Goal: Task Accomplishment & Management: Manage account settings

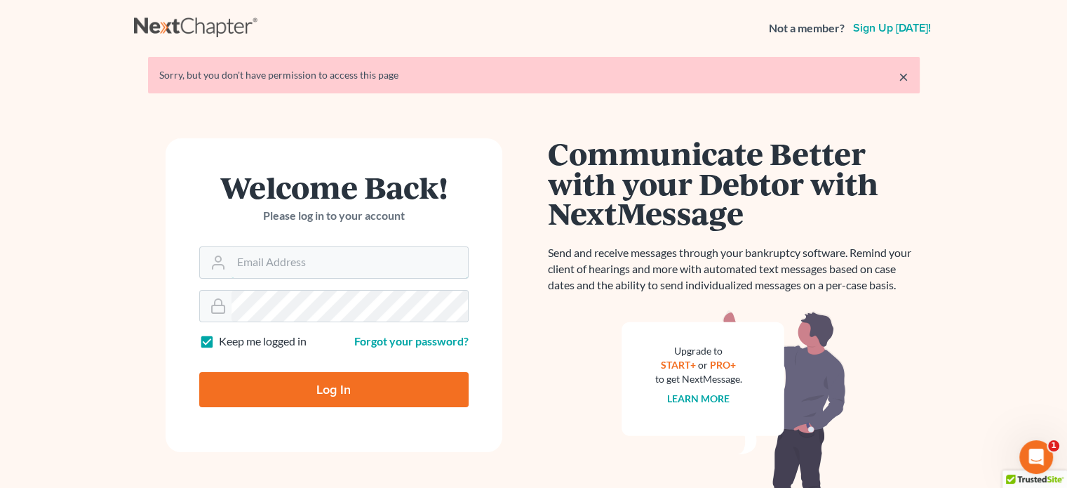
type input "steven@hollandlaw970.com"
click at [312, 396] on input "Log In" at bounding box center [333, 389] width 269 height 35
type input "Thinking..."
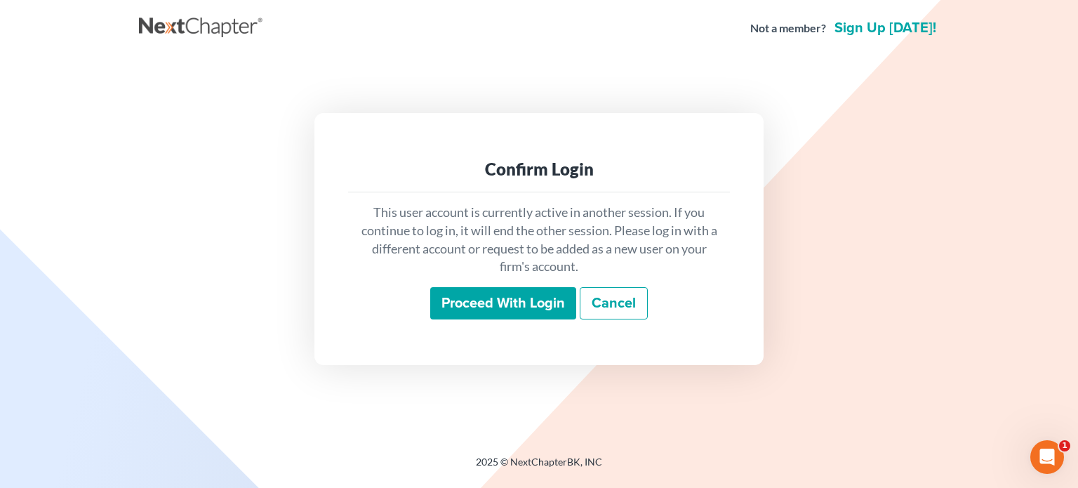
click at [545, 297] on input "Proceed with login" at bounding box center [503, 303] width 146 height 32
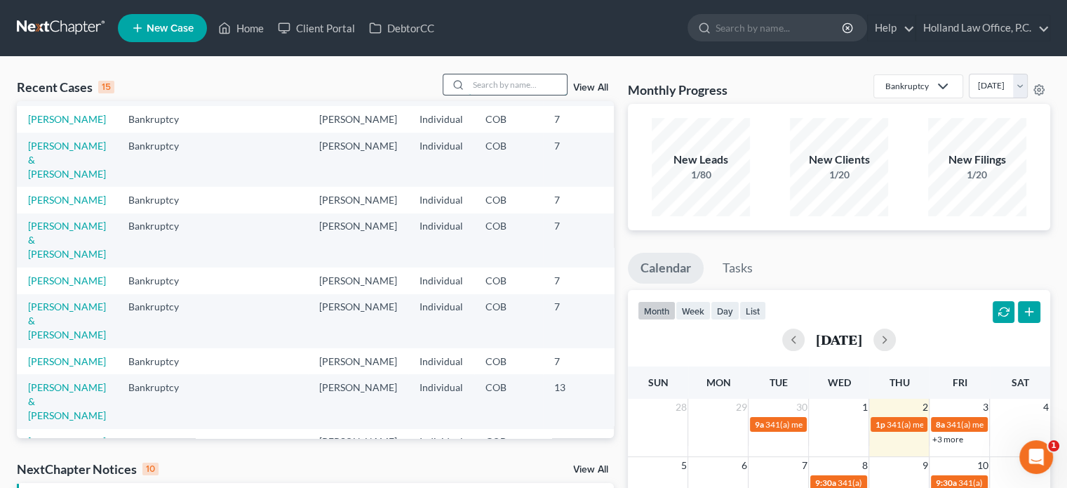
click at [505, 90] on input "search" at bounding box center [518, 84] width 98 height 20
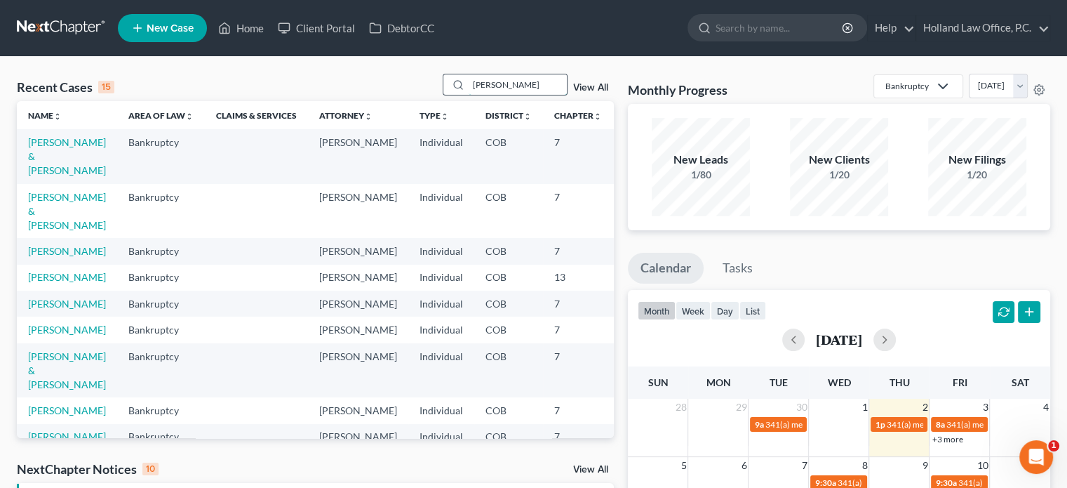
type input "vaden"
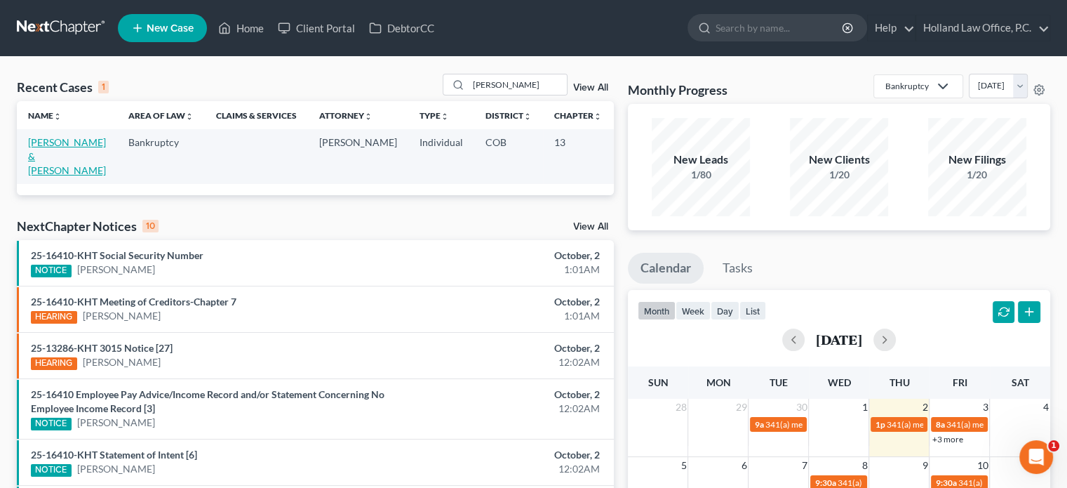
click at [46, 156] on link "[PERSON_NAME] & [PERSON_NAME]" at bounding box center [67, 156] width 78 height 40
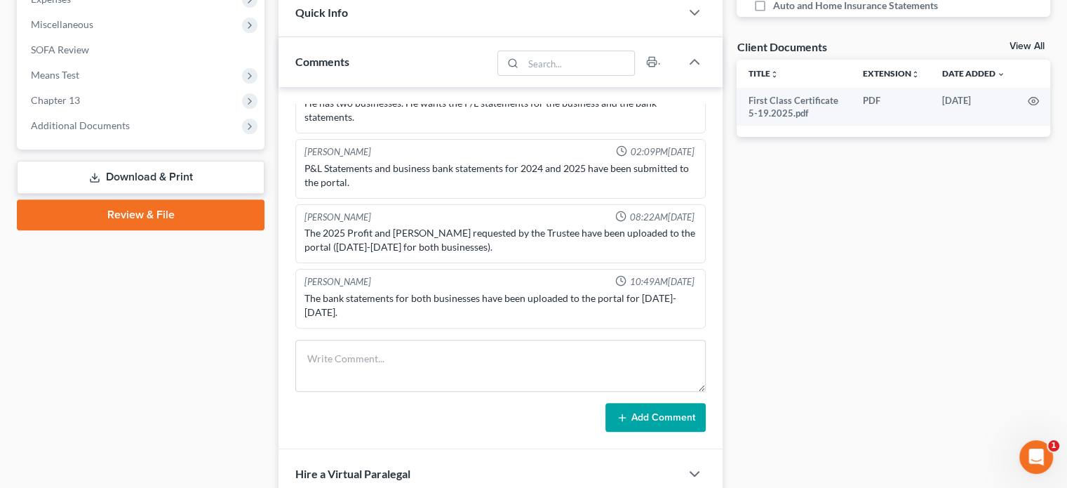
scroll to position [491, 0]
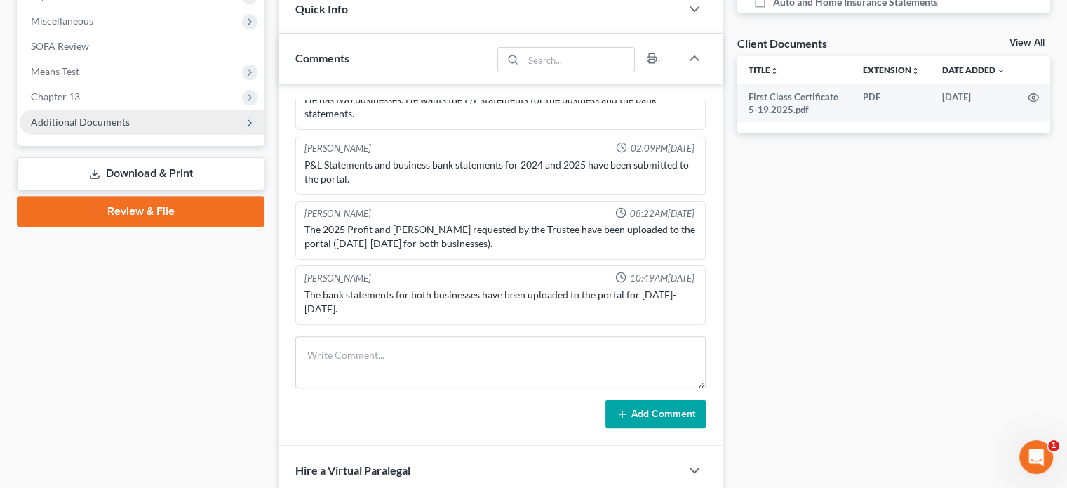
click at [76, 119] on span "Additional Documents" at bounding box center [80, 122] width 99 height 12
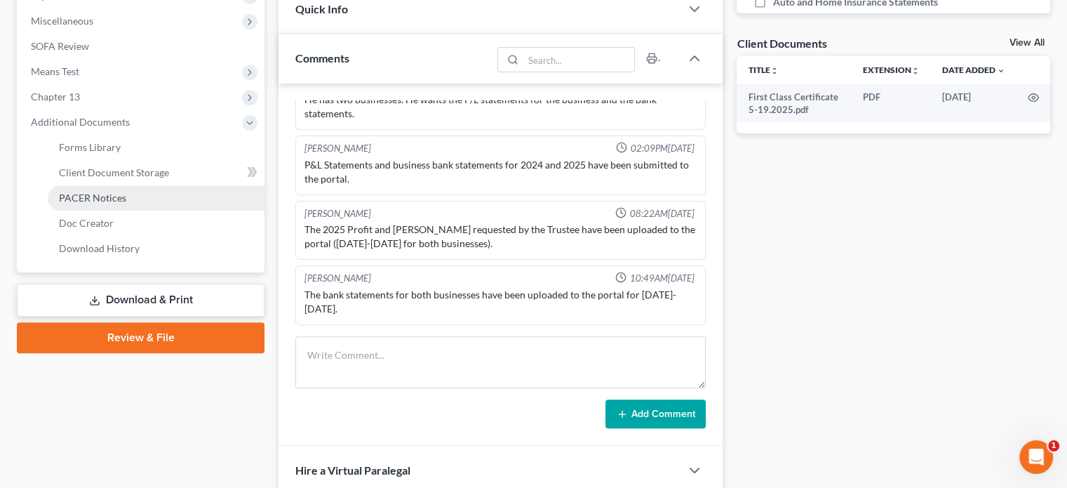
click at [95, 196] on span "PACER Notices" at bounding box center [92, 198] width 67 height 12
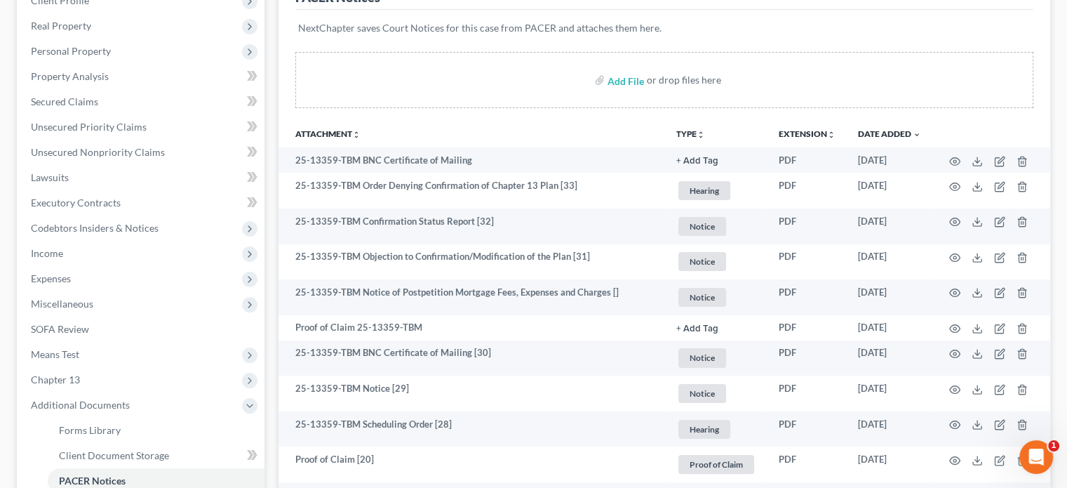
scroll to position [211, 0]
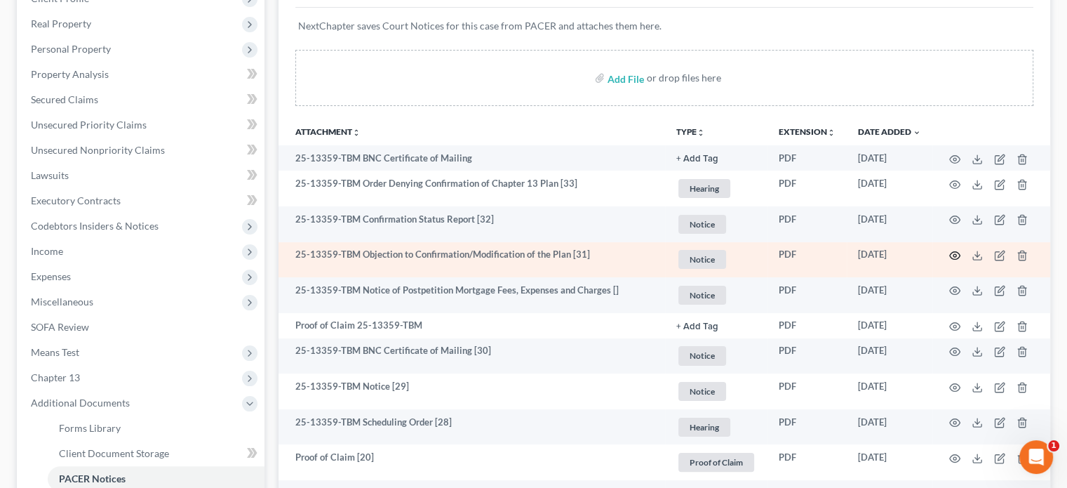
click at [956, 255] on circle "button" at bounding box center [955, 255] width 3 height 3
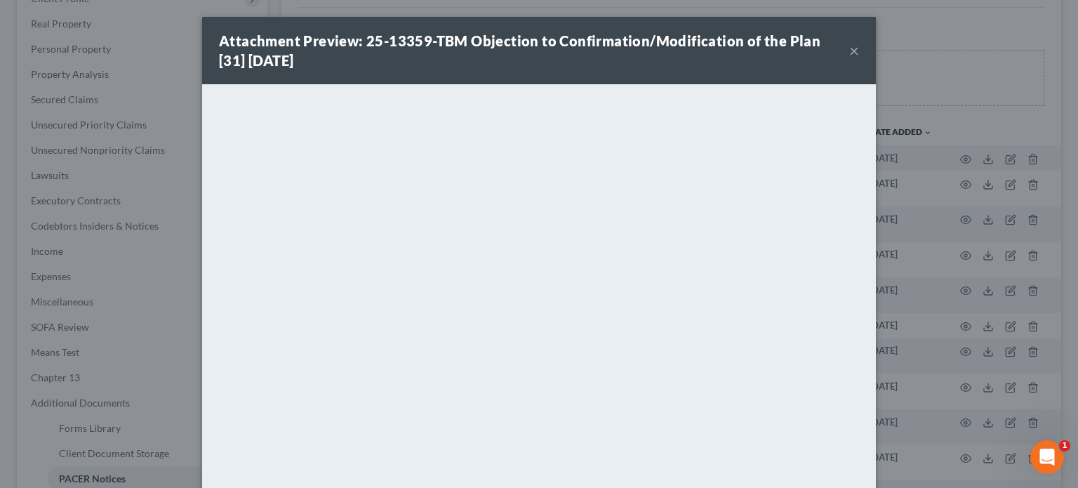
click at [849, 48] on button "×" at bounding box center [854, 50] width 10 height 17
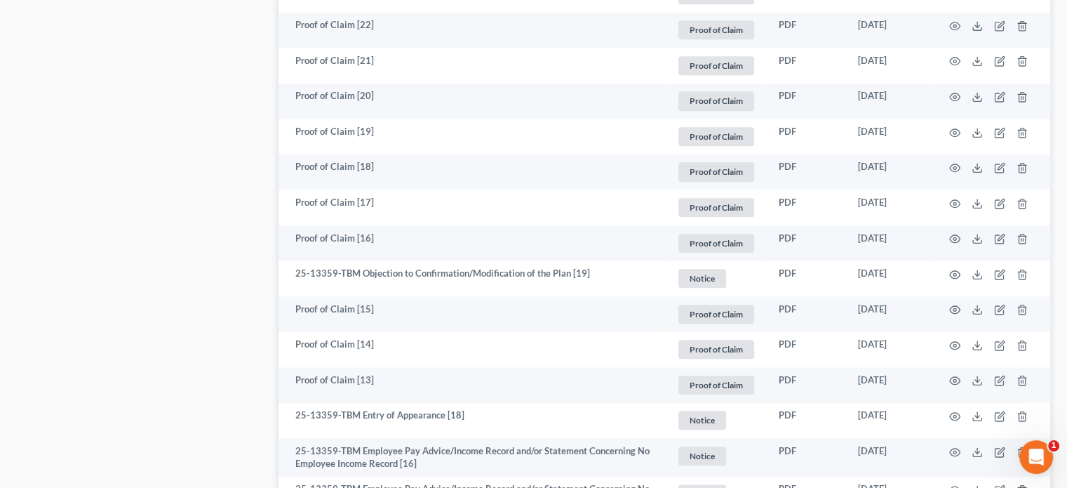
scroll to position [1544, 0]
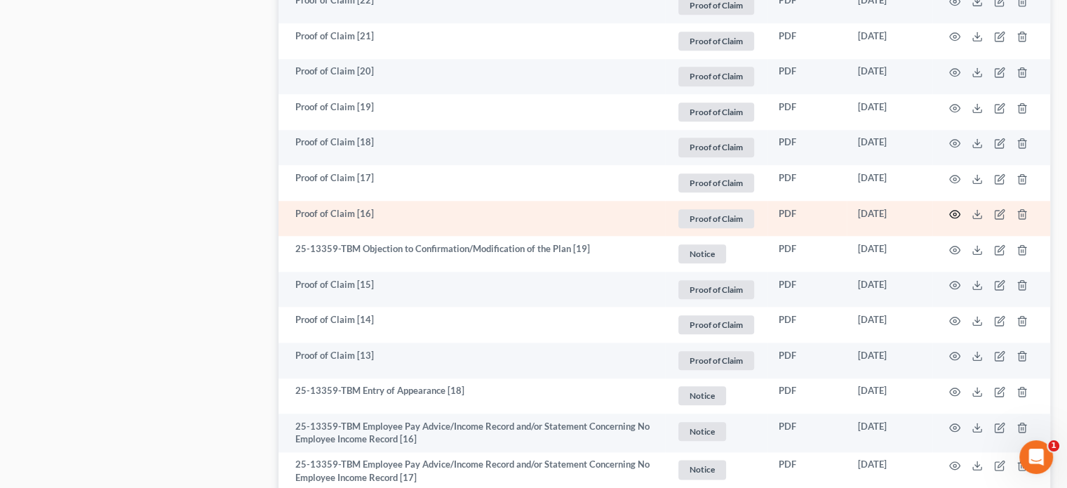
click at [952, 215] on icon "button" at bounding box center [954, 213] width 11 height 11
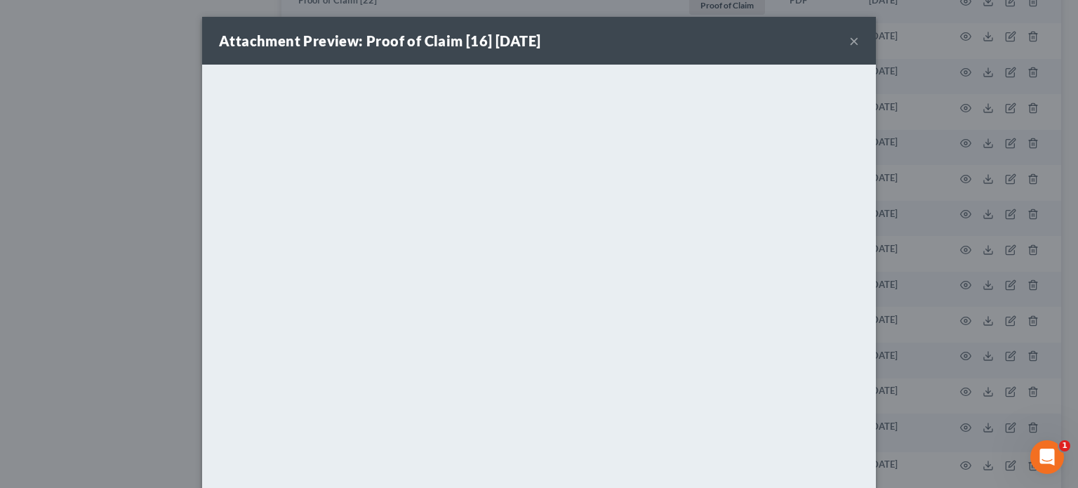
click at [850, 41] on button "×" at bounding box center [854, 40] width 10 height 17
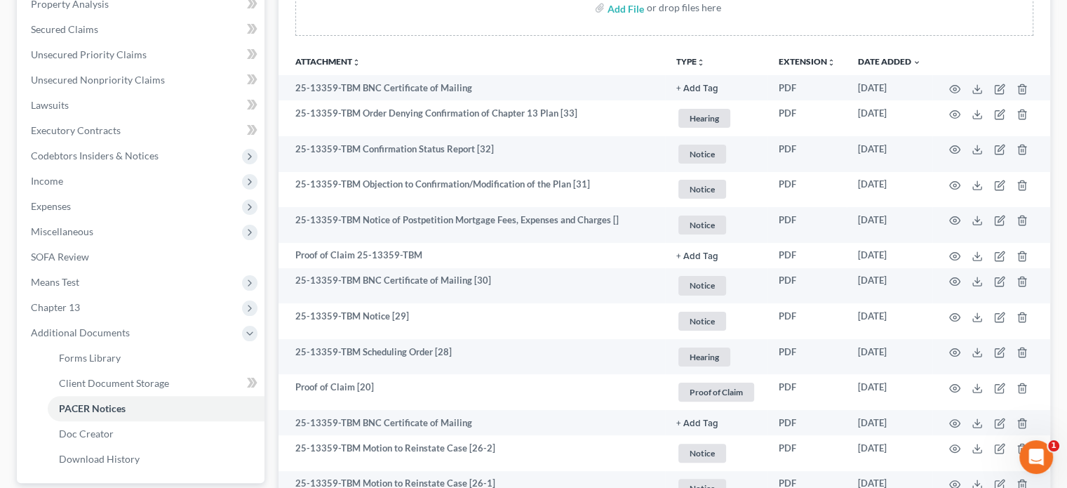
scroll to position [351, 0]
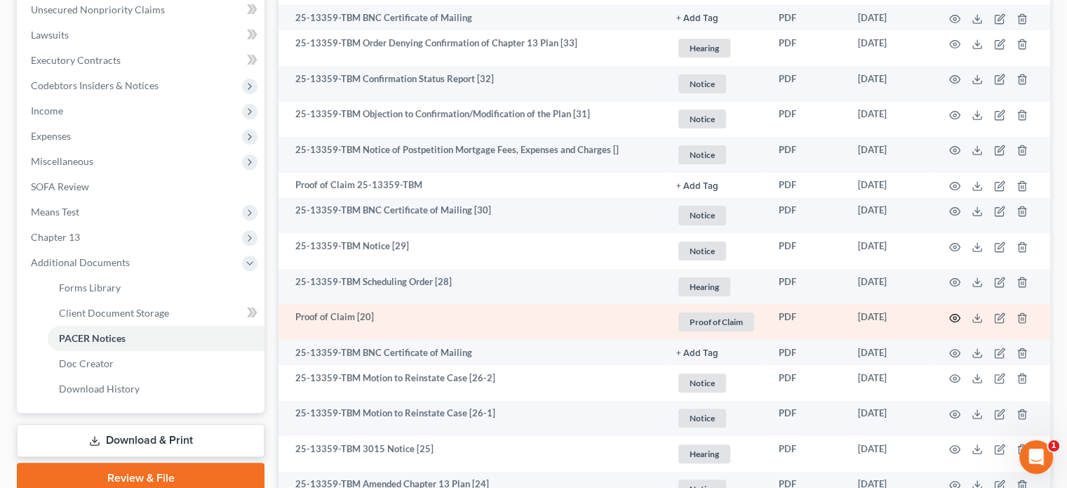
click at [954, 316] on circle "button" at bounding box center [955, 317] width 3 height 3
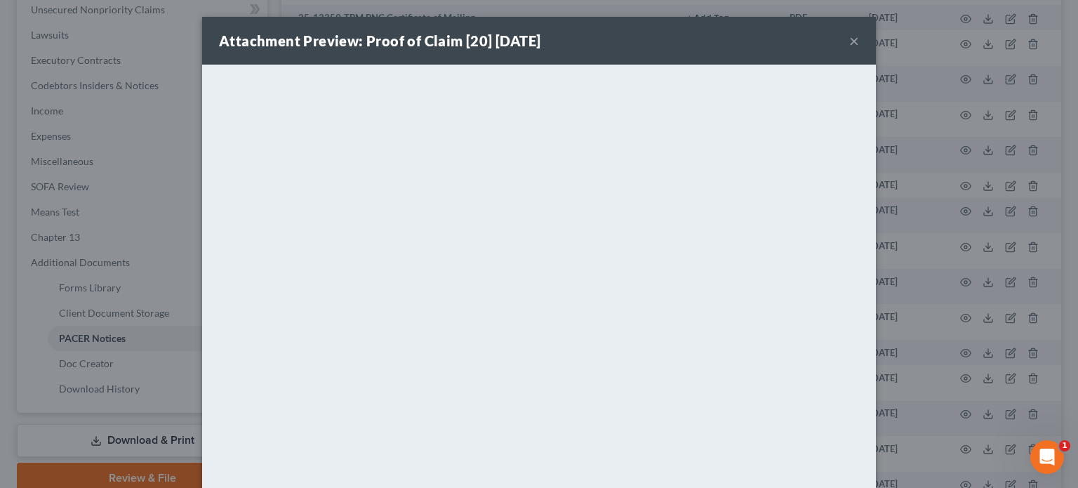
click at [849, 42] on button "×" at bounding box center [854, 40] width 10 height 17
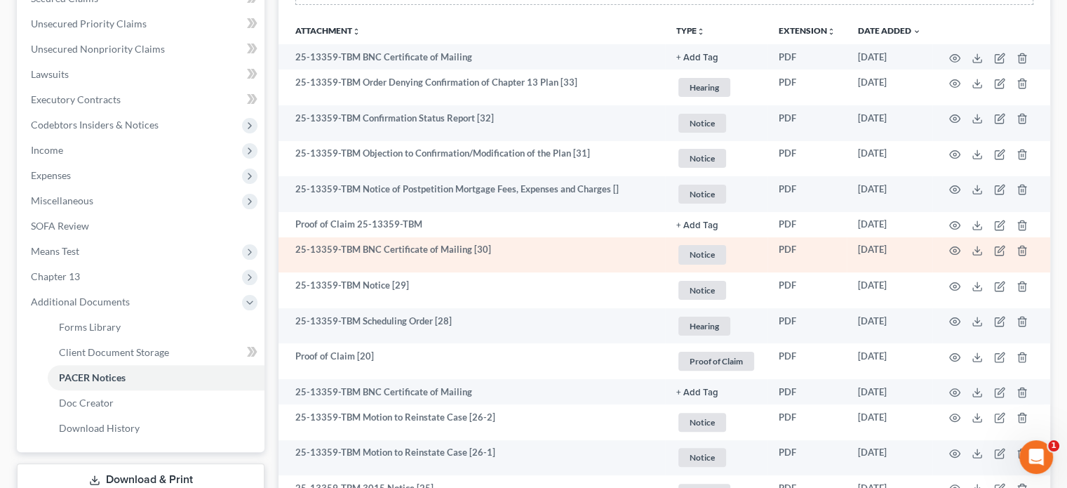
scroll to position [281, 0]
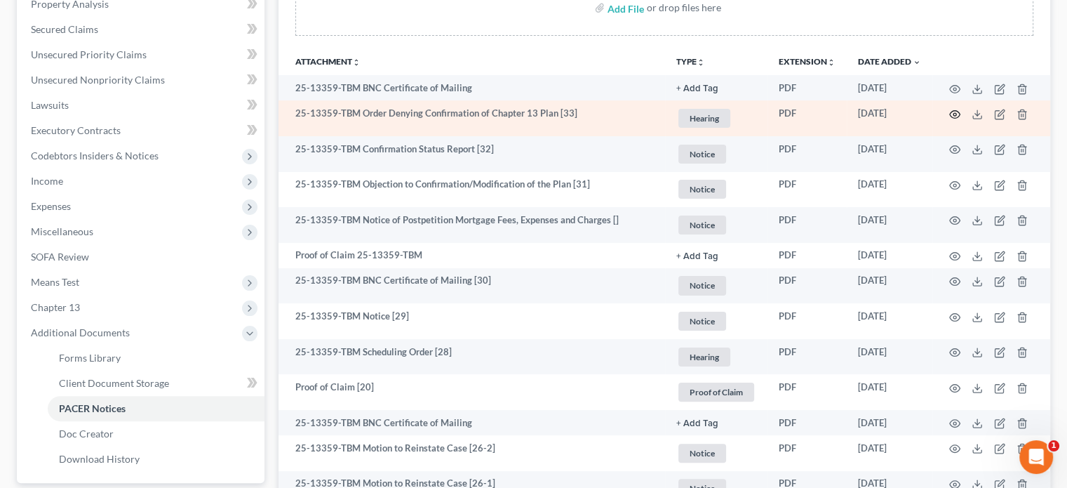
click at [954, 113] on circle "button" at bounding box center [955, 114] width 3 height 3
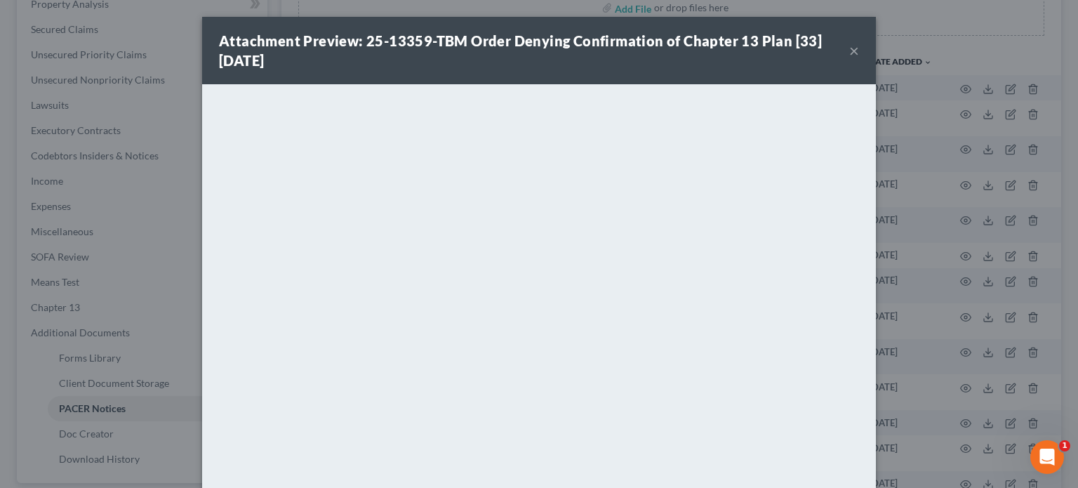
click at [849, 52] on button "×" at bounding box center [854, 50] width 10 height 17
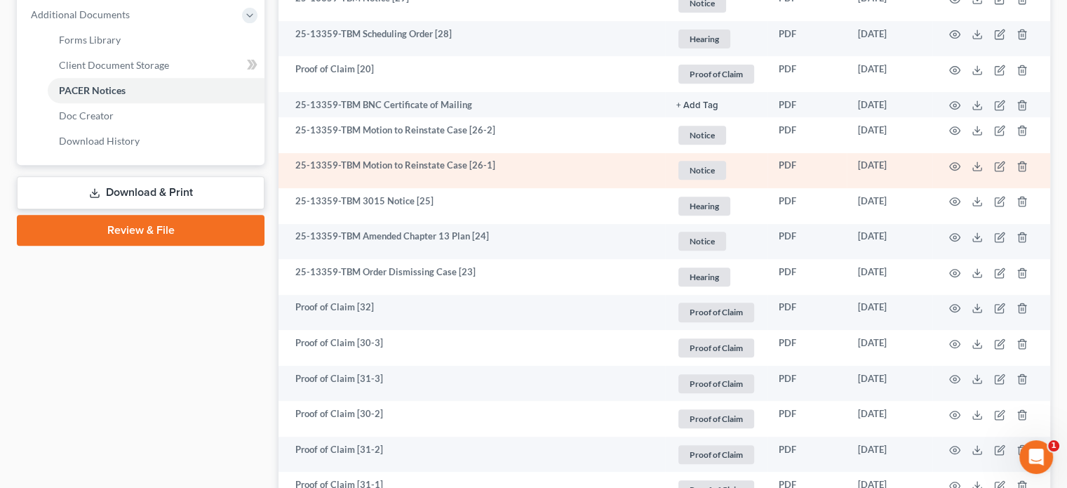
scroll to position [632, 0]
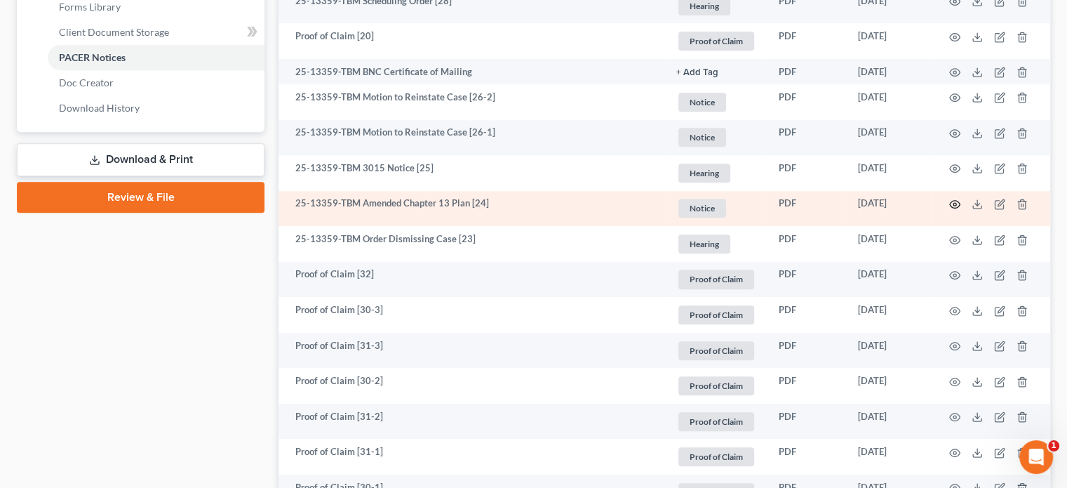
click at [957, 204] on icon "button" at bounding box center [954, 204] width 11 height 11
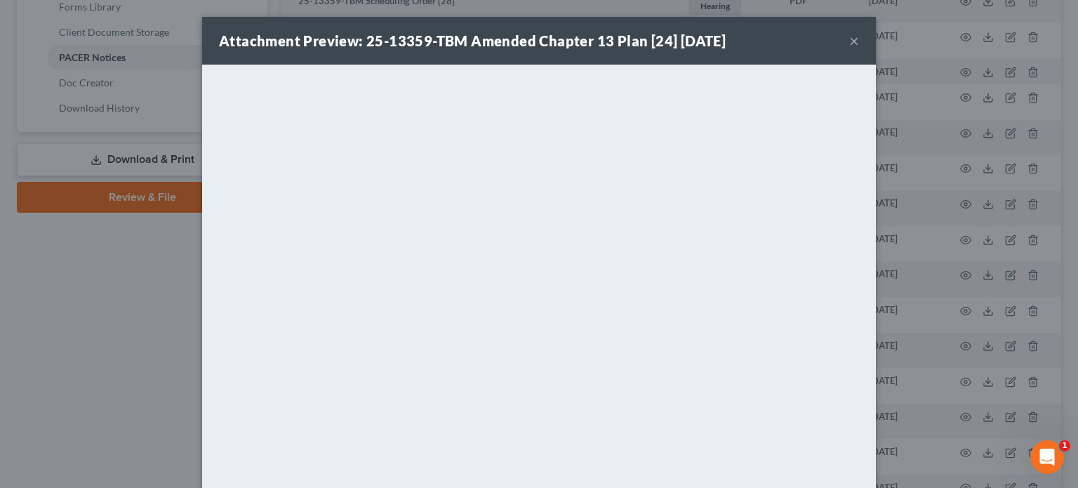
click at [849, 39] on button "×" at bounding box center [854, 40] width 10 height 17
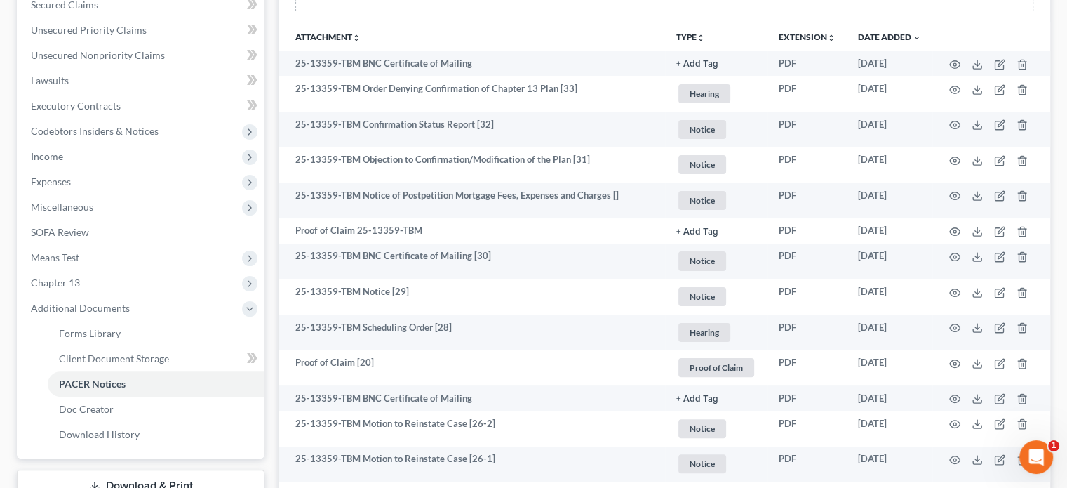
scroll to position [281, 0]
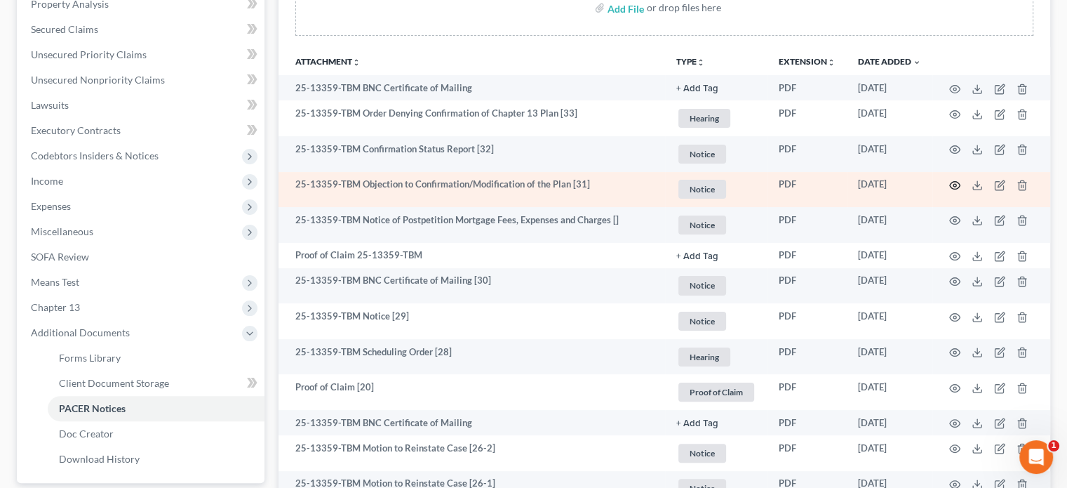
click at [956, 185] on circle "button" at bounding box center [955, 185] width 3 height 3
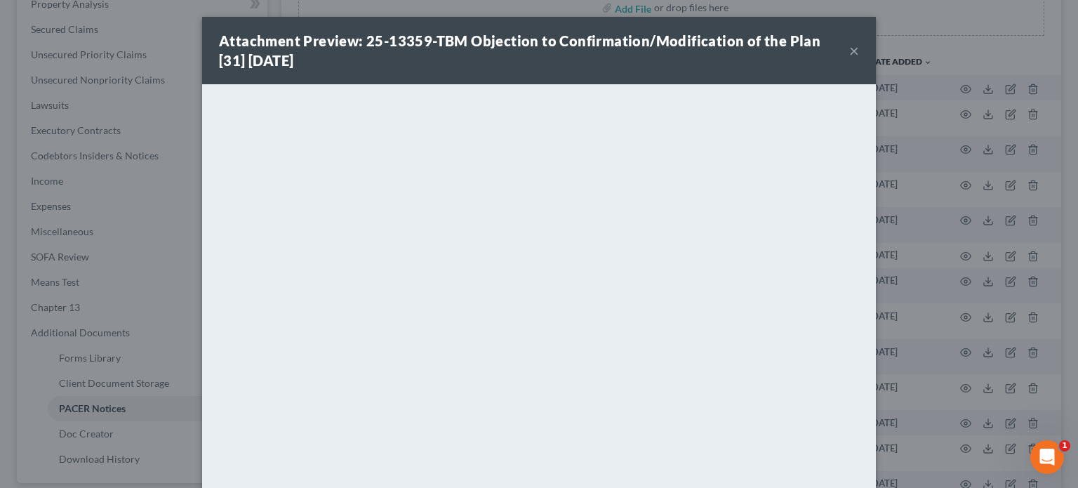
click at [849, 48] on button "×" at bounding box center [854, 50] width 10 height 17
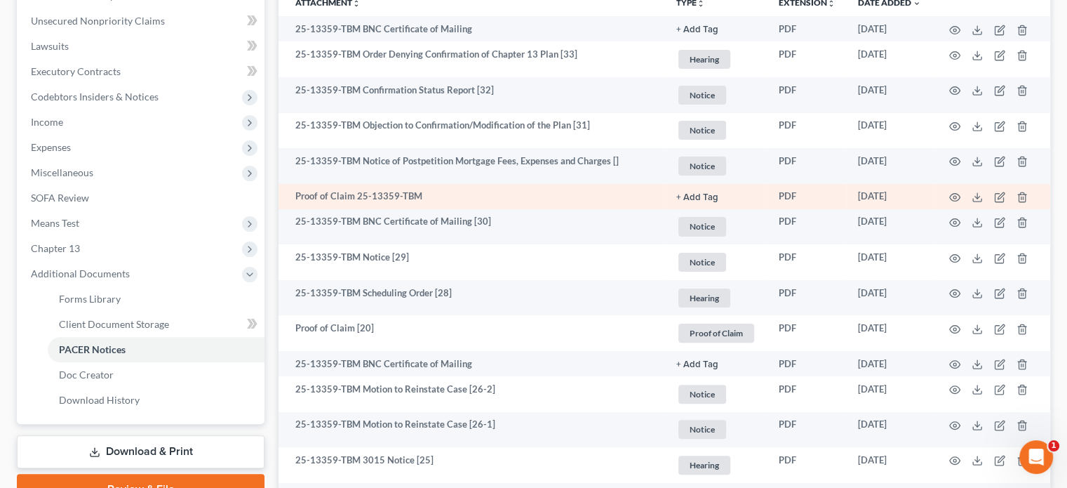
scroll to position [421, 0]
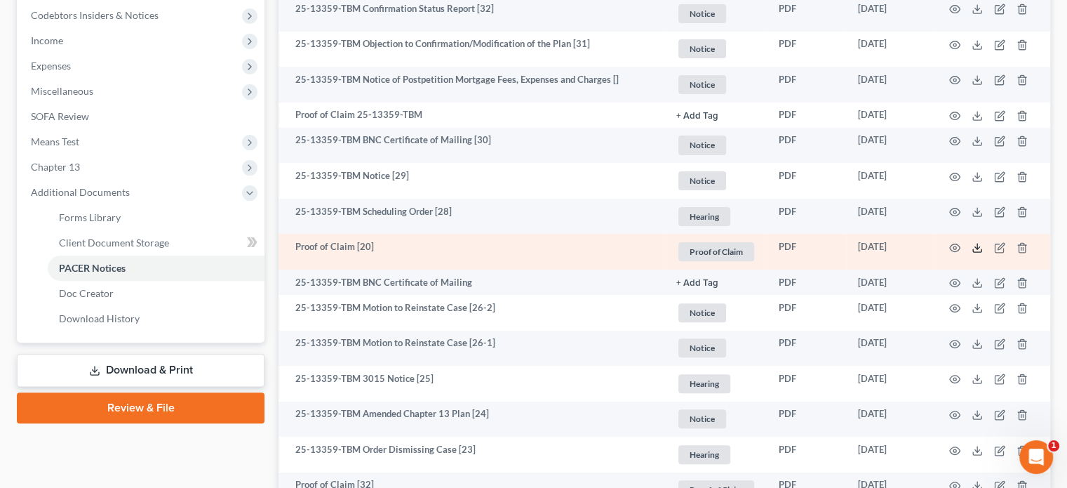
click at [979, 248] on icon at bounding box center [977, 247] width 11 height 11
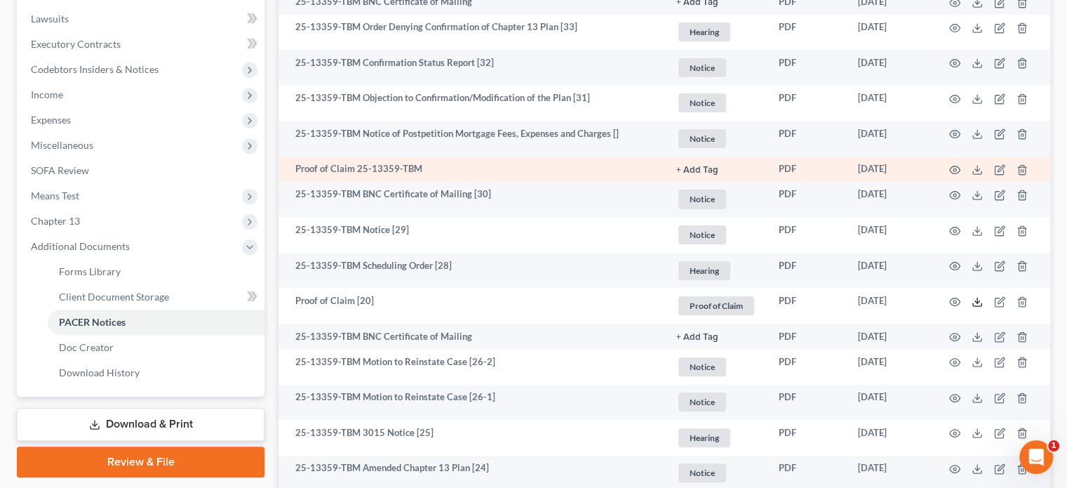
scroll to position [281, 0]
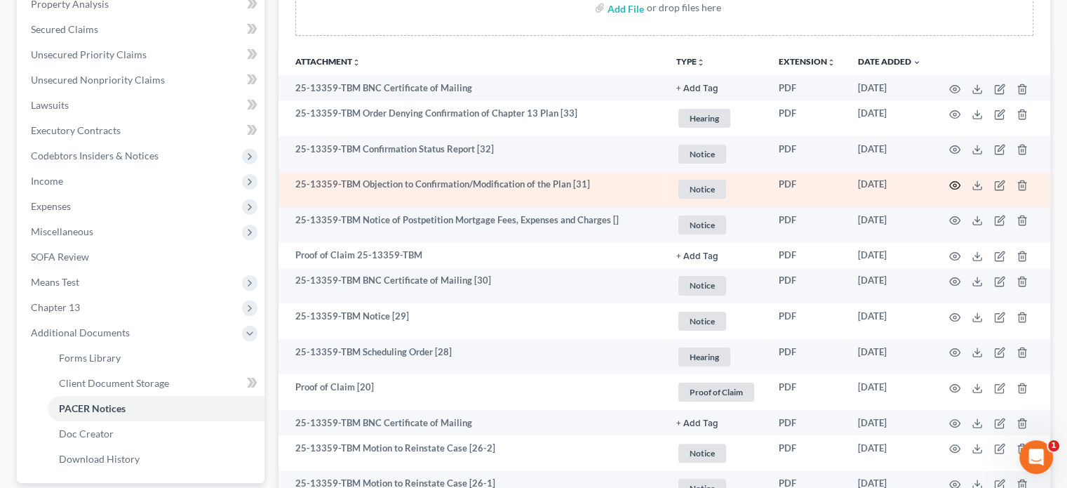
click at [954, 185] on icon "button" at bounding box center [954, 185] width 11 height 11
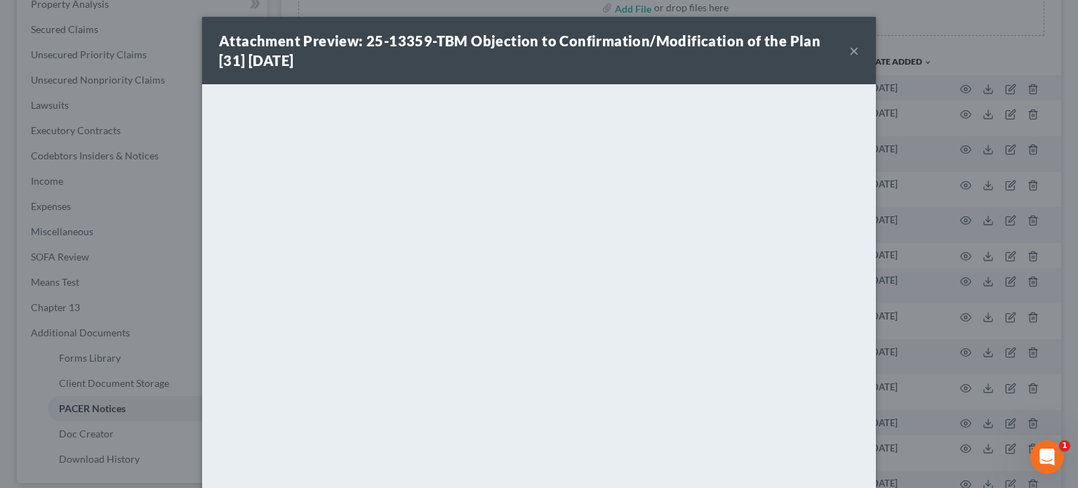
click at [850, 54] on button "×" at bounding box center [854, 50] width 10 height 17
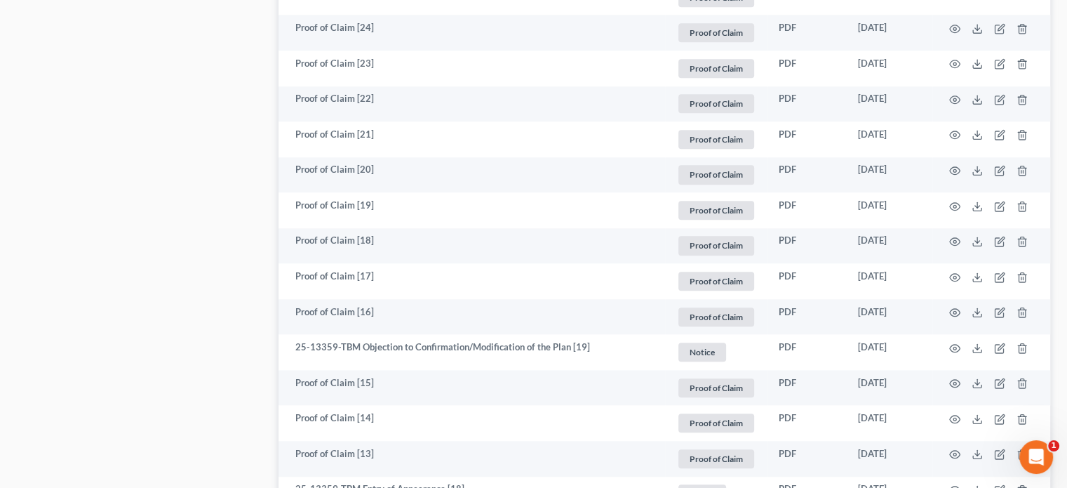
scroll to position [1474, 0]
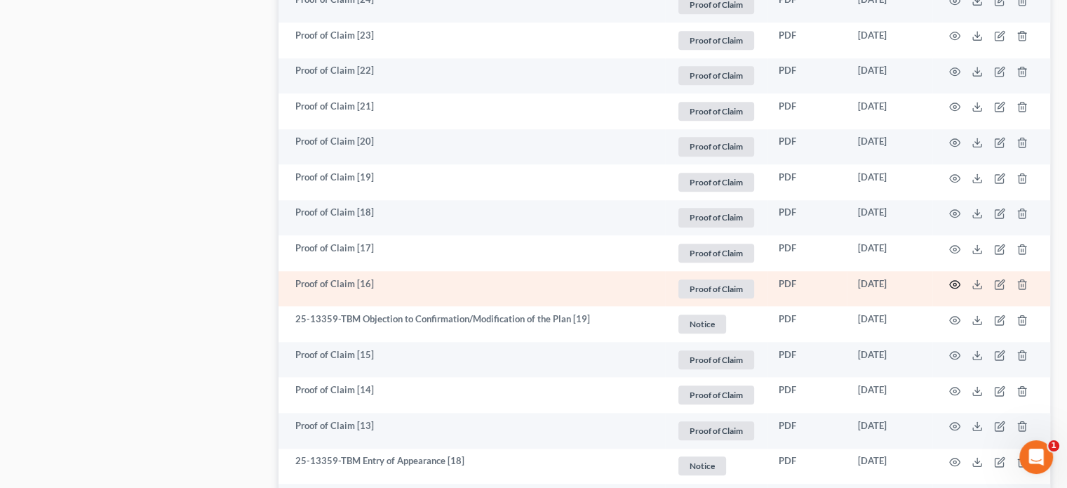
click at [954, 283] on circle "button" at bounding box center [955, 284] width 3 height 3
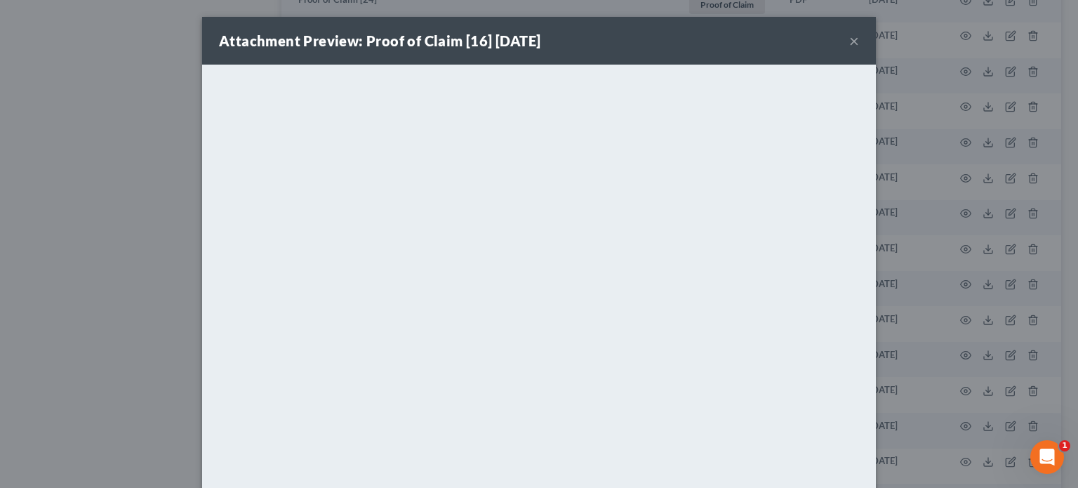
click at [849, 41] on button "×" at bounding box center [854, 40] width 10 height 17
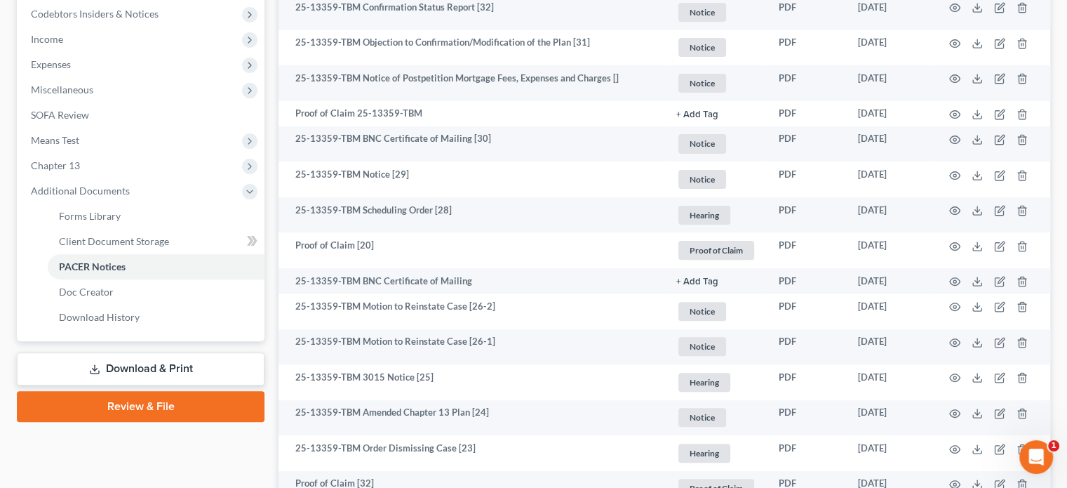
scroll to position [421, 0]
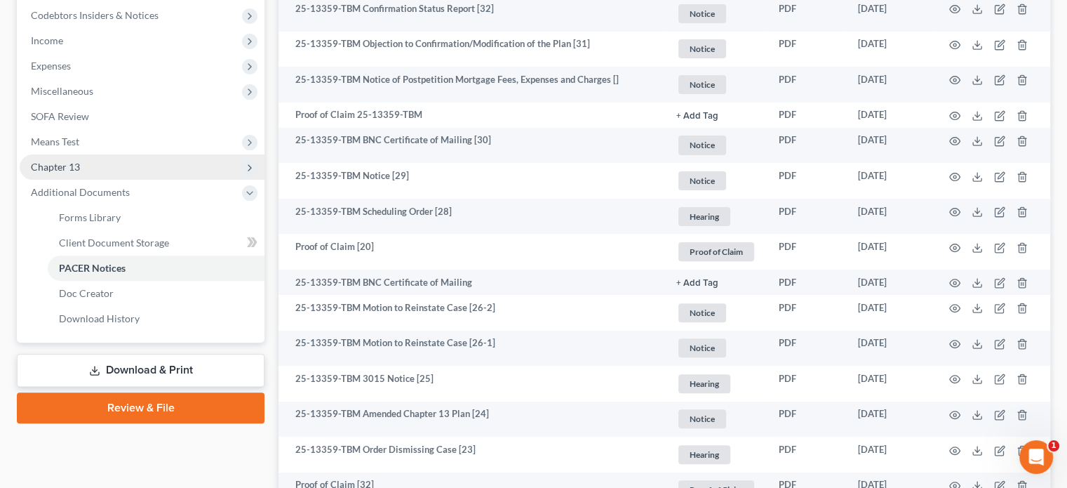
click at [70, 168] on span "Chapter 13" at bounding box center [55, 167] width 49 height 12
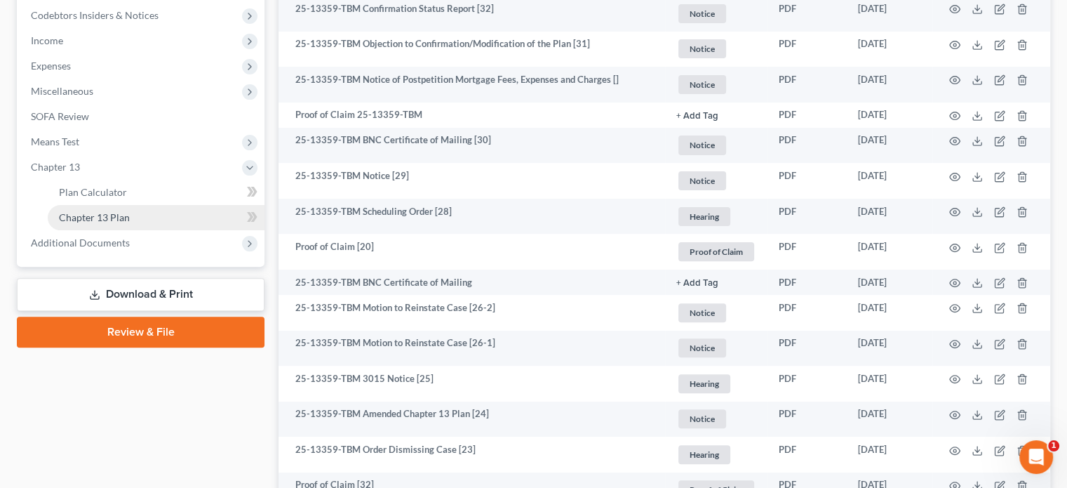
click at [92, 218] on span "Chapter 13 Plan" at bounding box center [94, 217] width 71 height 12
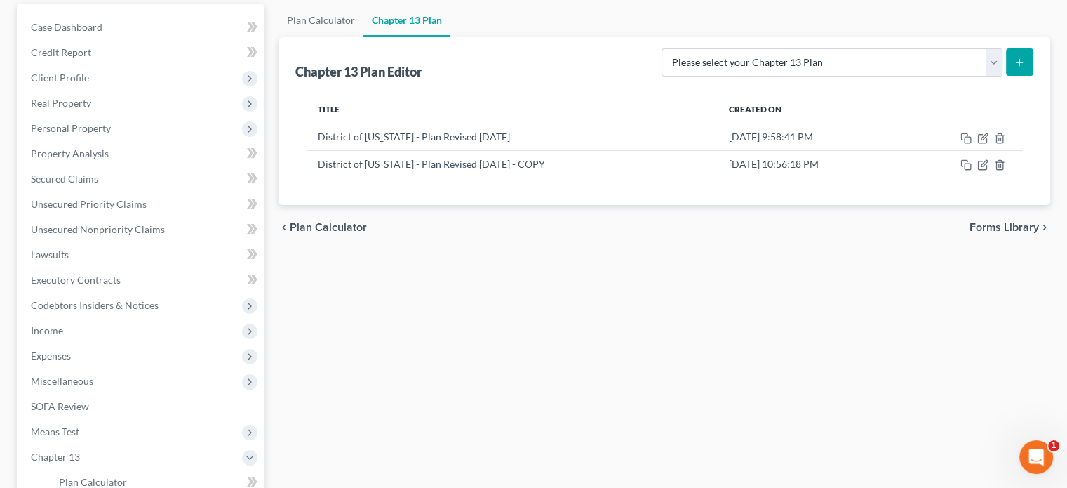
scroll to position [140, 0]
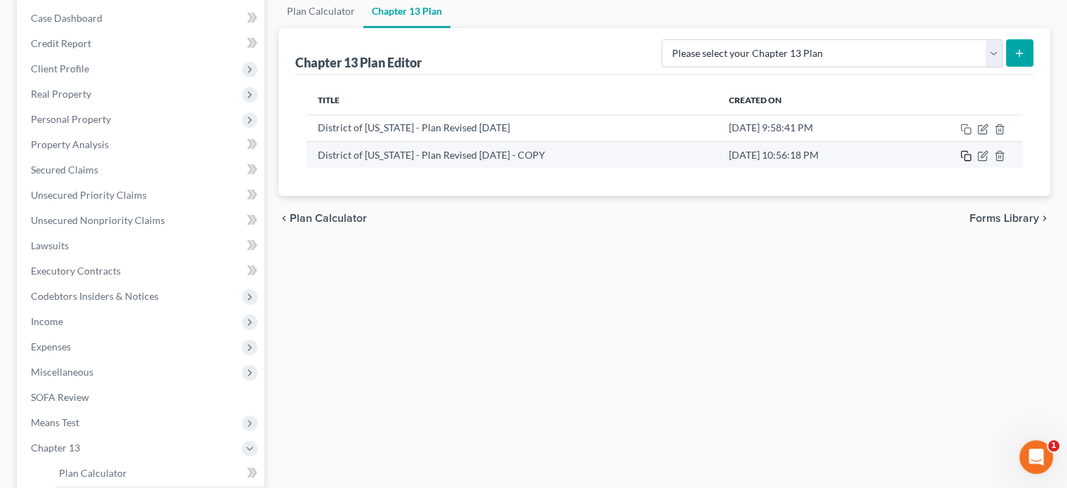
click at [966, 157] on icon "button" at bounding box center [966, 155] width 11 height 11
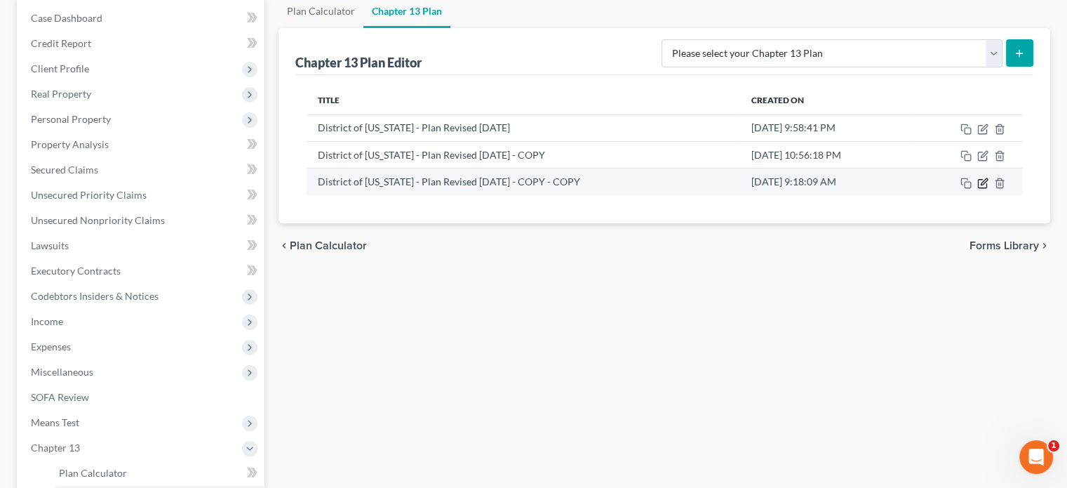
click at [983, 180] on icon "button" at bounding box center [983, 183] width 11 height 11
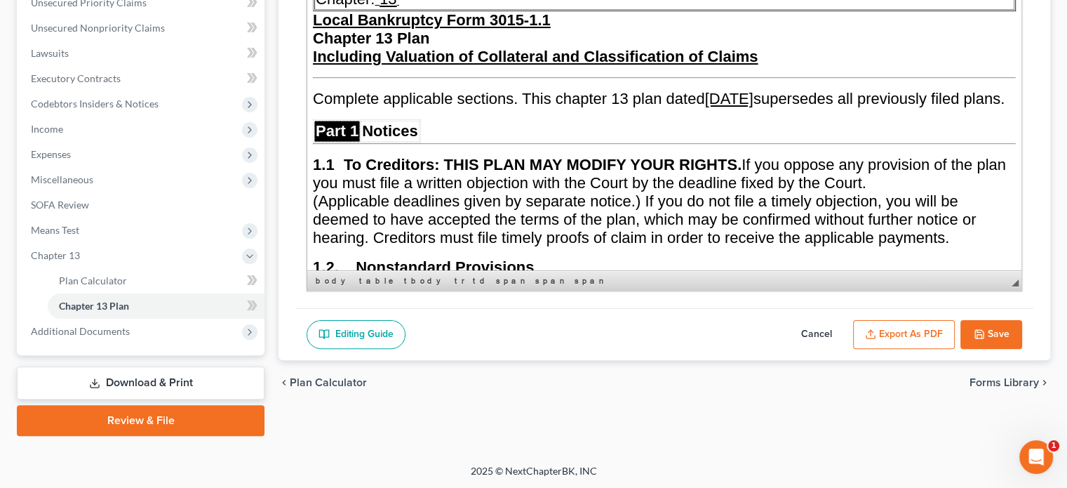
click at [754, 95] on u "August 22, 2025" at bounding box center [729, 99] width 48 height 18
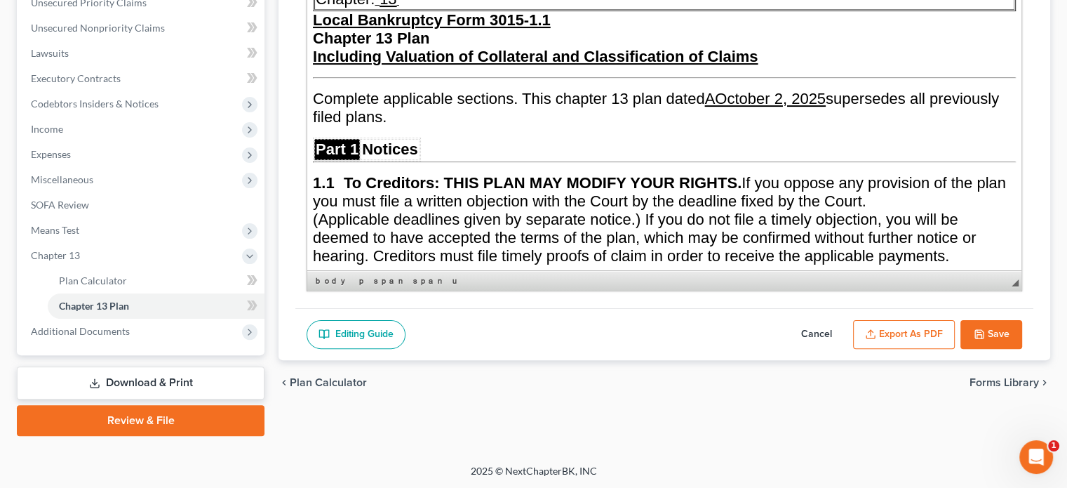
click at [724, 90] on u "AOctober 2 , 2025" at bounding box center [765, 99] width 121 height 18
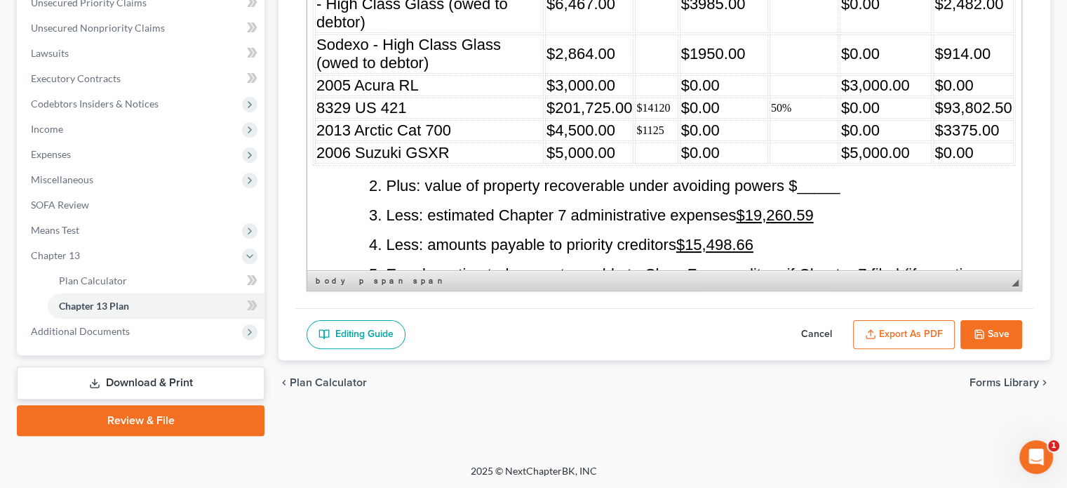
scroll to position [3368, 0]
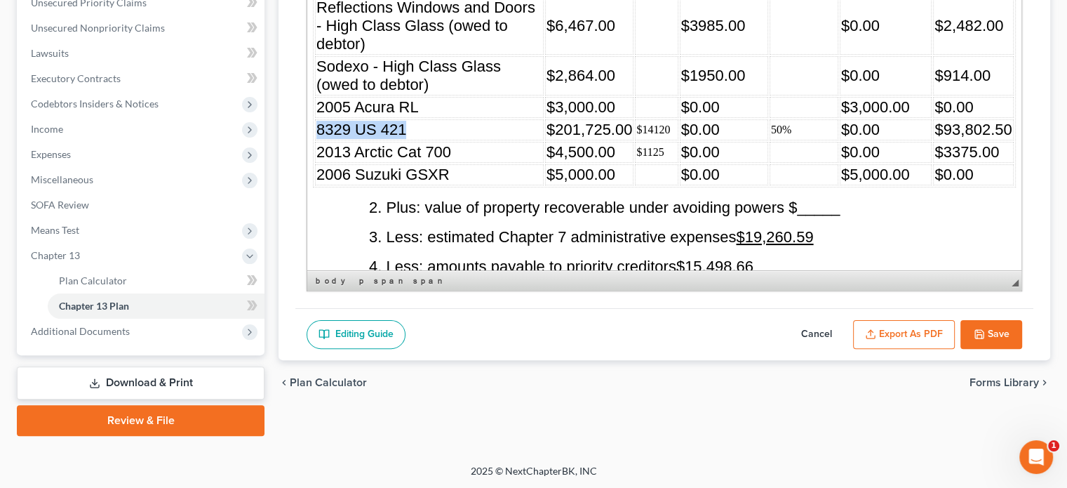
drag, startPoint x: 318, startPoint y: 108, endPoint x: 407, endPoint y: 105, distance: 89.2
click at [407, 119] on td "8329 US 421" at bounding box center [429, 129] width 229 height 21
click at [441, 119] on td "8329 US 421" at bounding box center [429, 129] width 229 height 21
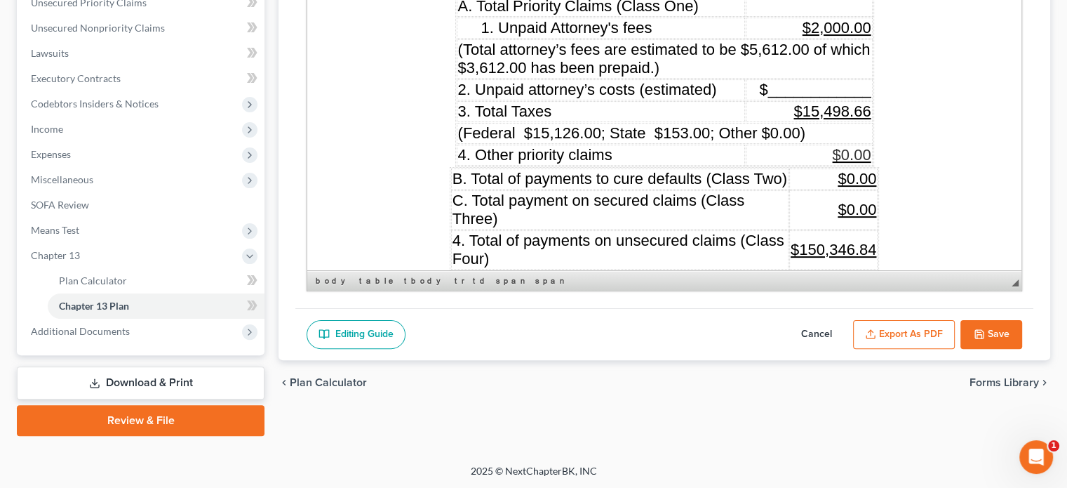
scroll to position [1684, 0]
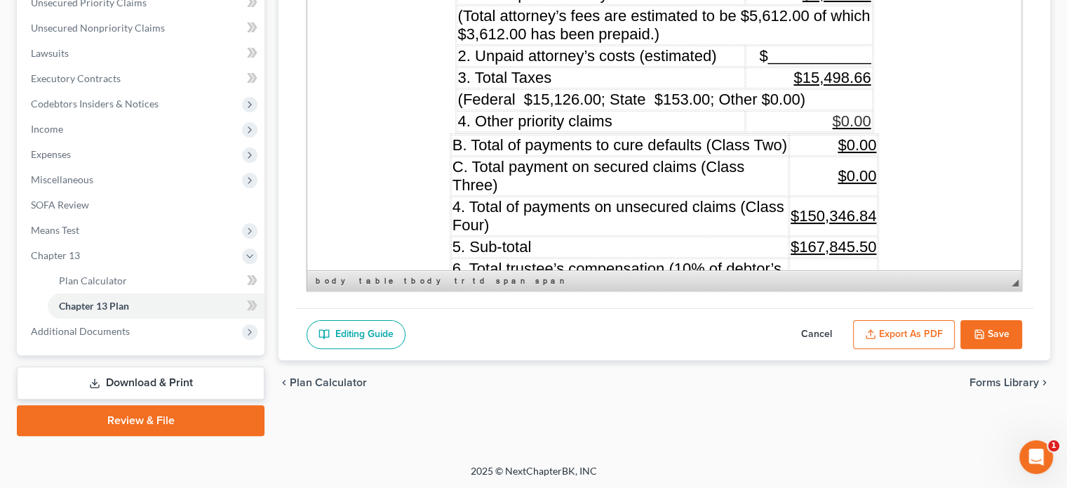
click at [849, 136] on span "$0.00" at bounding box center [857, 145] width 39 height 18
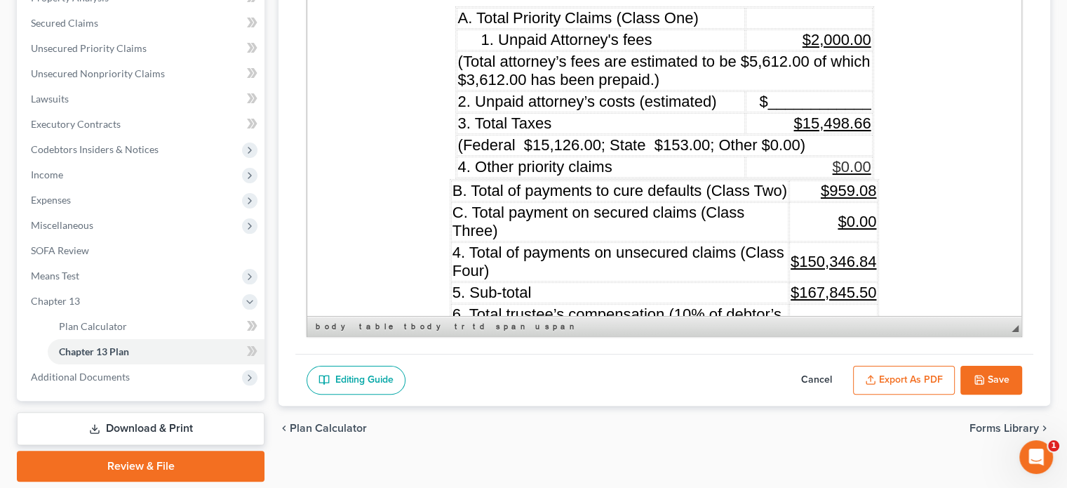
scroll to position [262, 0]
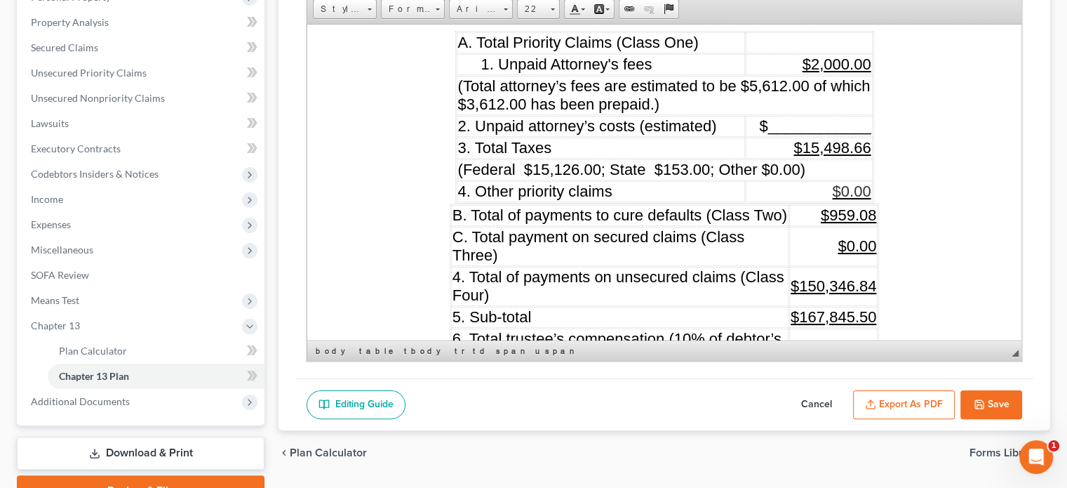
click at [822, 307] on span "$167,845.50" at bounding box center [834, 316] width 86 height 18
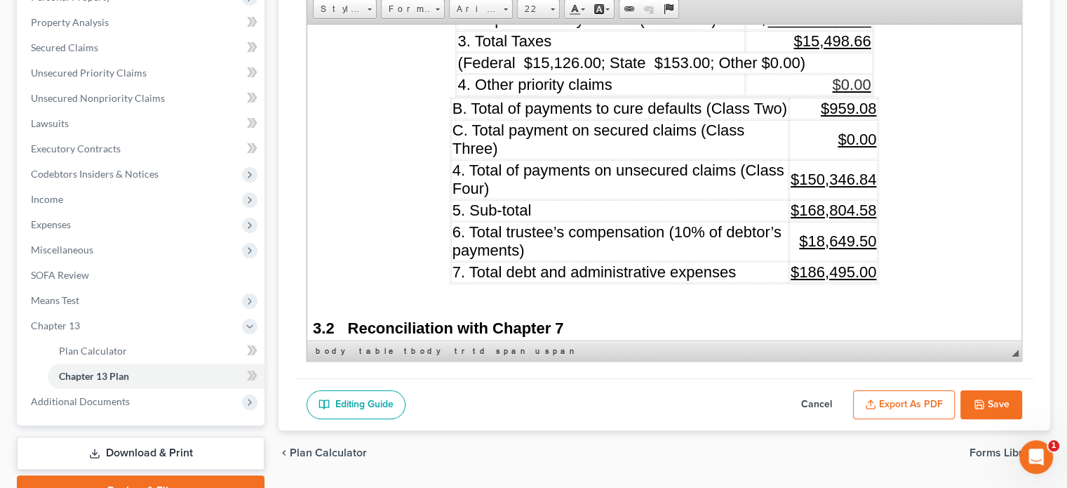
scroll to position [1824, 0]
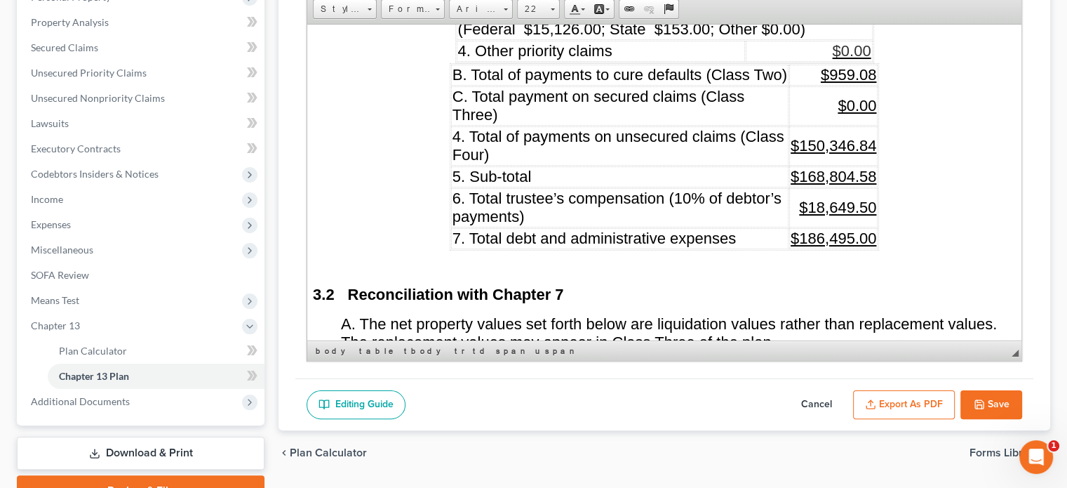
click at [822, 229] on u "$186,495.00" at bounding box center [834, 238] width 86 height 18
click at [834, 198] on span "$18,649.50" at bounding box center [837, 207] width 77 height 18
click at [852, 198] on span "$18,749.50" at bounding box center [837, 207] width 77 height 18
click at [865, 198] on span "$18,756.50" at bounding box center [837, 207] width 77 height 18
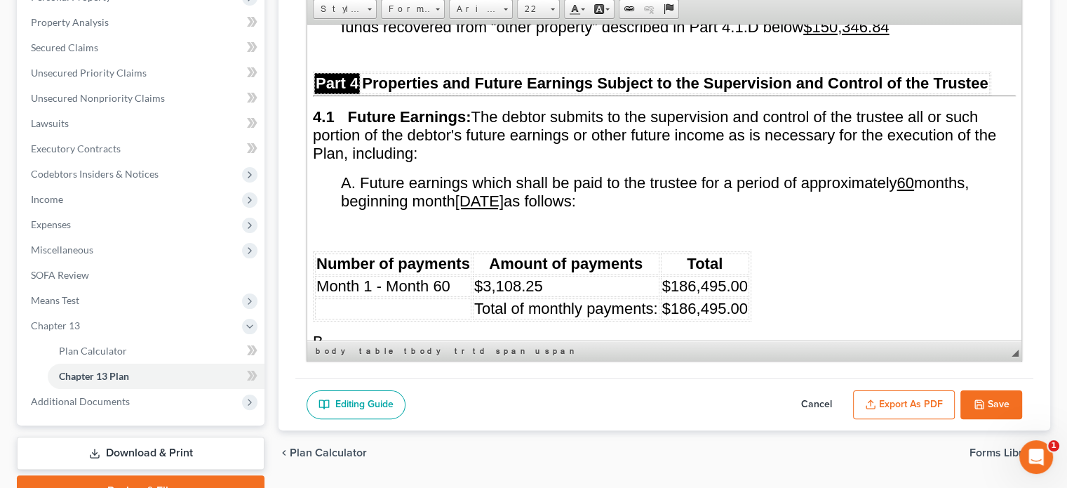
scroll to position [3860, 0]
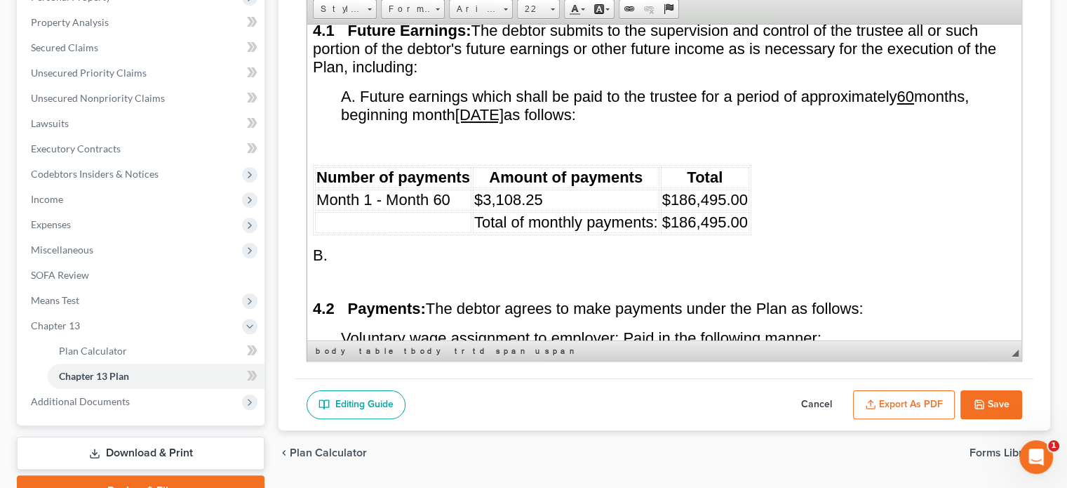
click at [693, 190] on span "$186,495.00" at bounding box center [705, 199] width 86 height 18
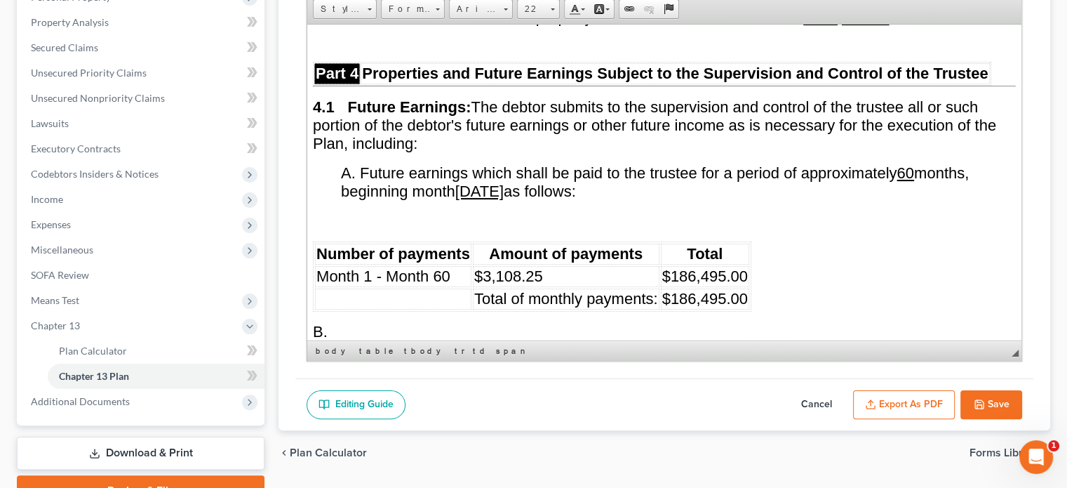
scroll to position [3789, 0]
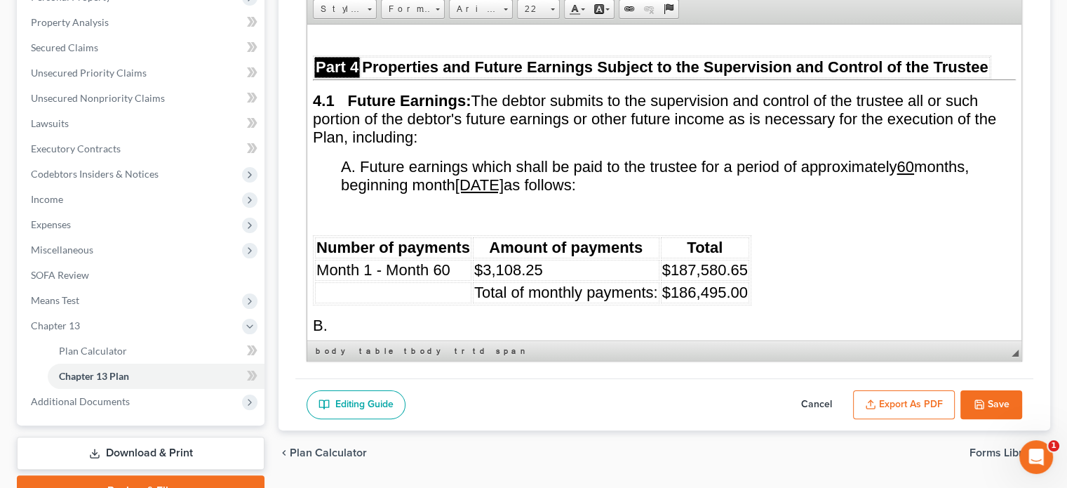
click at [696, 283] on span "$186,495.00" at bounding box center [705, 292] width 86 height 18
click at [542, 259] on td "$3,108.25" at bounding box center [566, 269] width 187 height 21
click at [455, 259] on td "Month 1 - Month 60" at bounding box center [393, 269] width 156 height 21
drag, startPoint x: 725, startPoint y: 242, endPoint x: 1093, endPoint y: 401, distance: 401.1
click at [725, 260] on span "$187,580.65" at bounding box center [705, 269] width 86 height 18
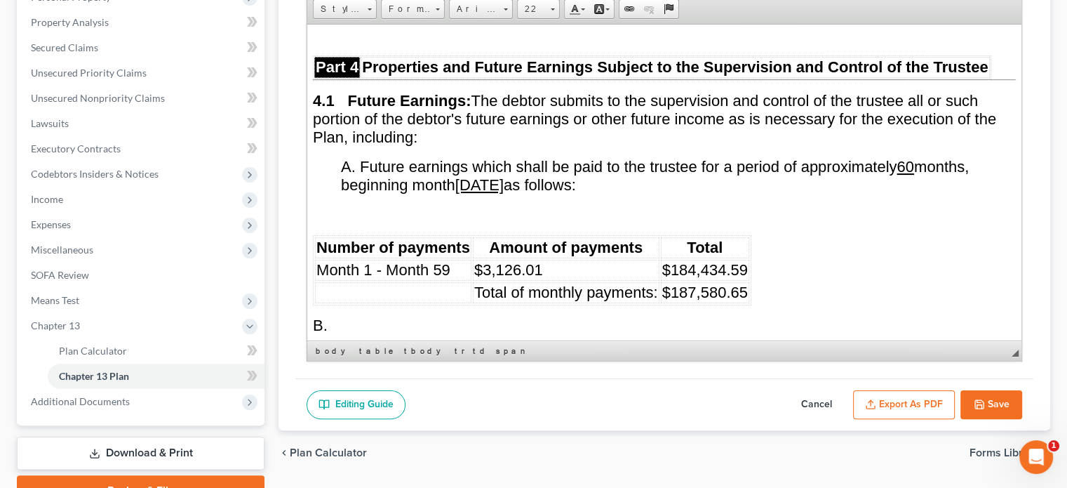
click at [457, 259] on td "Month 1 - Month 59" at bounding box center [393, 269] width 156 height 21
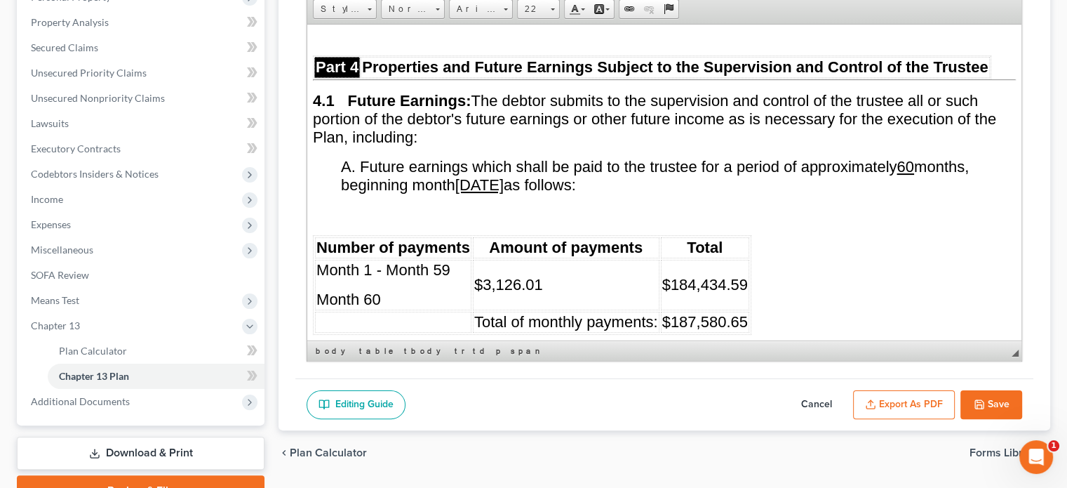
click at [545, 259] on td "$3,126.01" at bounding box center [566, 284] width 187 height 51
click at [745, 275] on span "$184,434.59" at bounding box center [705, 284] width 86 height 18
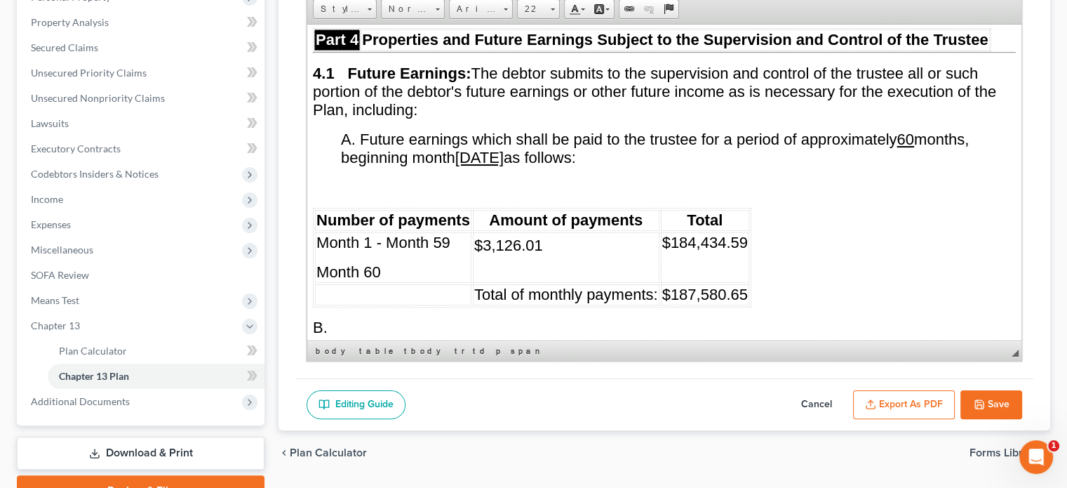
scroll to position [3860, 0]
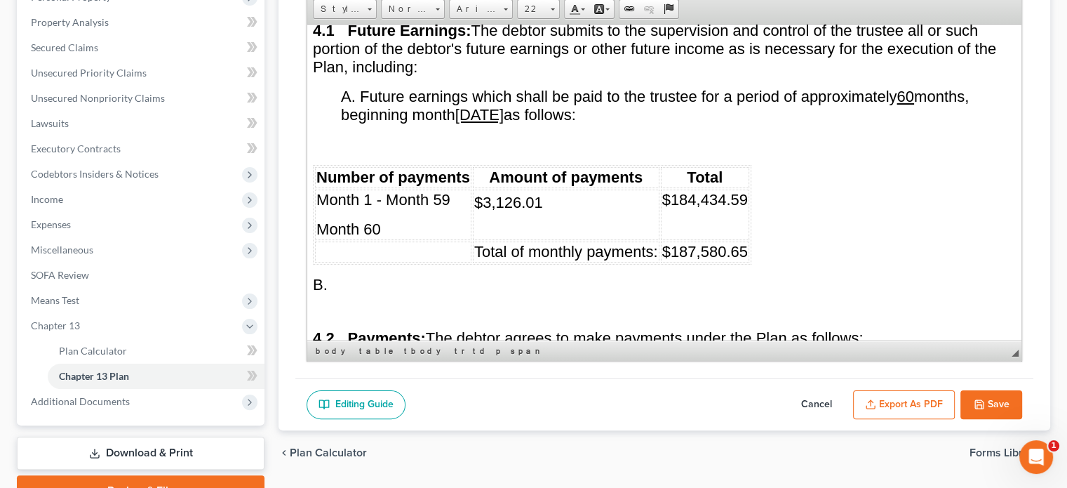
click at [714, 242] on span "$187,580.65" at bounding box center [705, 251] width 86 height 18
click at [487, 222] on p at bounding box center [566, 228] width 184 height 13
click at [665, 222] on p at bounding box center [705, 228] width 86 height 13
click at [744, 193] on span "$184,434.59" at bounding box center [705, 202] width 86 height 18
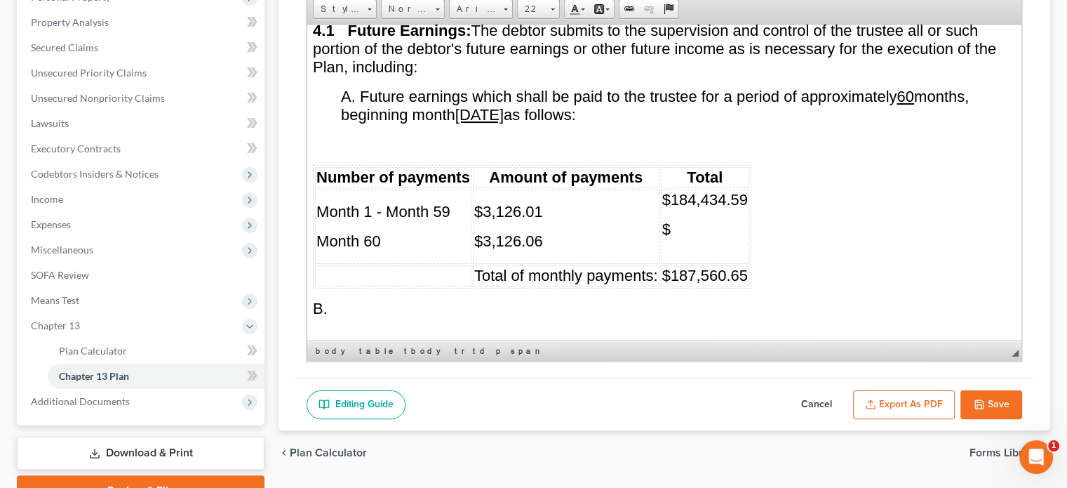
click at [681, 220] on p "$" at bounding box center [705, 229] width 86 height 18
click at [662, 190] on span "$184,434.59" at bounding box center [705, 199] width 86 height 18
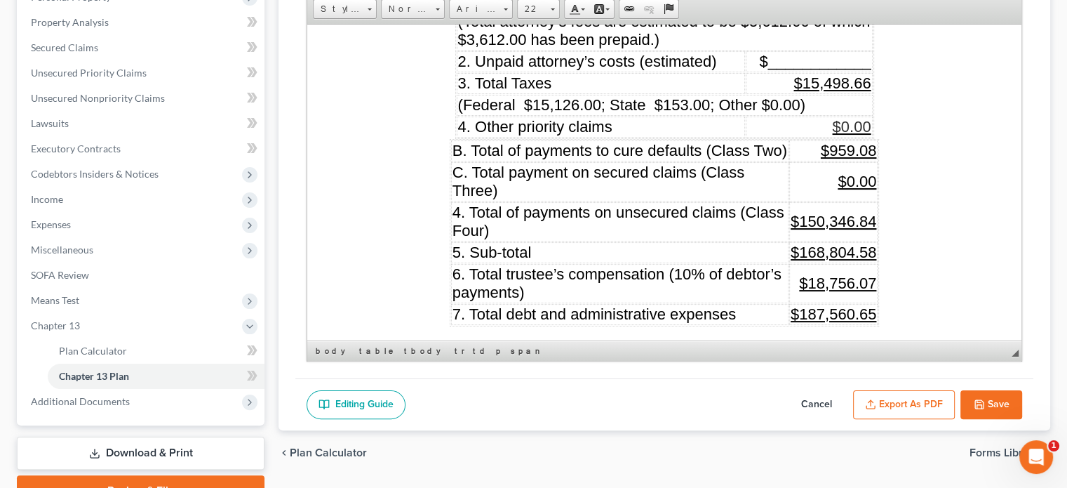
scroll to position [1754, 0]
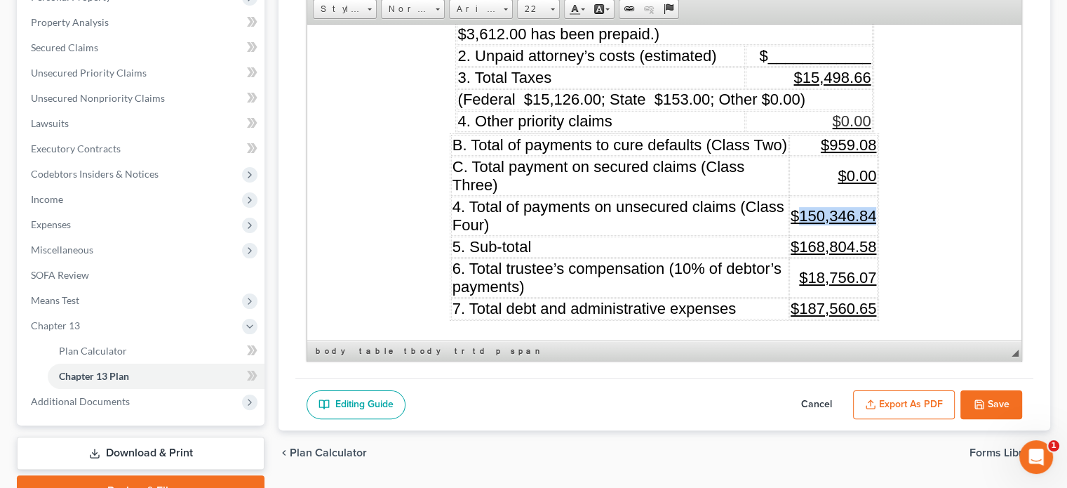
drag, startPoint x: 796, startPoint y: 196, endPoint x: 874, endPoint y: 198, distance: 77.2
click at [874, 198] on td "$150,346.84" at bounding box center [833, 215] width 88 height 39
click at [851, 135] on span "$959.08" at bounding box center [849, 144] width 56 height 18
drag, startPoint x: 800, startPoint y: 193, endPoint x: 871, endPoint y: 199, distance: 71.2
click at [871, 206] on span "$150,346.84" at bounding box center [834, 215] width 86 height 18
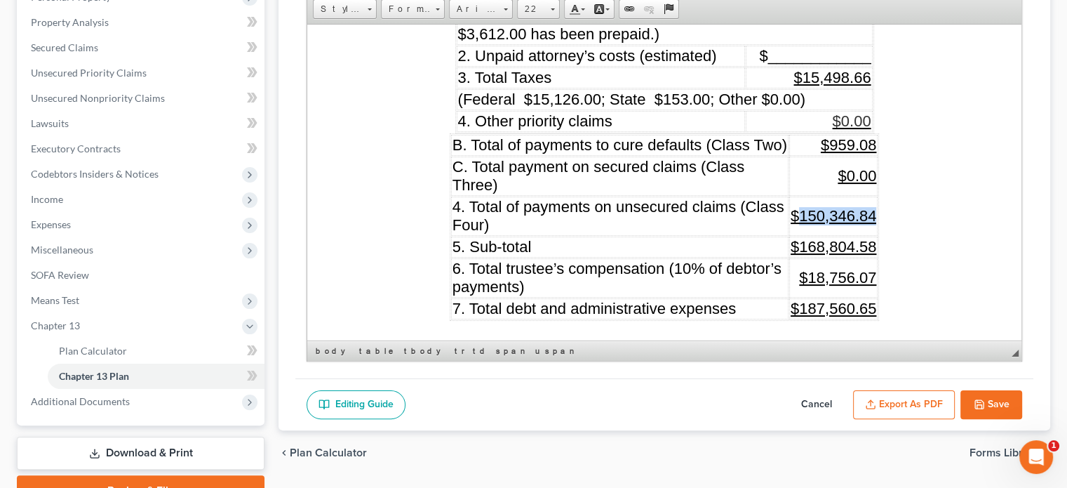
click at [832, 206] on span "$150,346.84" at bounding box center [834, 215] width 86 height 18
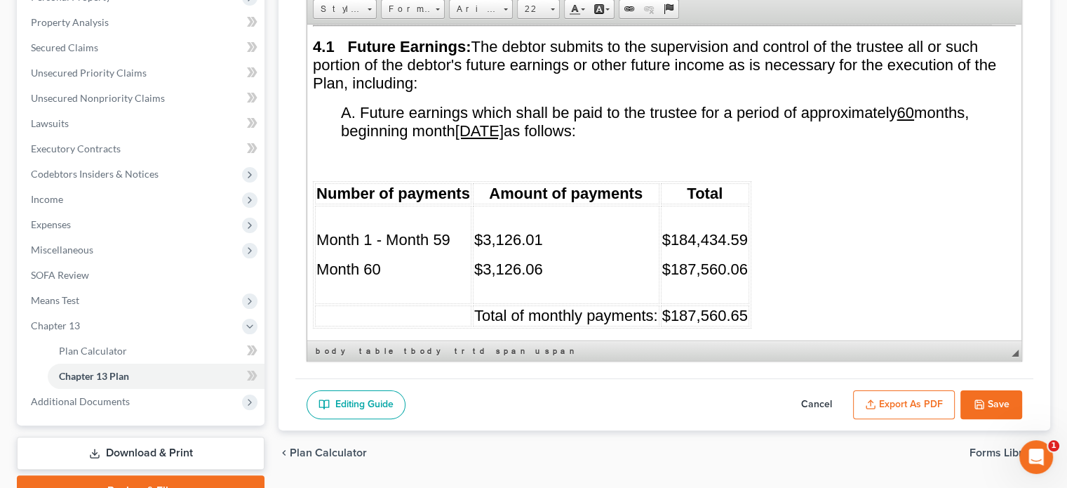
scroll to position [3860, 0]
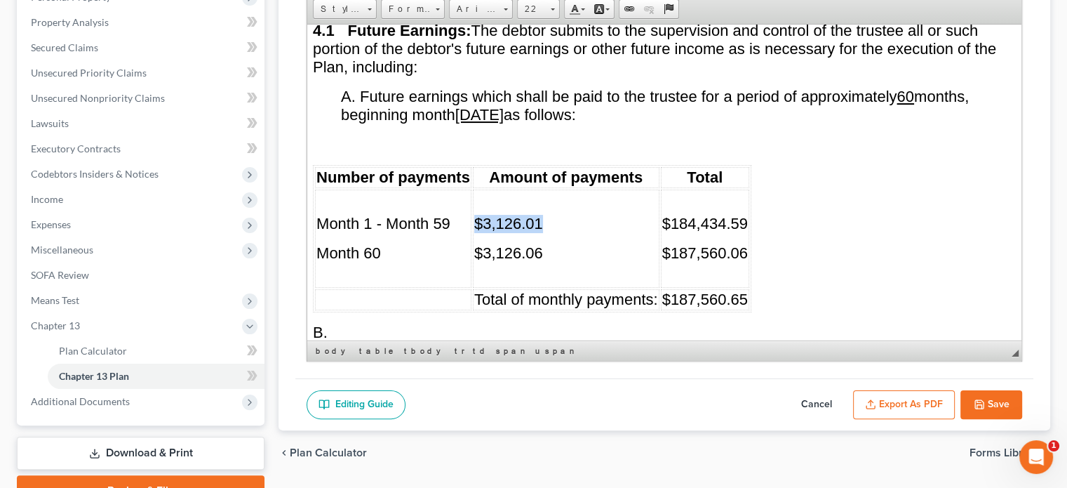
drag, startPoint x: 472, startPoint y: 194, endPoint x: 545, endPoint y: 200, distance: 73.2
click at [545, 200] on td "$3,126.01 $3,126.06" at bounding box center [566, 238] width 187 height 98
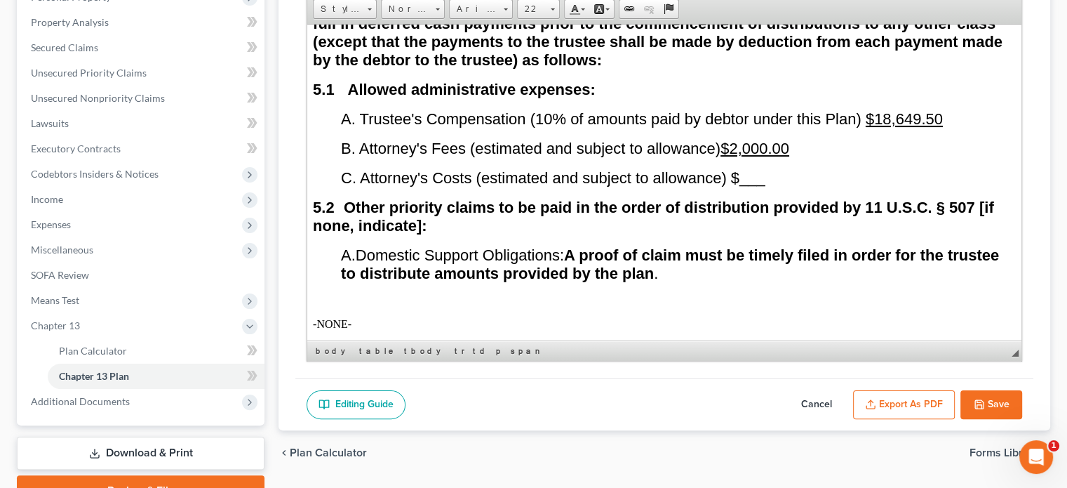
scroll to position [4491, 0]
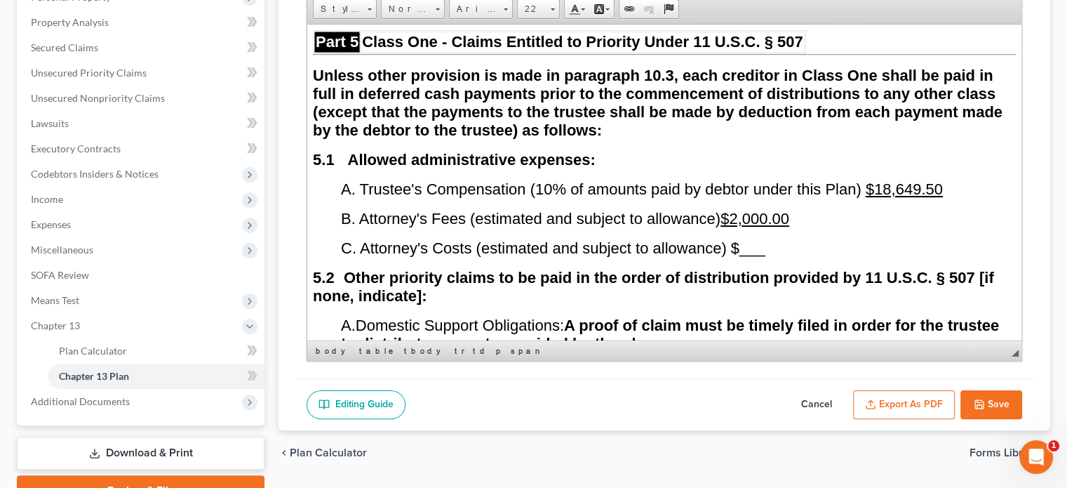
click at [924, 180] on span "$18,649.50" at bounding box center [904, 189] width 77 height 18
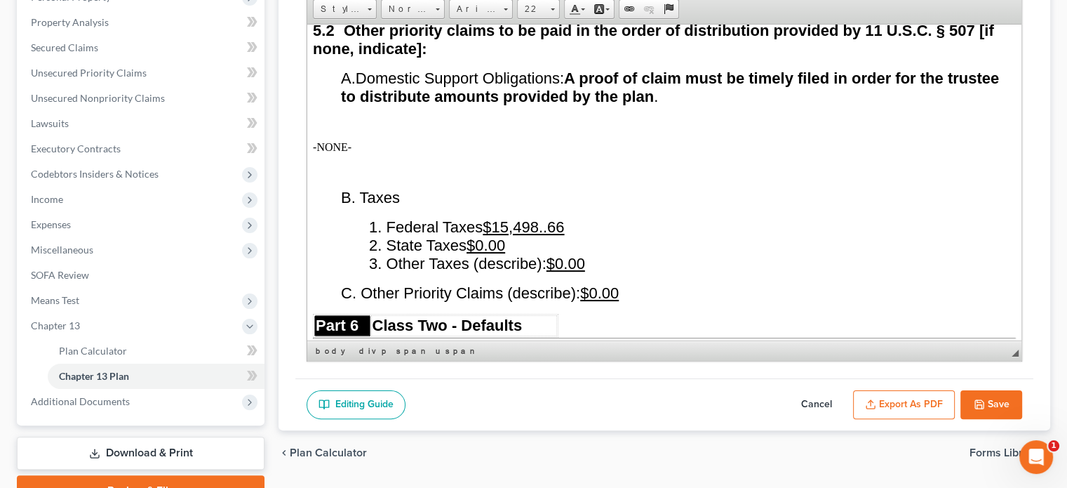
scroll to position [4772, 0]
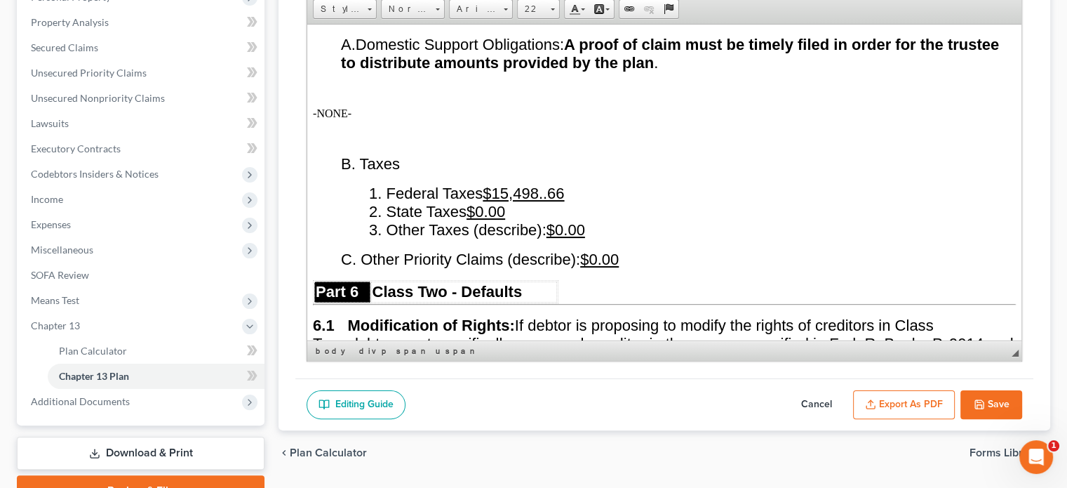
click at [560, 184] on u "$15,498..66" at bounding box center [523, 193] width 81 height 18
click at [550, 184] on u "$15,498. 66" at bounding box center [521, 193] width 77 height 18
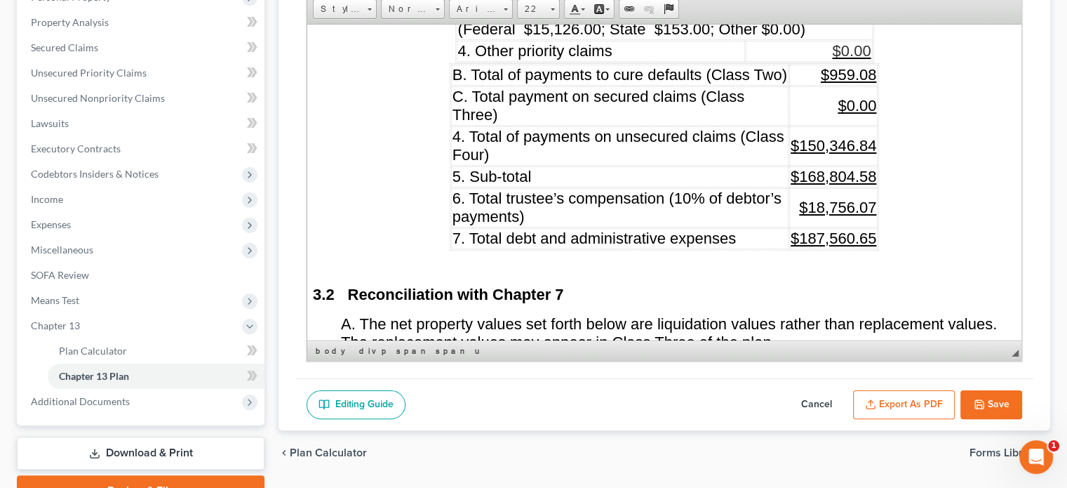
scroll to position [1684, 0]
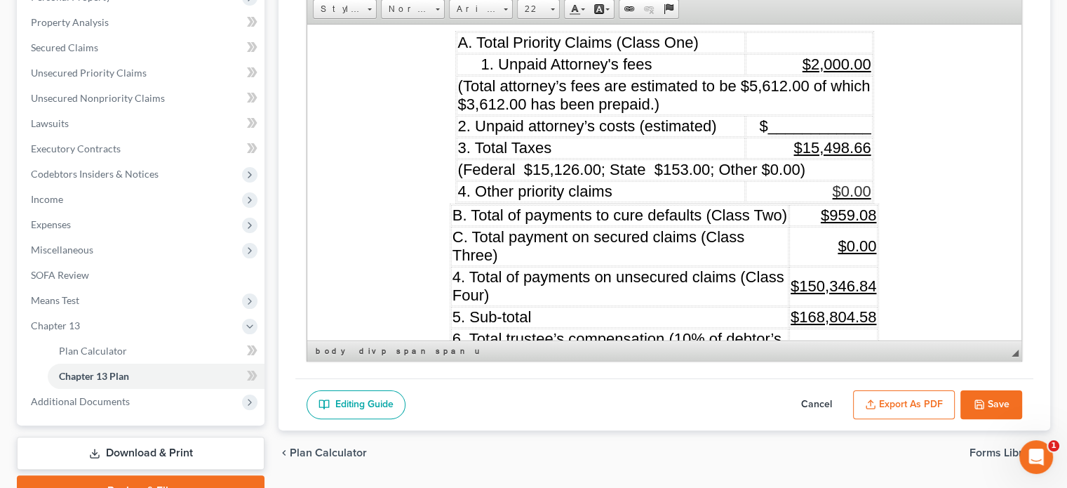
click at [721, 160] on span "(Federal $15,126.00; State $153.00; Other $0.00)" at bounding box center [631, 169] width 347 height 18
click at [609, 160] on span "(Federal $15,126.00; State $0 .00; Other $0.00)" at bounding box center [623, 169] width 331 height 18
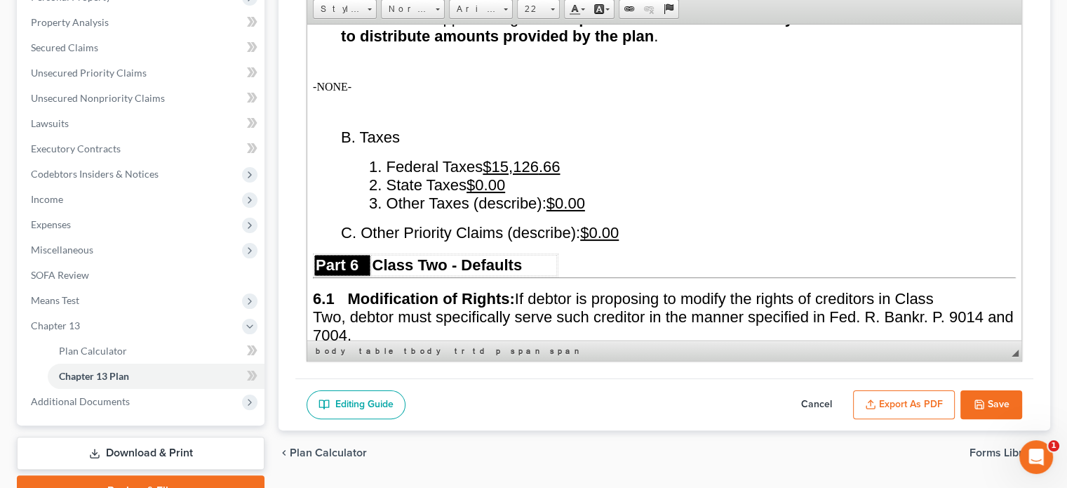
scroll to position [4842, 0]
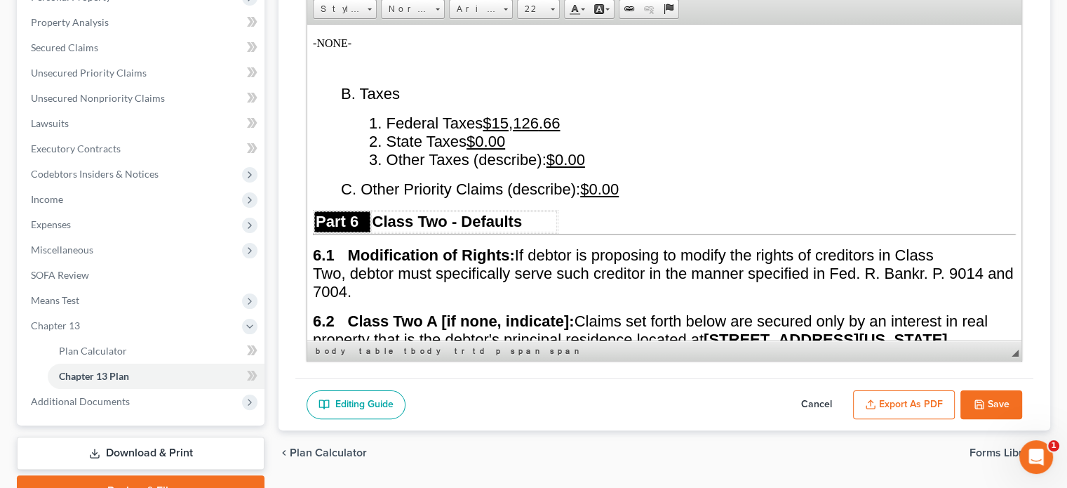
click at [552, 114] on u "$15,126 . 66" at bounding box center [521, 123] width 77 height 18
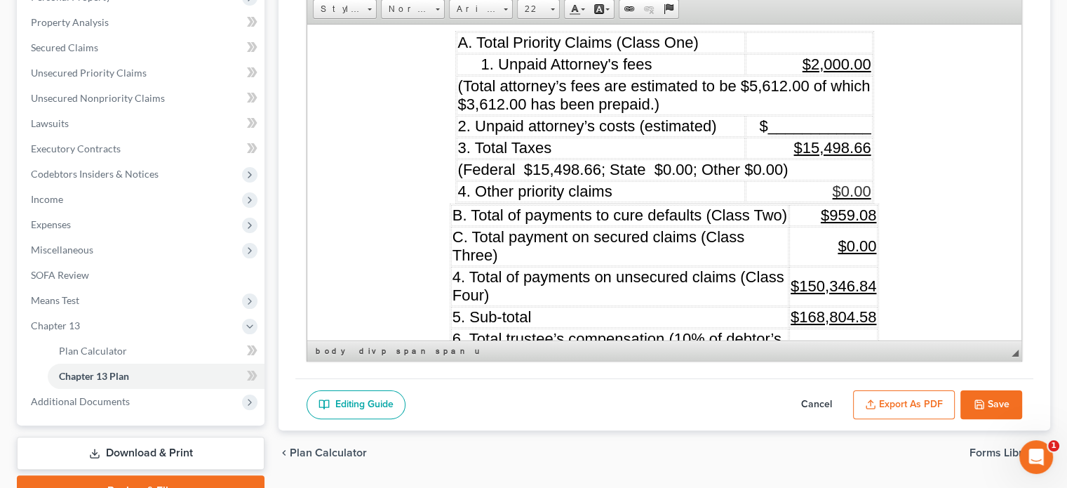
scroll to position [1754, 0]
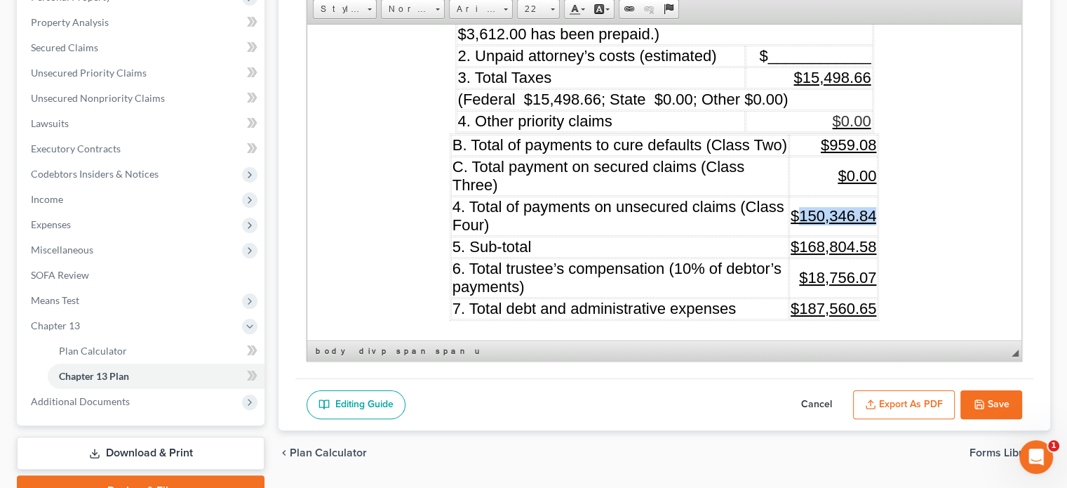
drag, startPoint x: 797, startPoint y: 196, endPoint x: 872, endPoint y: 201, distance: 74.5
click at [872, 206] on span "$150,346.84" at bounding box center [834, 215] width 86 height 18
click at [832, 209] on td "$150,346.84" at bounding box center [833, 215] width 88 height 39
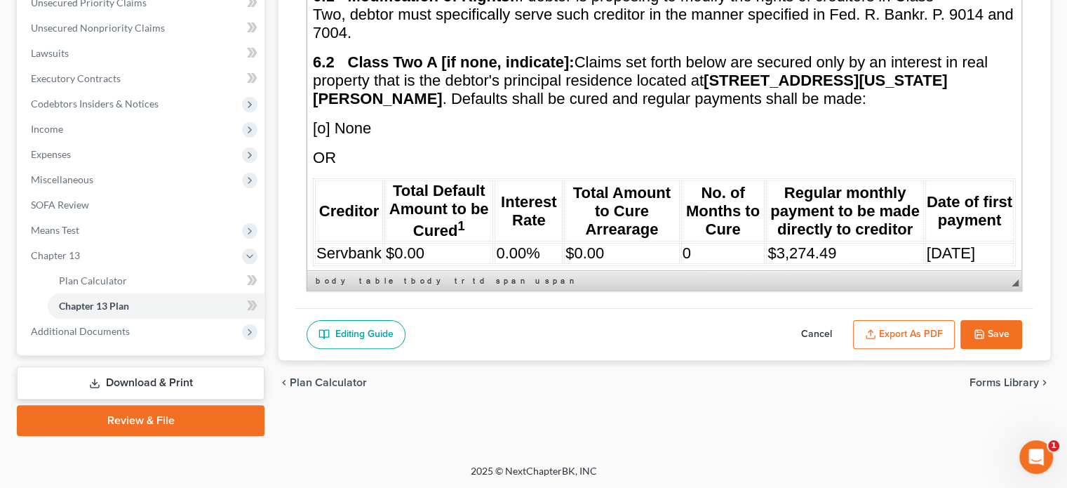
scroll to position [5052, 0]
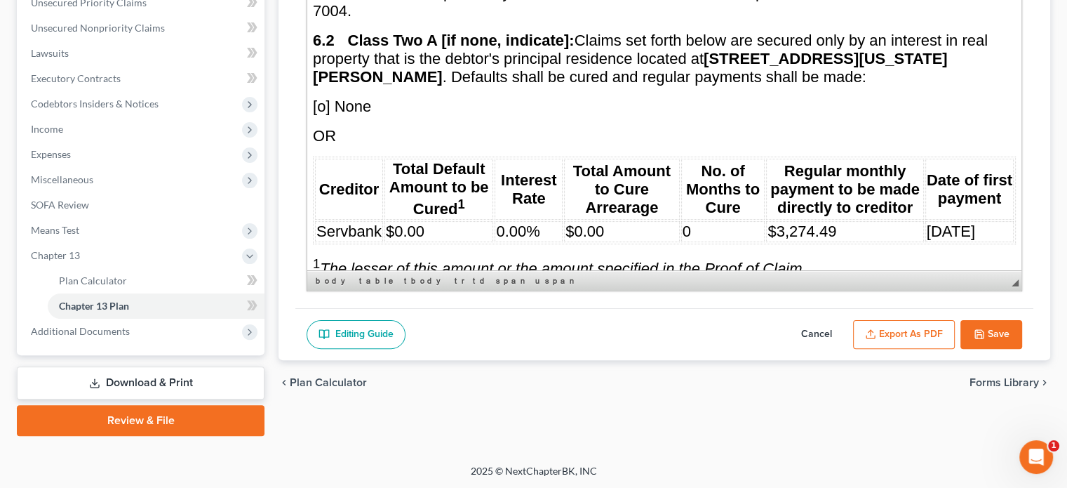
click at [379, 222] on span "Servbank" at bounding box center [348, 231] width 65 height 18
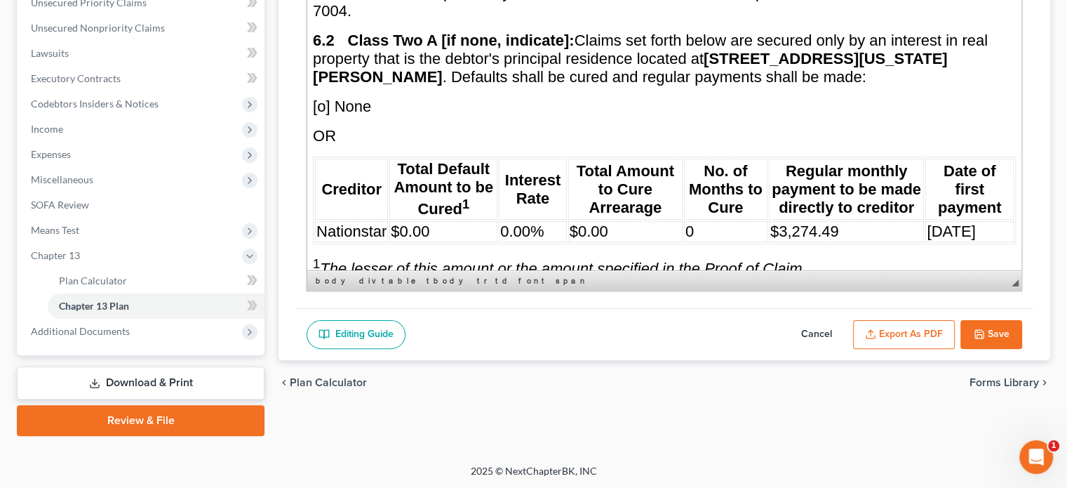
click at [436, 221] on td "$0.00" at bounding box center [443, 231] width 108 height 21
click at [615, 221] on td "$0.00" at bounding box center [625, 231] width 114 height 21
drag, startPoint x: 766, startPoint y: 192, endPoint x: 836, endPoint y: 192, distance: 70.2
click at [836, 221] on td "$3,274.49" at bounding box center [847, 231] width 156 height 21
click at [847, 221] on td "$3,274.49" at bounding box center [847, 231] width 156 height 21
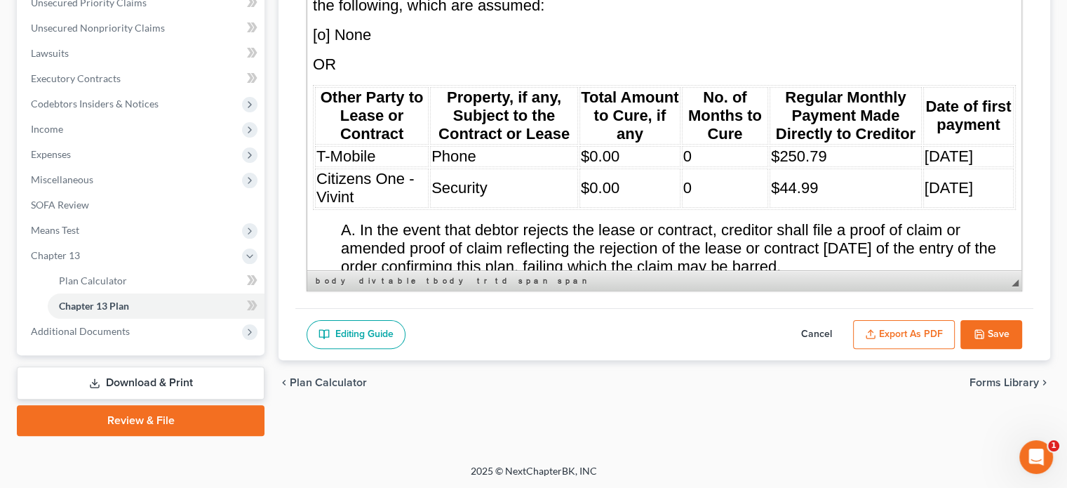
scroll to position [5544, 0]
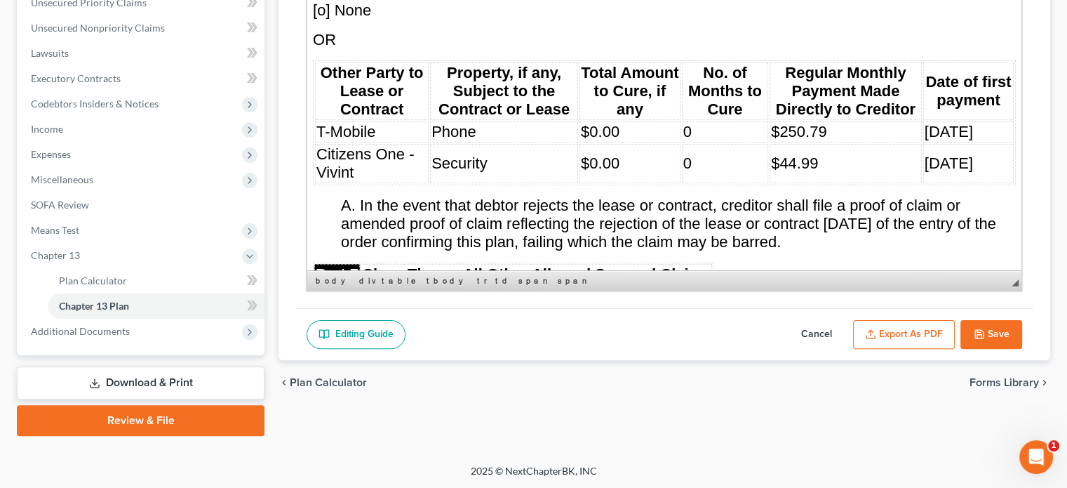
click at [318, 145] on span "Citizens One - Vivint" at bounding box center [365, 163] width 98 height 36
click at [822, 144] on td "$44.99" at bounding box center [846, 163] width 152 height 39
drag, startPoint x: 318, startPoint y: 109, endPoint x: 363, endPoint y: 128, distance: 49.4
click at [363, 144] on td "Citizens One - Vivint" at bounding box center [372, 163] width 114 height 39
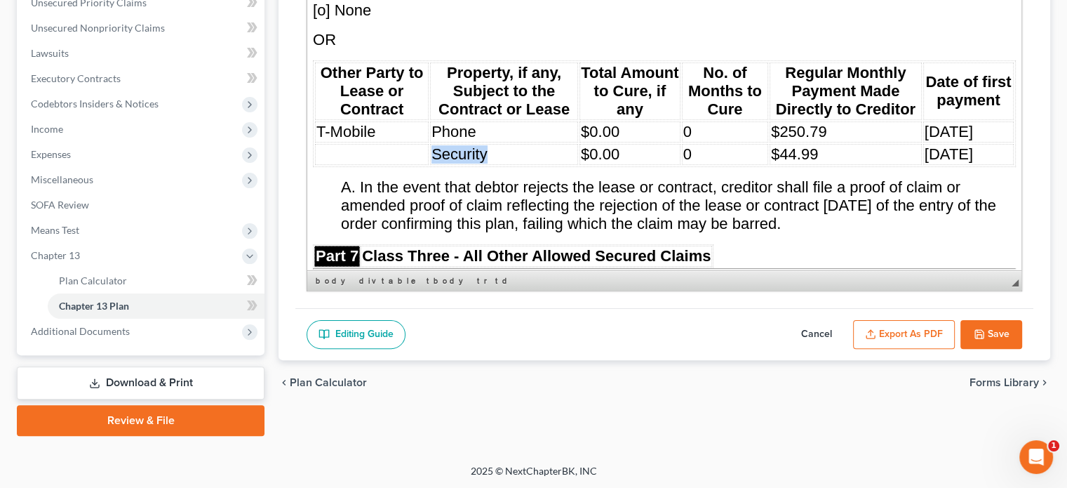
drag, startPoint x: 432, startPoint y: 112, endPoint x: 494, endPoint y: 109, distance: 62.5
click at [494, 144] on td "Security" at bounding box center [504, 154] width 148 height 21
drag, startPoint x: 578, startPoint y: 109, endPoint x: 620, endPoint y: 109, distance: 42.1
click at [620, 144] on td "$0.00" at bounding box center [630, 154] width 101 height 21
drag, startPoint x: 681, startPoint y: 105, endPoint x: 693, endPoint y: 107, distance: 12.8
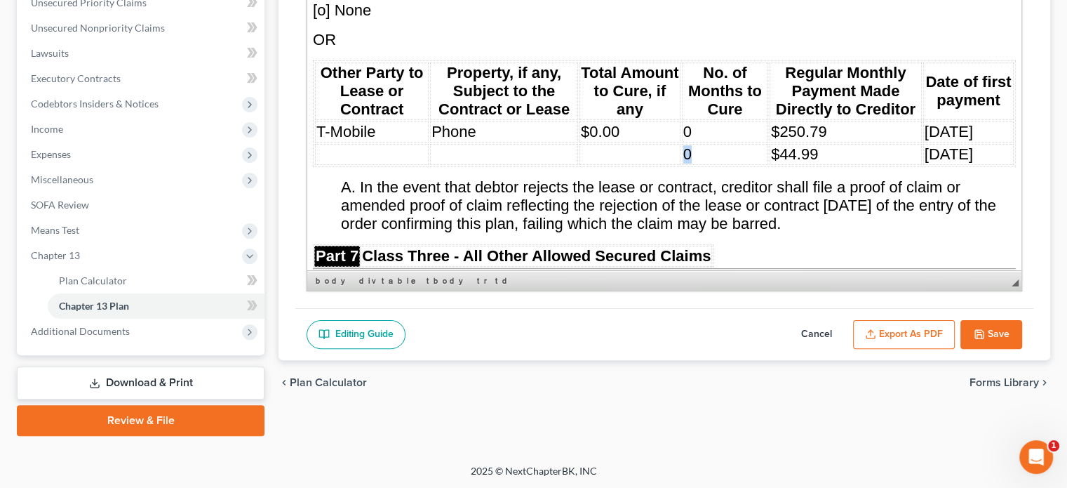
click at [693, 144] on td "0" at bounding box center [725, 154] width 86 height 21
drag, startPoint x: 763, startPoint y: 109, endPoint x: 813, endPoint y: 114, distance: 49.4
click at [813, 144] on td "$44.99" at bounding box center [846, 154] width 152 height 21
drag, startPoint x: 919, startPoint y: 108, endPoint x: 990, endPoint y: 111, distance: 70.9
click at [990, 144] on td "6/1/2025" at bounding box center [968, 154] width 91 height 21
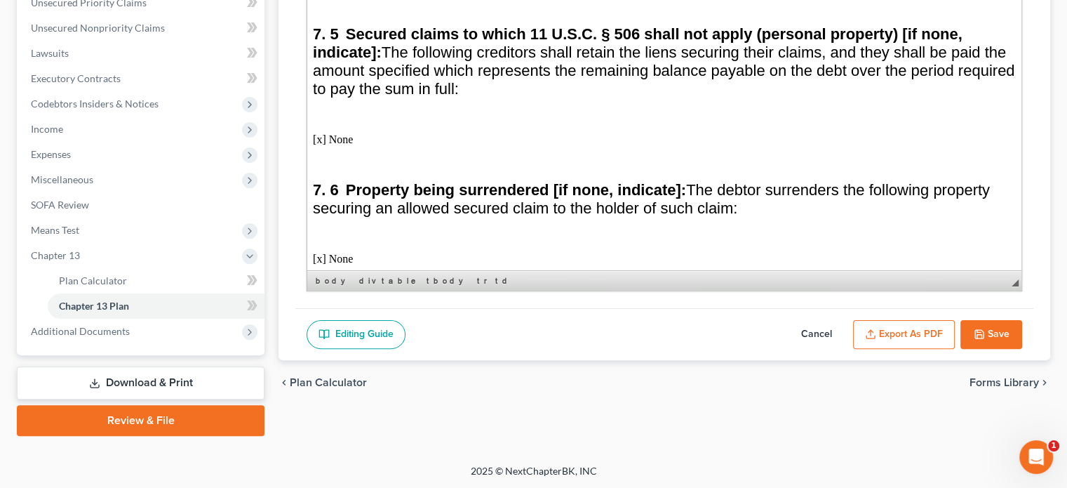
scroll to position [6456, 0]
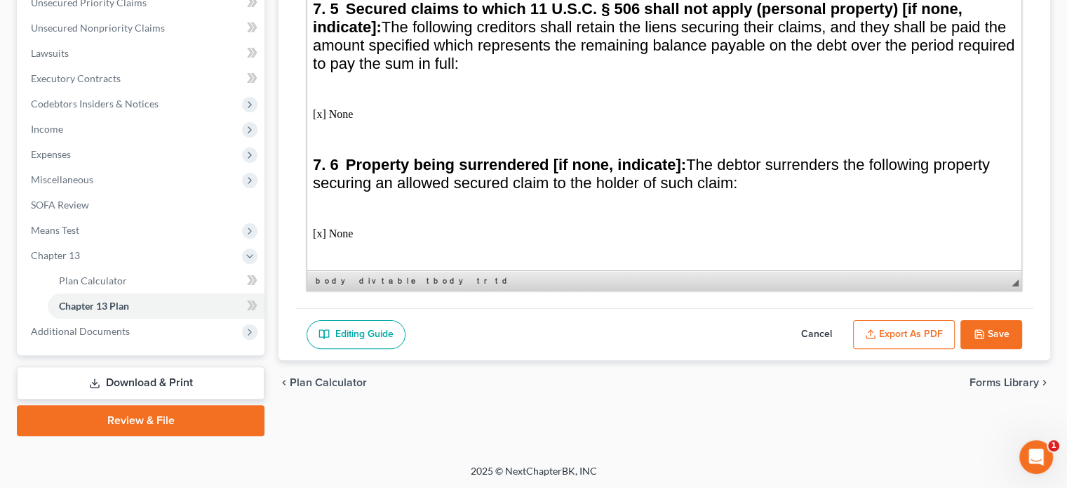
click at [320, 227] on p "[x] None" at bounding box center [664, 233] width 703 height 13
drag, startPoint x: 330, startPoint y: 182, endPoint x: 356, endPoint y: 183, distance: 26.0
click at [356, 227] on p "[x] None" at bounding box center [664, 233] width 703 height 13
click at [394, 187] on span "Paste" at bounding box center [417, 187] width 74 height 18
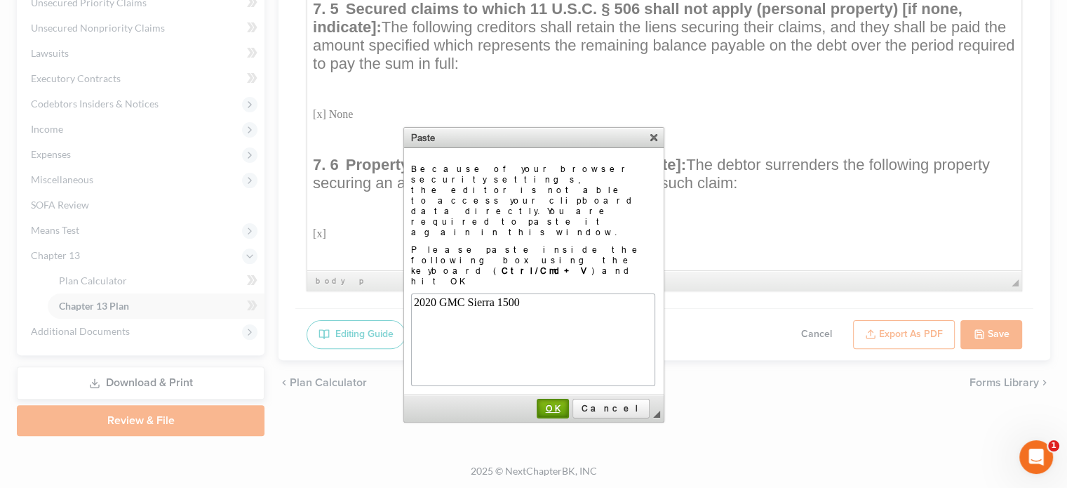
click at [568, 403] on span "OK" at bounding box center [552, 408] width 29 height 11
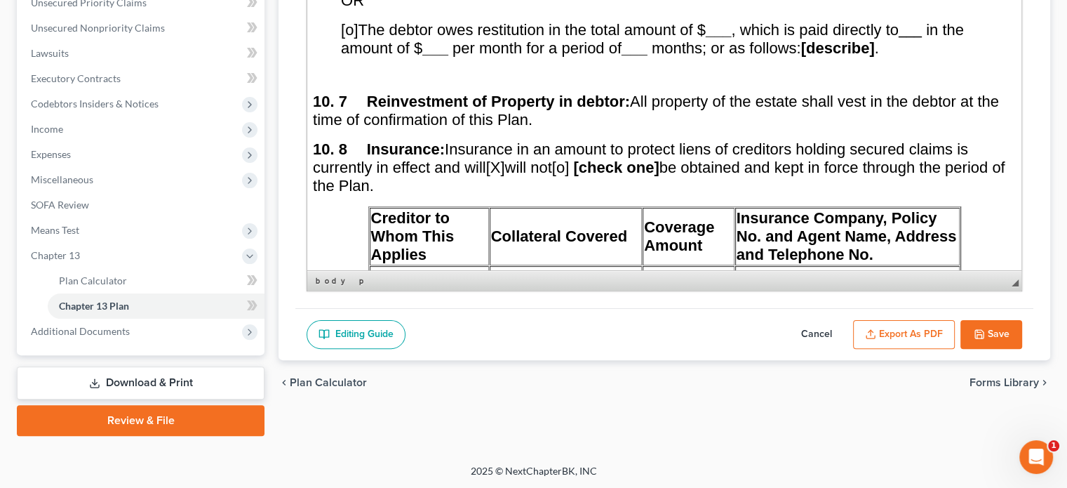
scroll to position [8351, 0]
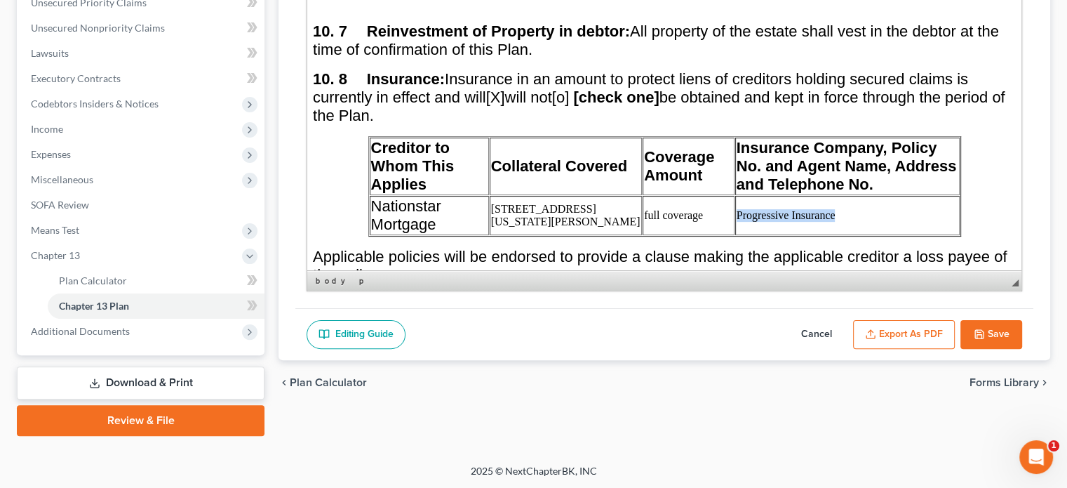
drag, startPoint x: 700, startPoint y: 163, endPoint x: 828, endPoint y: 169, distance: 127.9
click at [828, 196] on td "Progressive Insurance" at bounding box center [847, 215] width 225 height 39
click at [577, 196] on td "39742 E. Florida Drive, Bennett CO" at bounding box center [566, 215] width 152 height 39
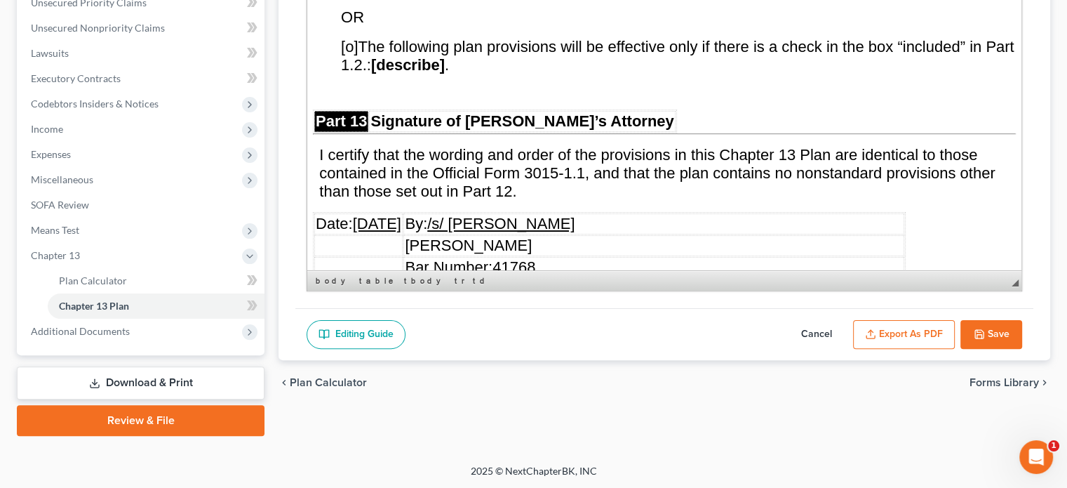
scroll to position [8982, 0]
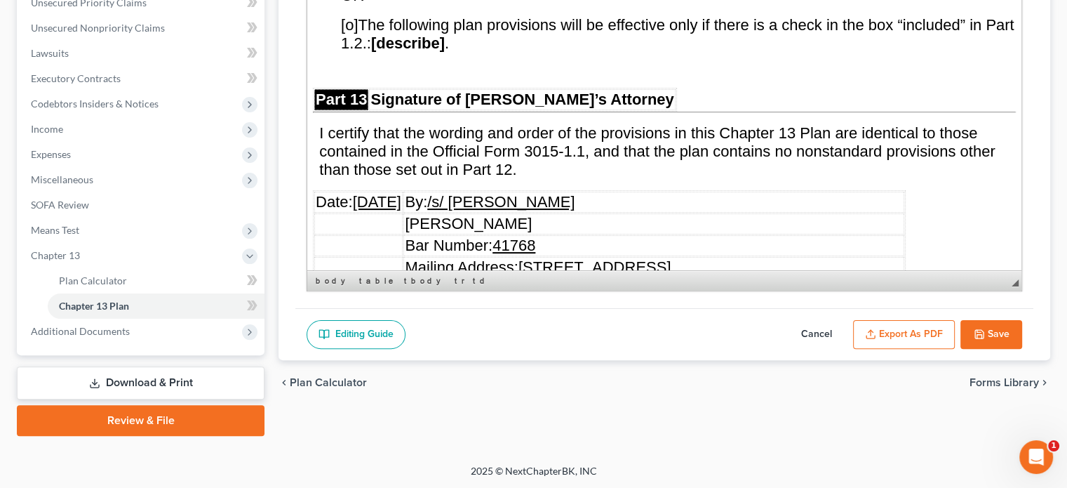
click at [373, 193] on u "[DATE]" at bounding box center [377, 202] width 48 height 18
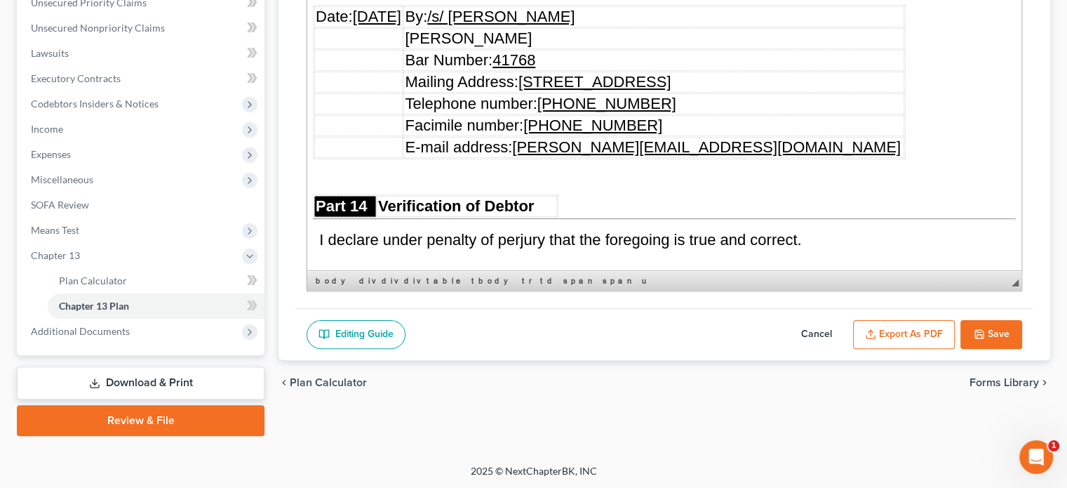
scroll to position [9193, 0]
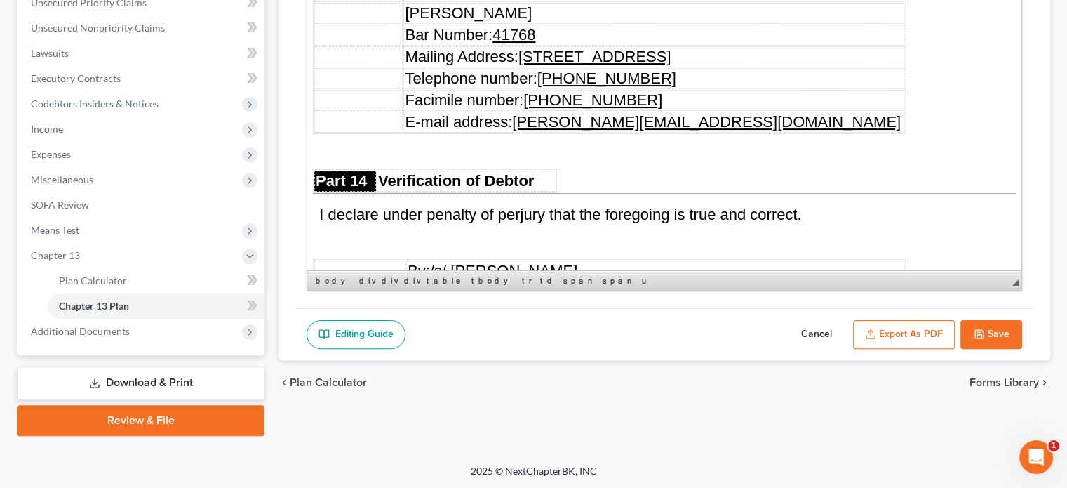
click at [371, 271] on u "[DATE]" at bounding box center [377, 280] width 48 height 18
click at [393, 271] on u "10/22/2025" at bounding box center [377, 280] width 48 height 18
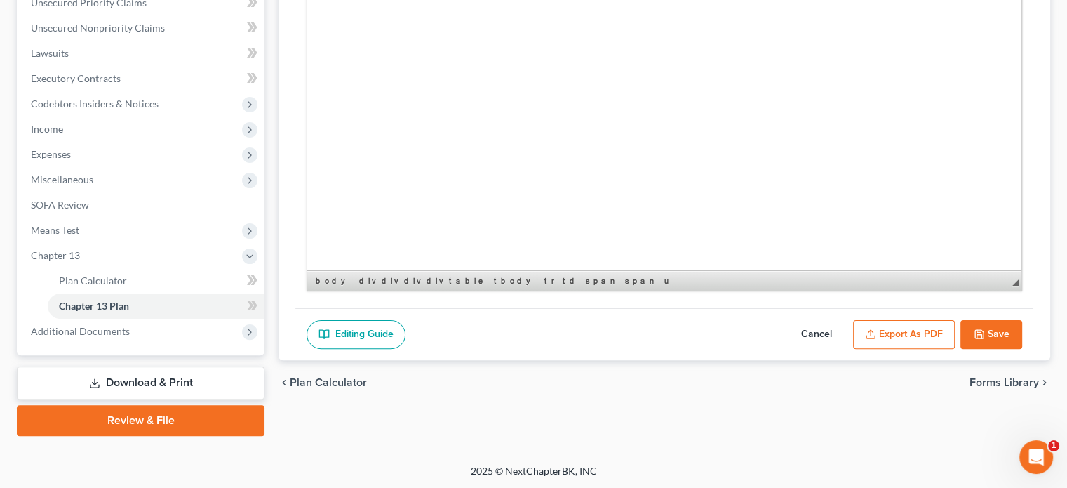
scroll to position [9700, 0]
click at [1001, 333] on button "Save" at bounding box center [992, 334] width 62 height 29
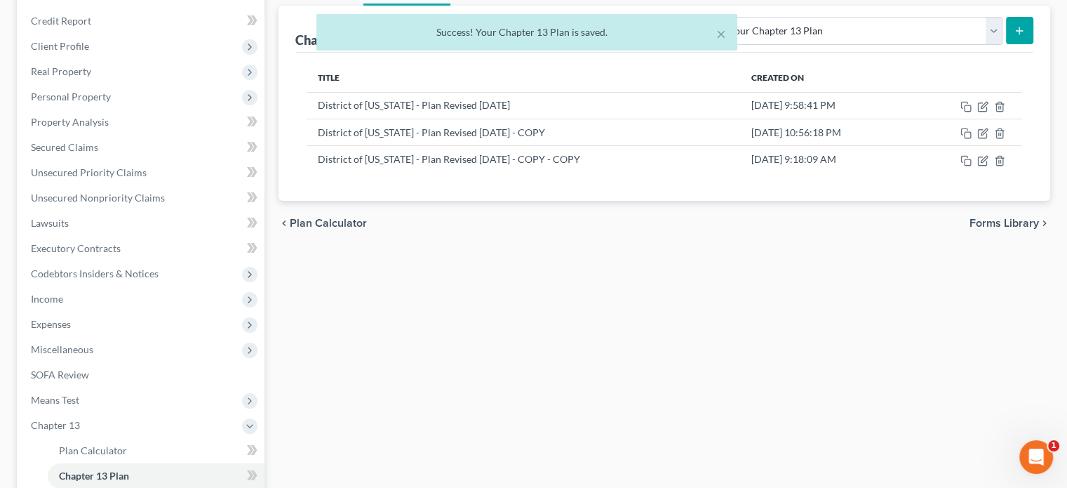
scroll to position [122, 0]
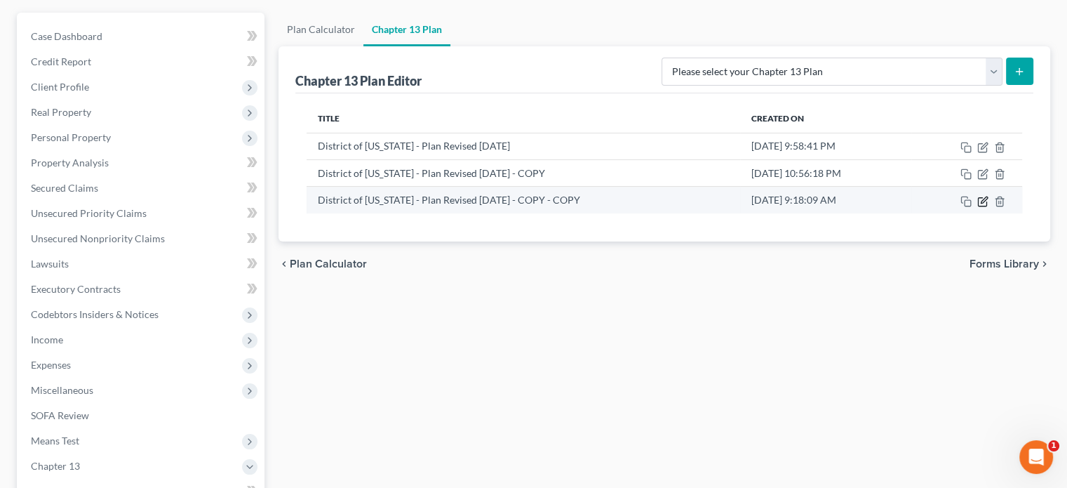
click at [982, 202] on icon "button" at bounding box center [983, 201] width 11 height 11
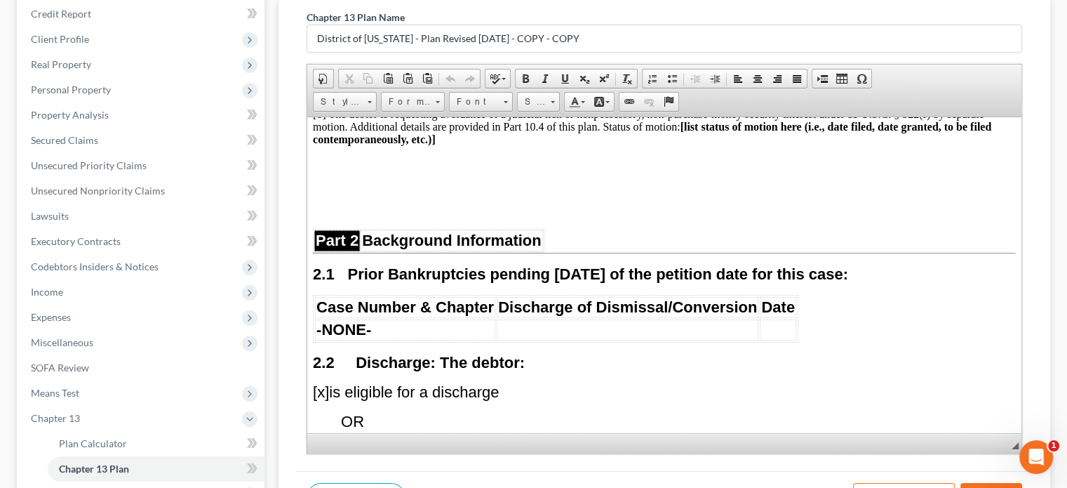
scroll to position [333, 0]
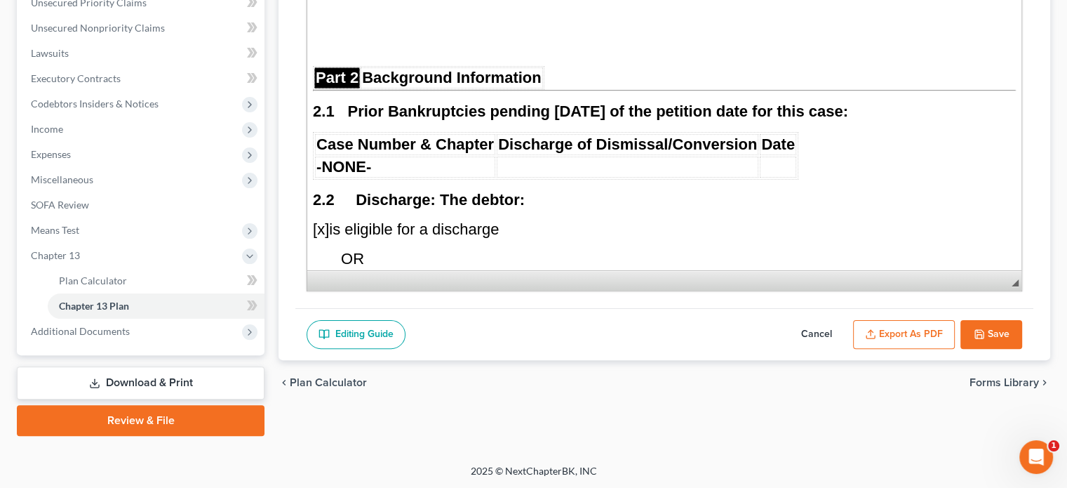
click at [933, 329] on button "Export as PDF" at bounding box center [904, 334] width 102 height 29
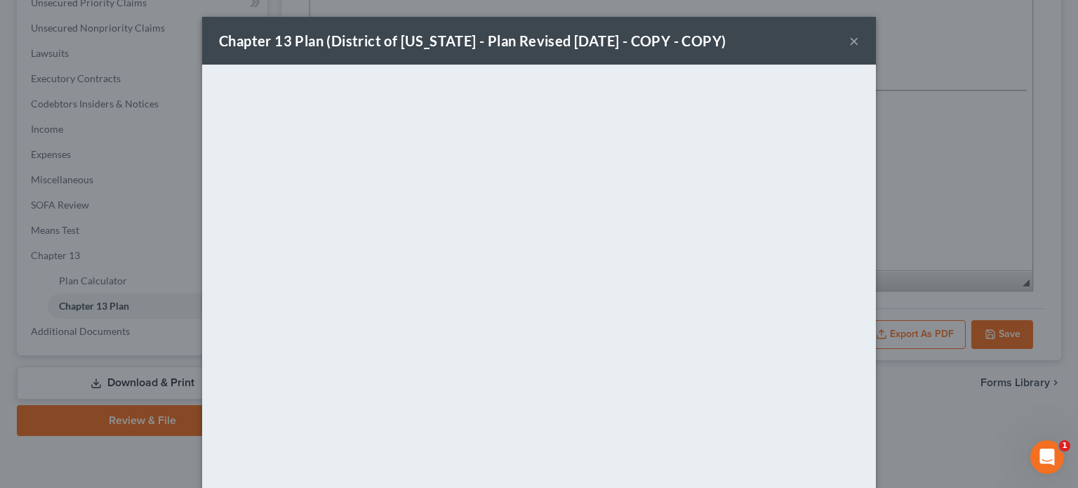
click at [849, 46] on button "×" at bounding box center [854, 40] width 10 height 17
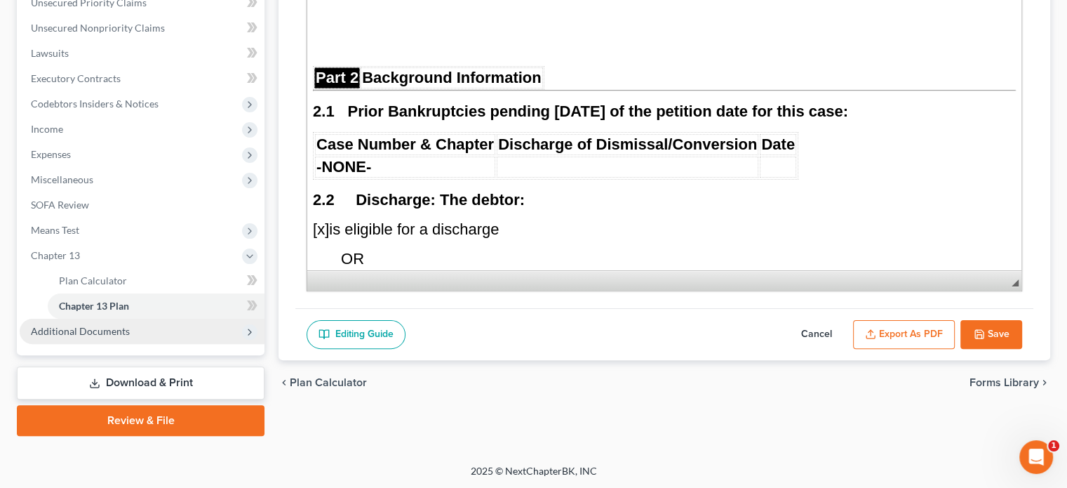
click at [85, 330] on span "Additional Documents" at bounding box center [80, 331] width 99 height 12
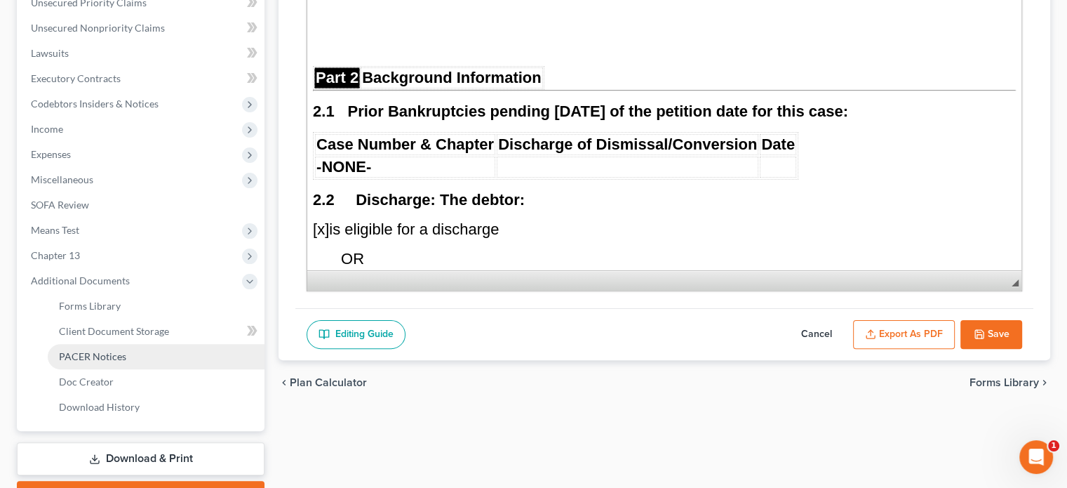
click at [84, 353] on span "PACER Notices" at bounding box center [92, 356] width 67 height 12
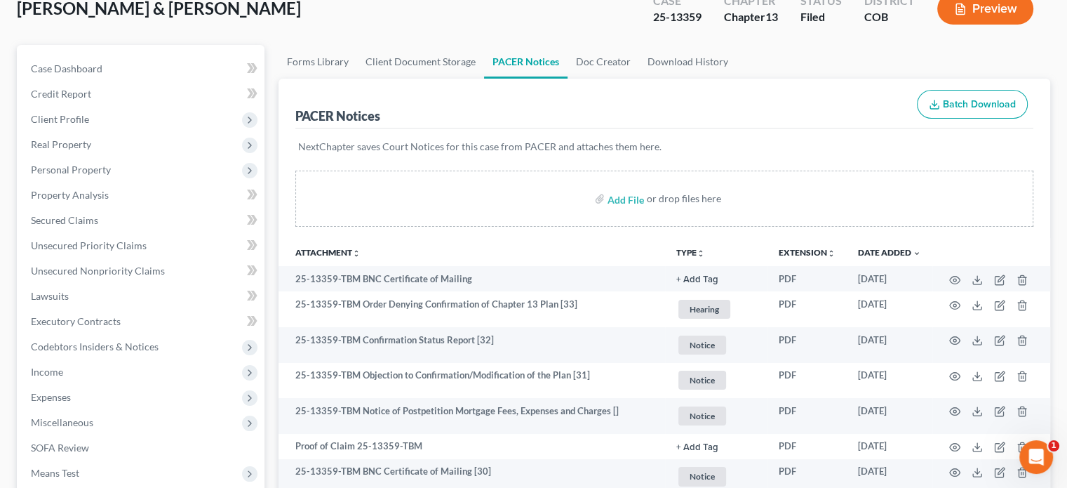
scroll to position [351, 0]
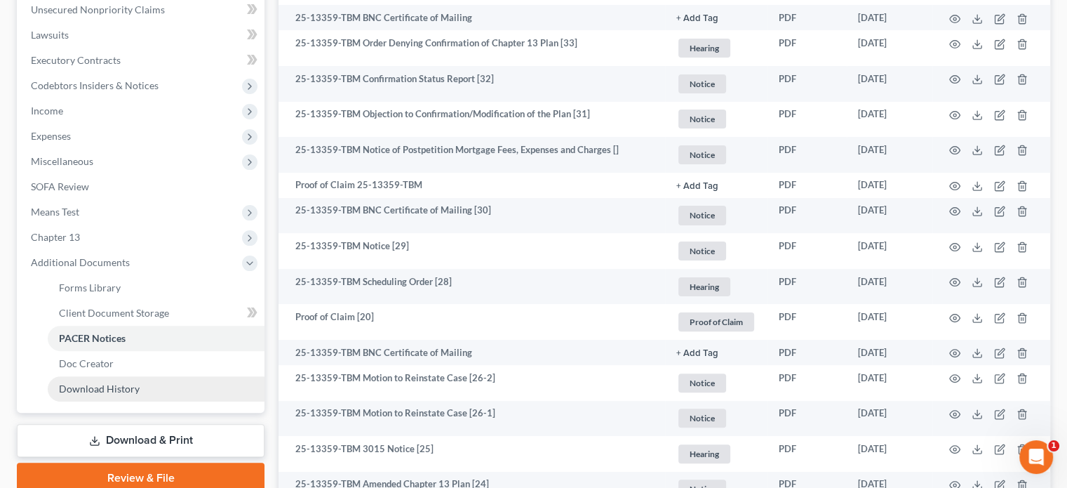
click at [93, 391] on span "Download History" at bounding box center [99, 388] width 81 height 12
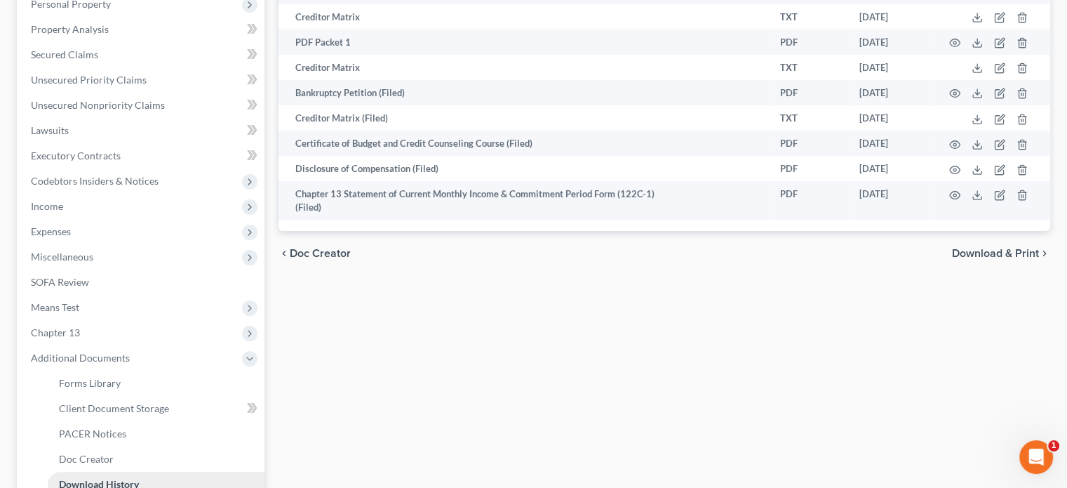
scroll to position [314, 0]
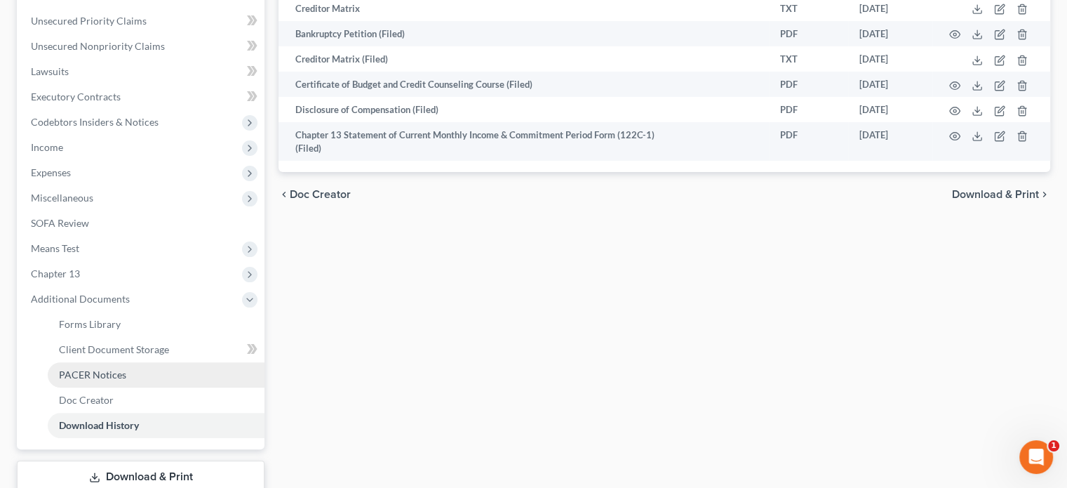
click at [92, 373] on span "PACER Notices" at bounding box center [92, 374] width 67 height 12
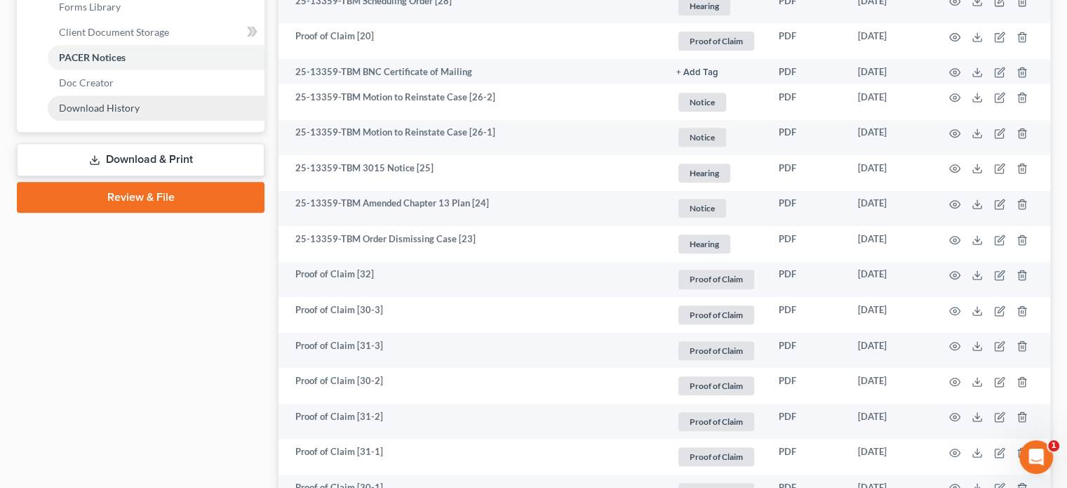
scroll to position [561, 0]
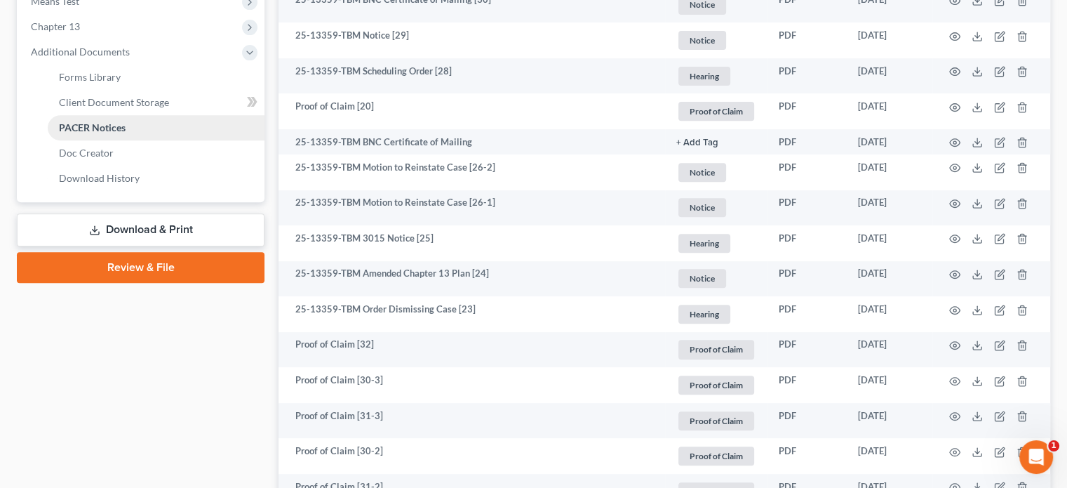
click at [95, 125] on span "PACER Notices" at bounding box center [92, 127] width 67 height 12
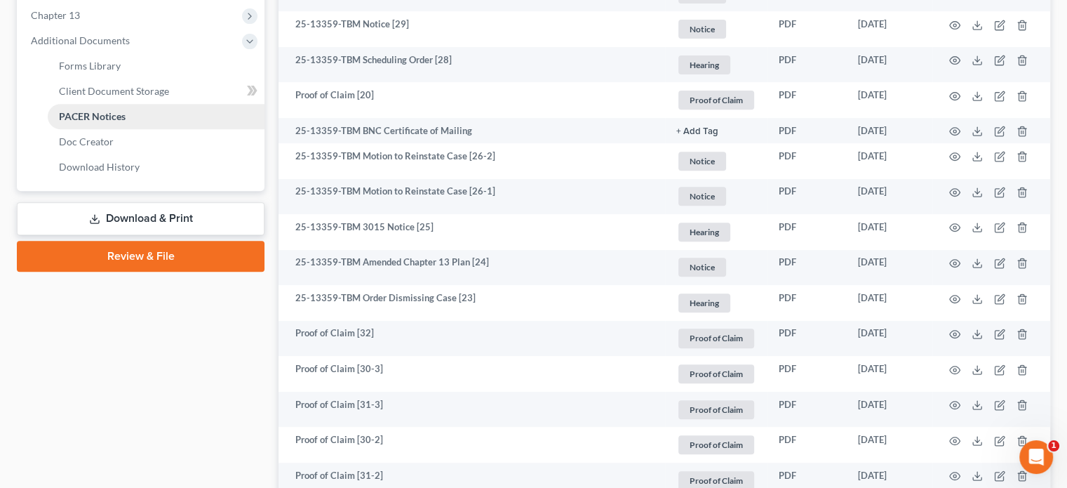
scroll to position [491, 0]
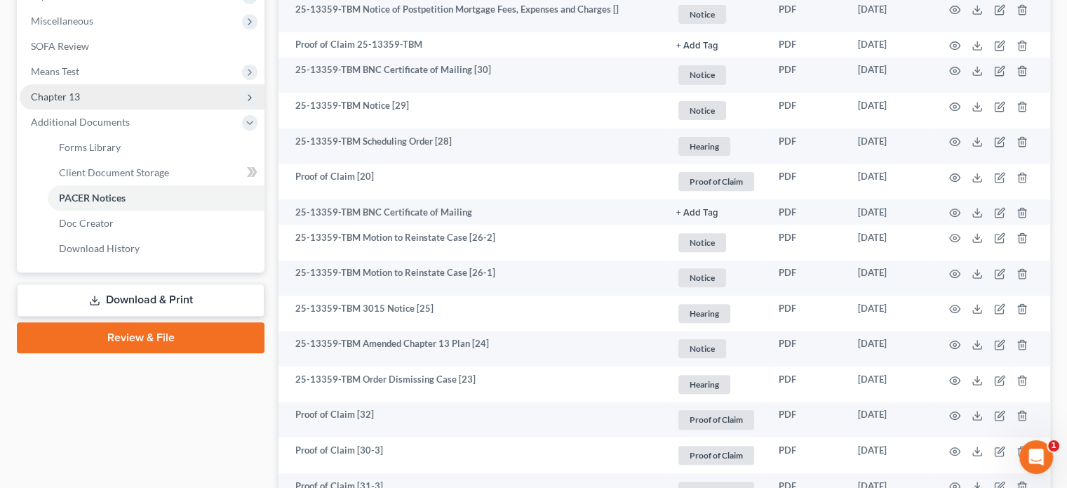
click at [68, 95] on span "Chapter 13" at bounding box center [55, 97] width 49 height 12
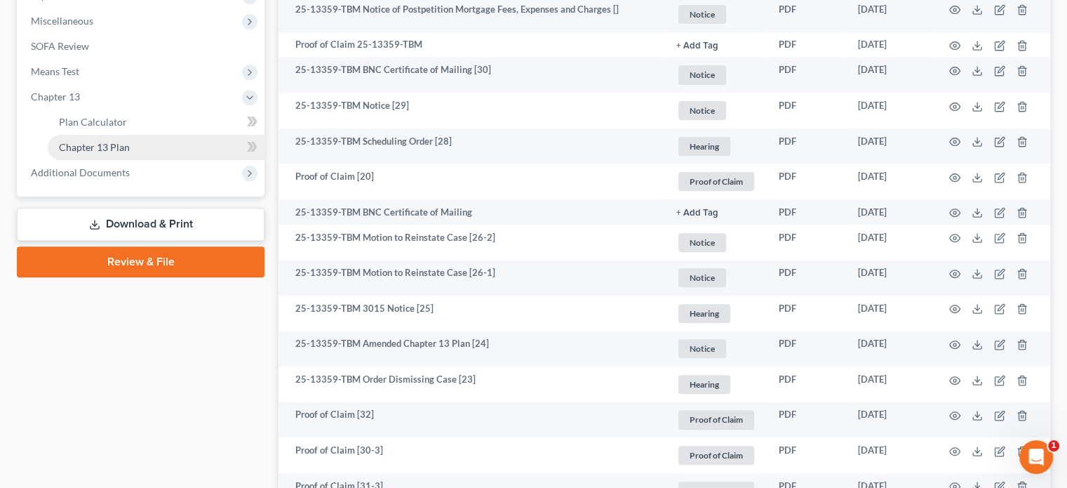
click at [75, 145] on span "Chapter 13 Plan" at bounding box center [94, 147] width 71 height 12
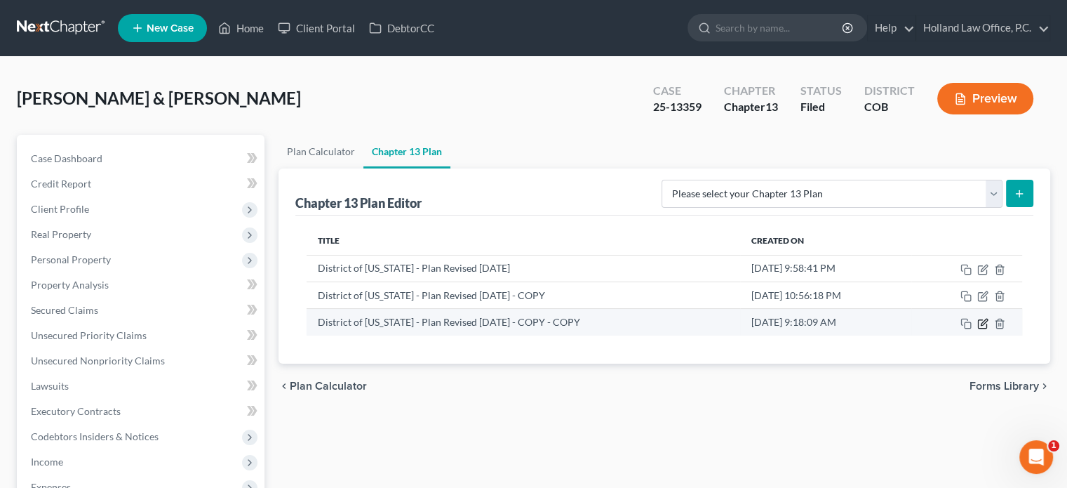
click at [982, 323] on icon "button" at bounding box center [984, 322] width 6 height 6
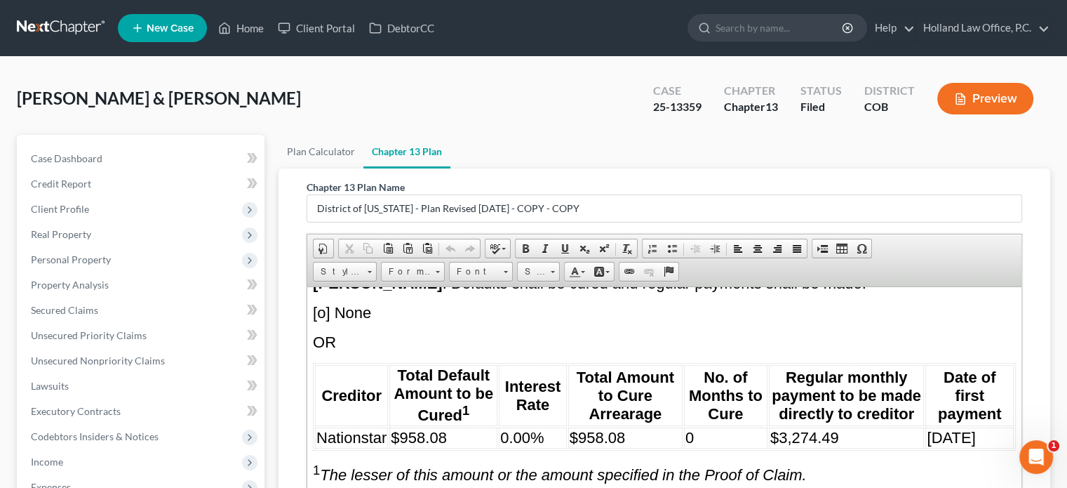
scroll to position [5193, 0]
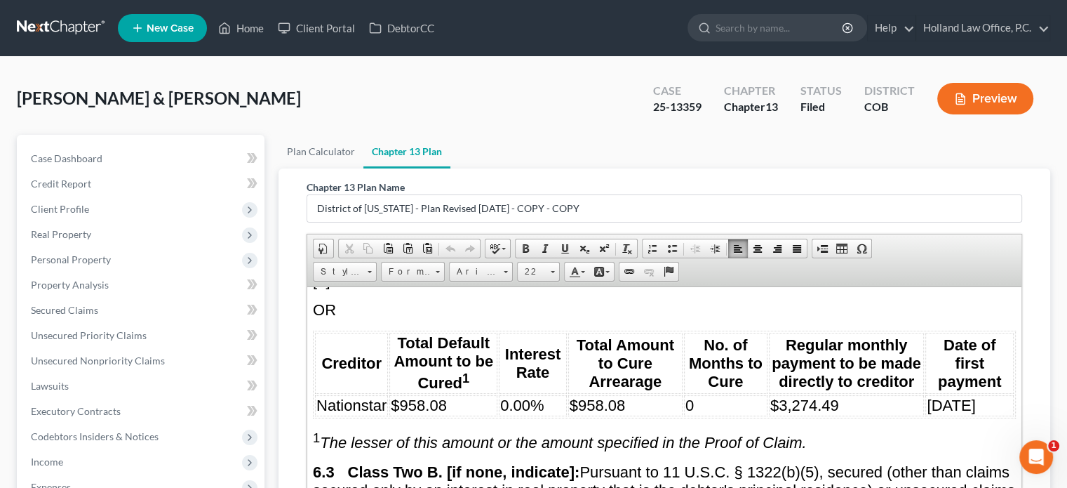
click at [422, 396] on span "$958.08" at bounding box center [419, 405] width 56 height 18
click at [598, 396] on span "$958.08" at bounding box center [598, 405] width 56 height 18
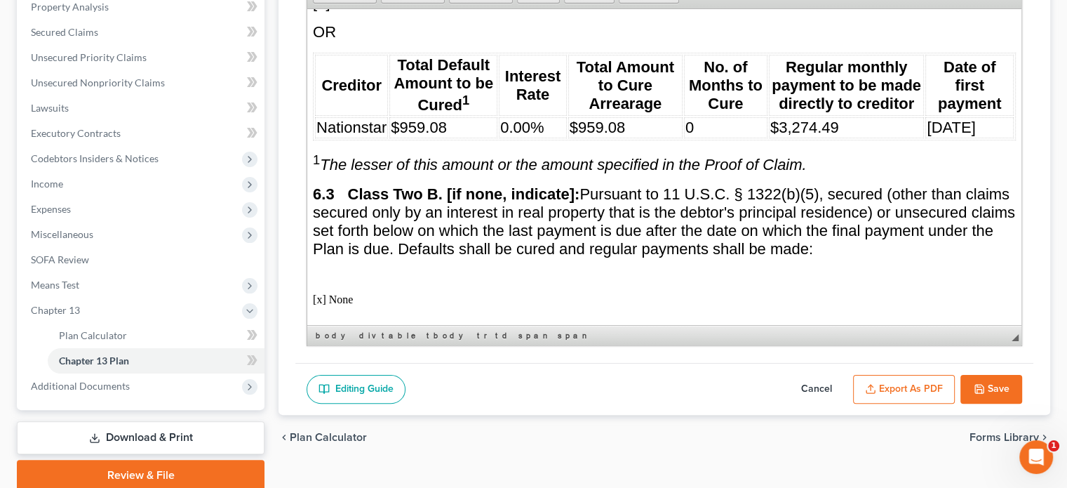
scroll to position [286, 0]
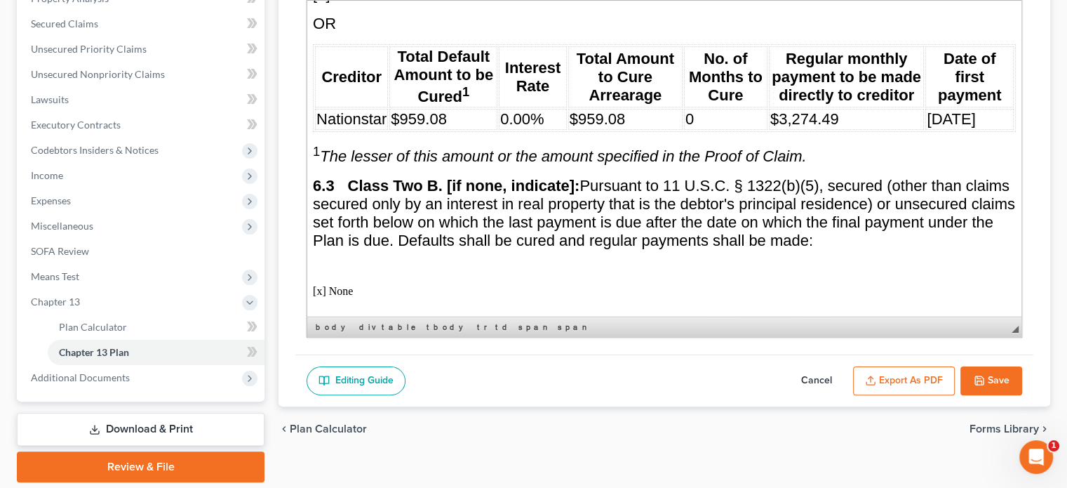
click at [989, 383] on button "Save" at bounding box center [992, 380] width 62 height 29
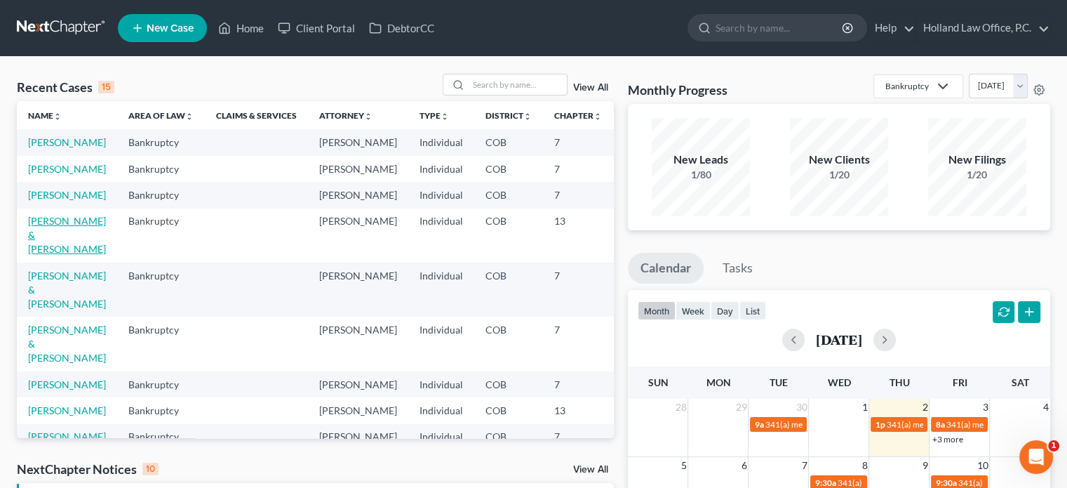
click at [36, 255] on link "[PERSON_NAME] & [PERSON_NAME]" at bounding box center [67, 235] width 78 height 40
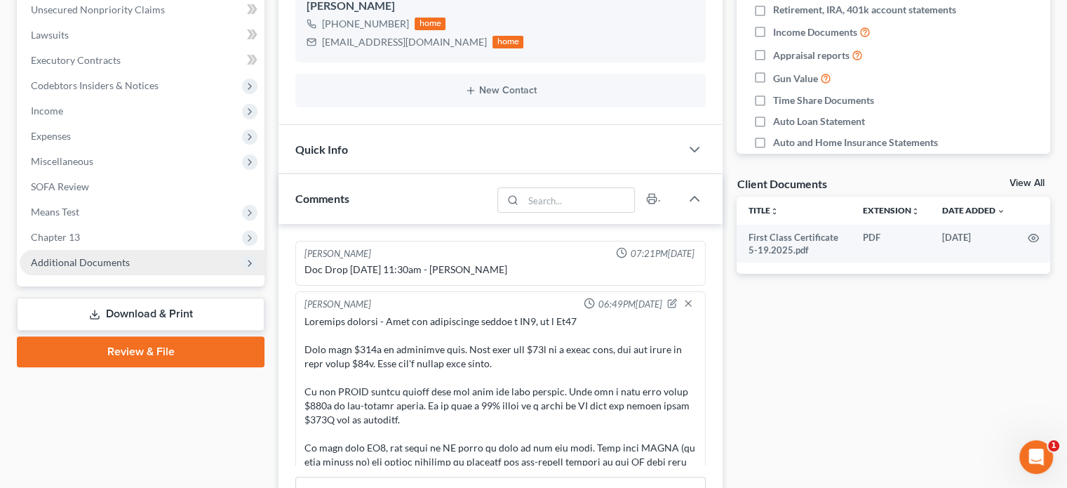
scroll to position [469, 0]
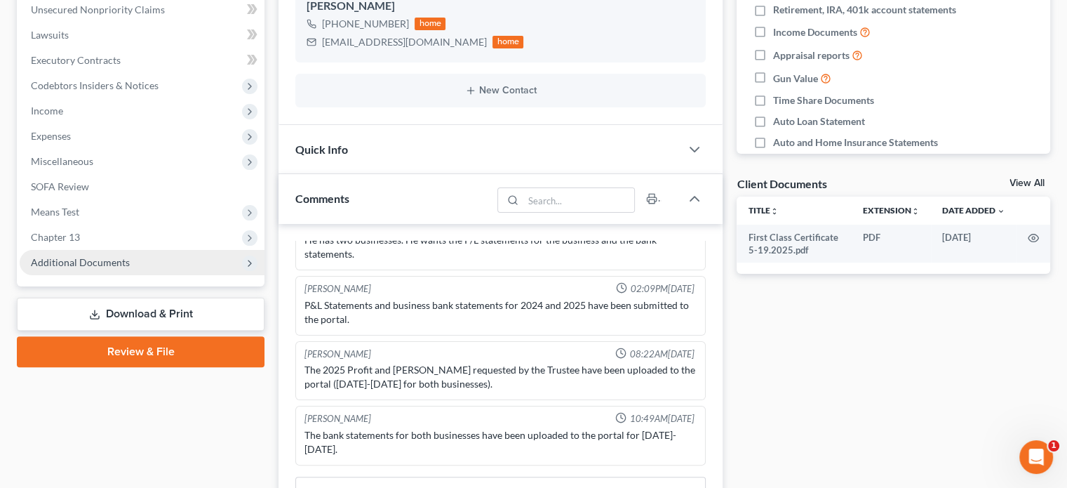
click at [104, 261] on span "Additional Documents" at bounding box center [80, 262] width 99 height 12
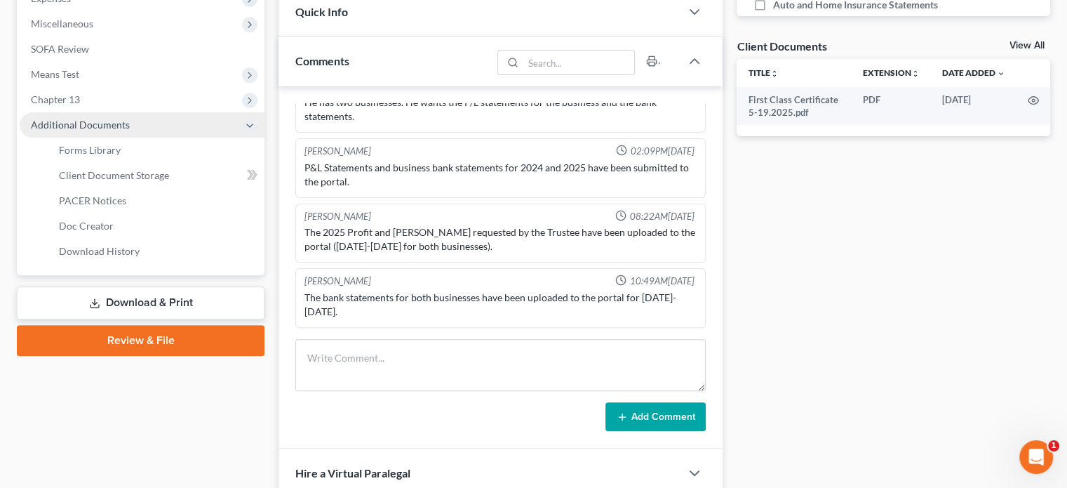
scroll to position [491, 0]
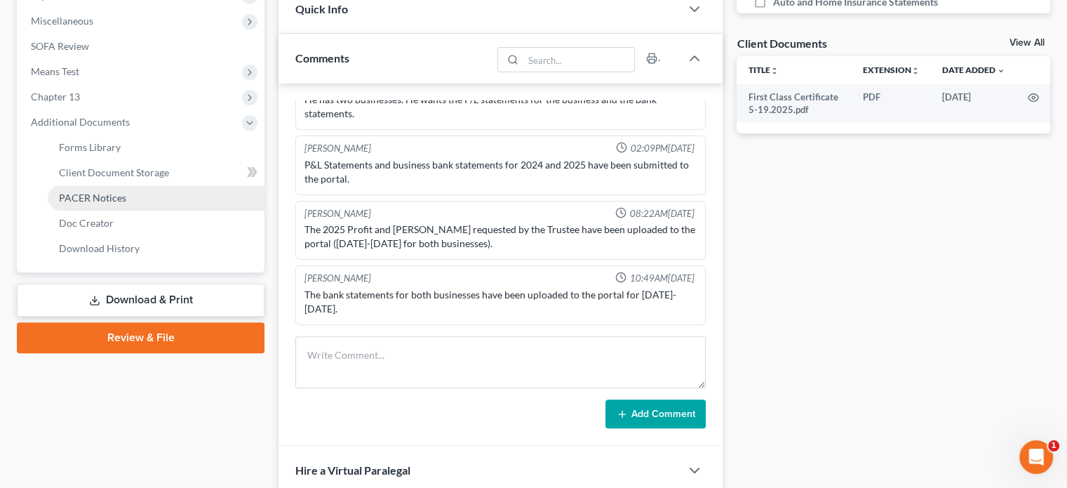
click at [103, 204] on link "PACER Notices" at bounding box center [156, 197] width 217 height 25
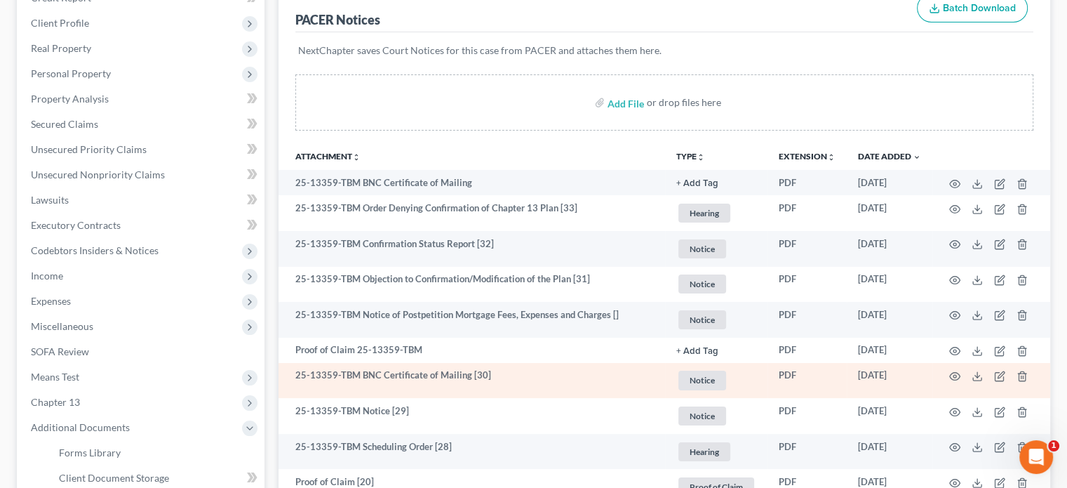
scroll to position [140, 0]
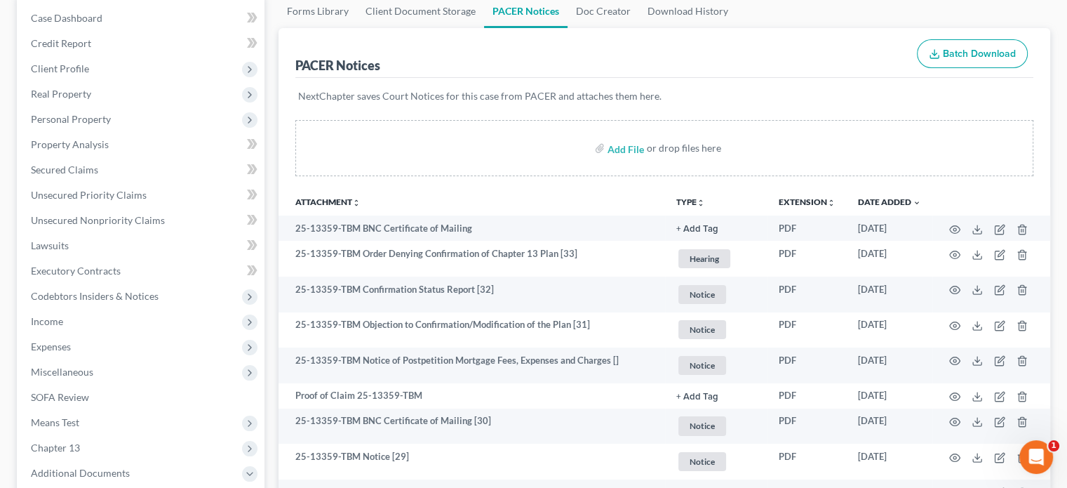
click at [692, 201] on button "TYPE unfold_more" at bounding box center [690, 202] width 29 height 9
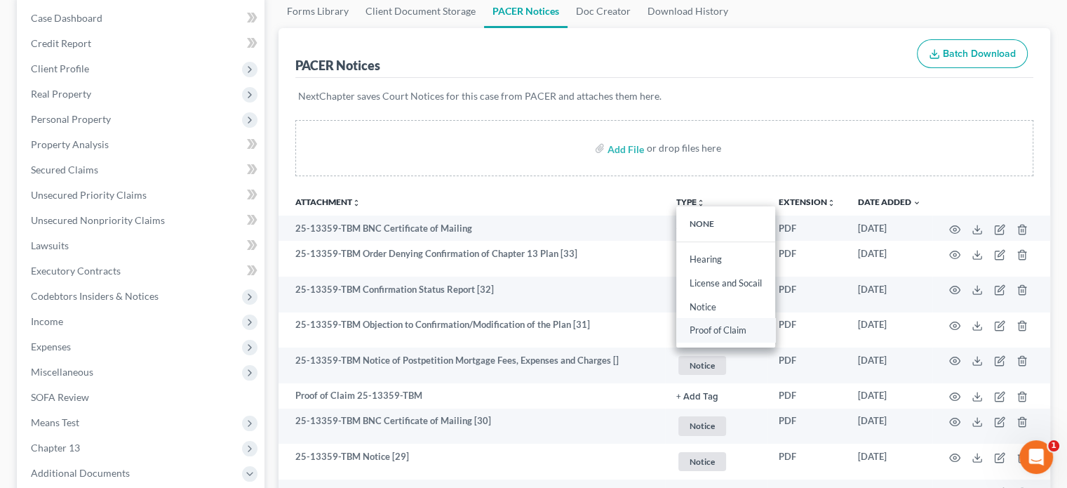
click at [705, 333] on link "Proof of Claim" at bounding box center [725, 331] width 99 height 24
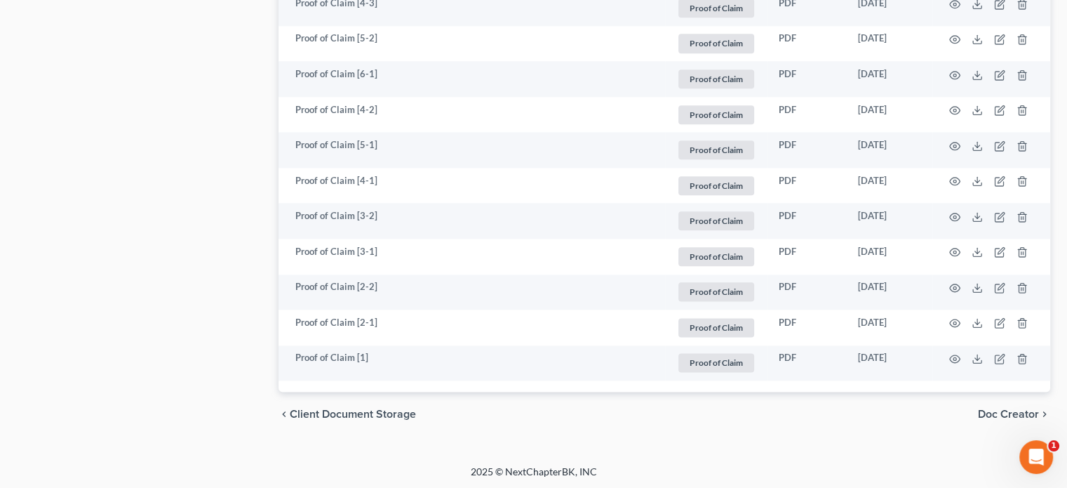
scroll to position [1715, 0]
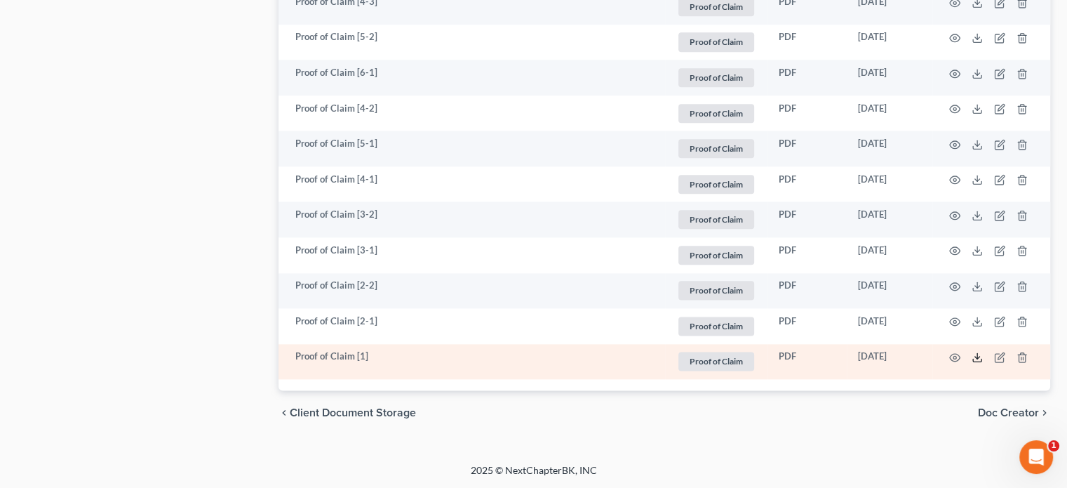
click at [976, 356] on polyline at bounding box center [977, 357] width 5 height 2
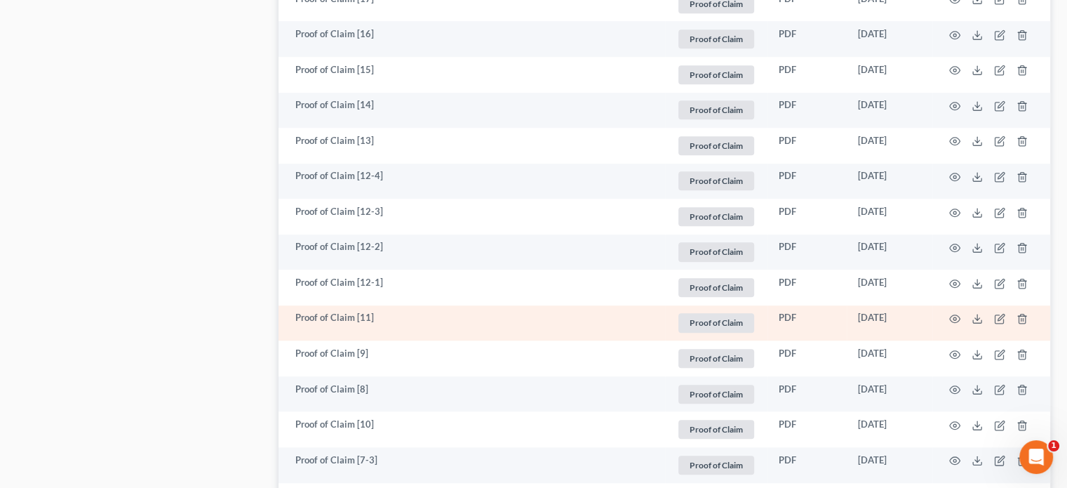
scroll to position [1083, 0]
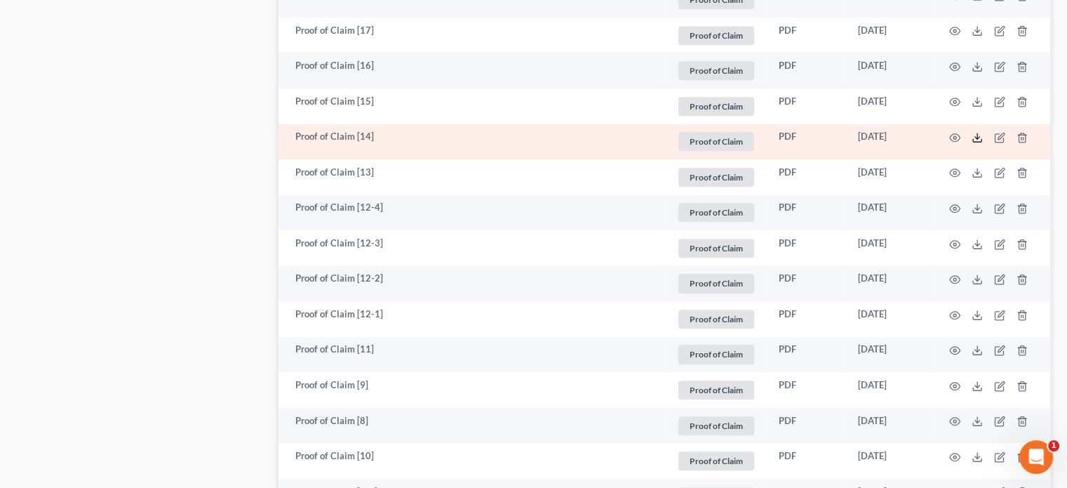
click at [974, 139] on icon at bounding box center [977, 137] width 11 height 11
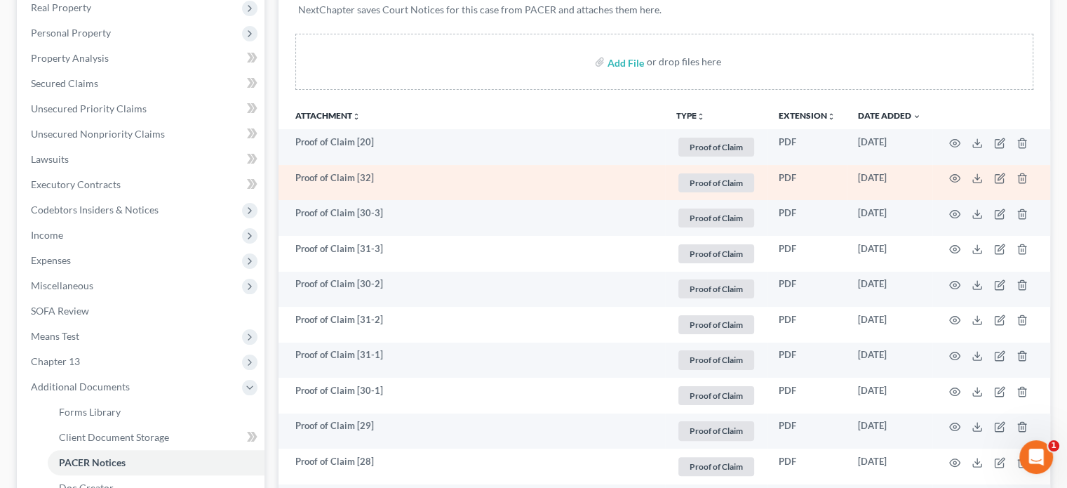
scroll to position [241, 0]
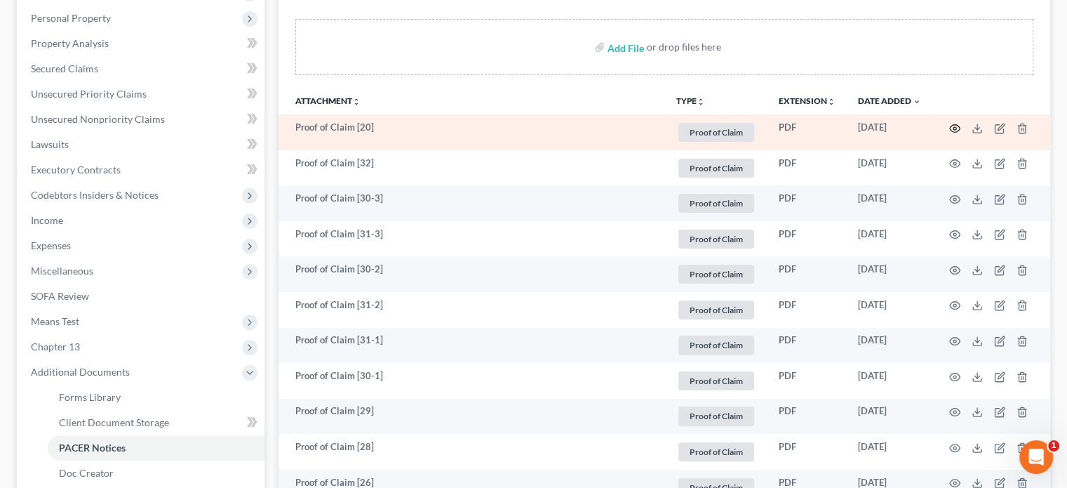
click at [952, 125] on icon "button" at bounding box center [954, 128] width 11 height 11
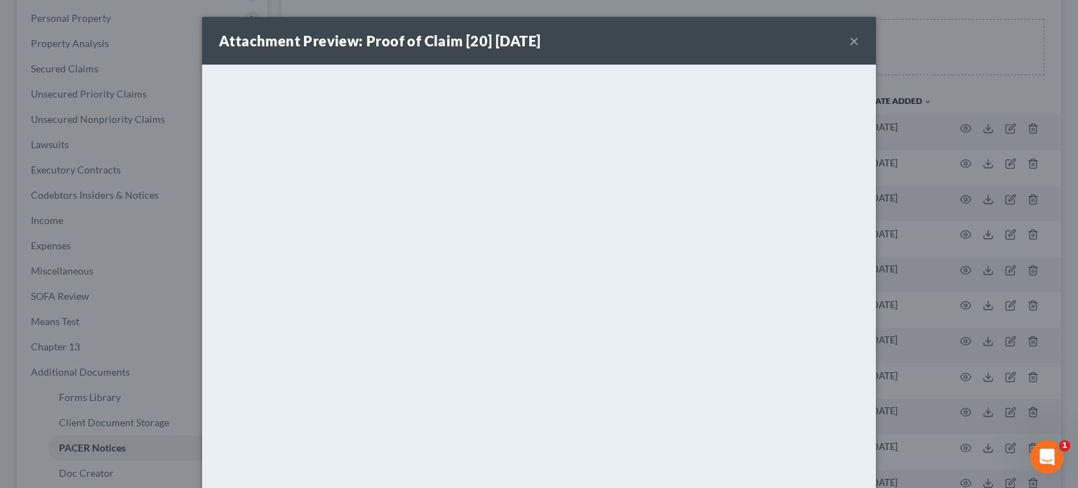
click at [849, 40] on button "×" at bounding box center [854, 40] width 10 height 17
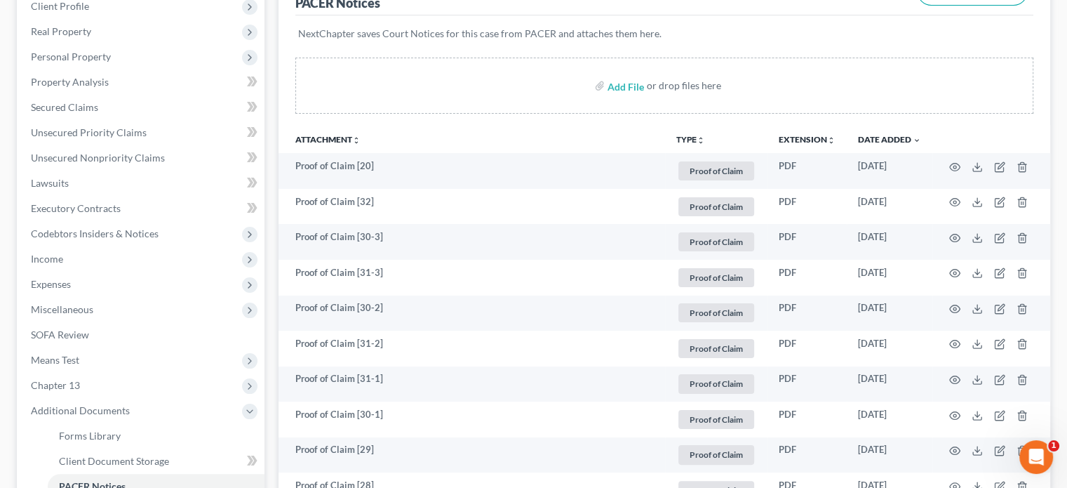
scroll to position [171, 0]
